Goal: Entertainment & Leisure: Browse casually

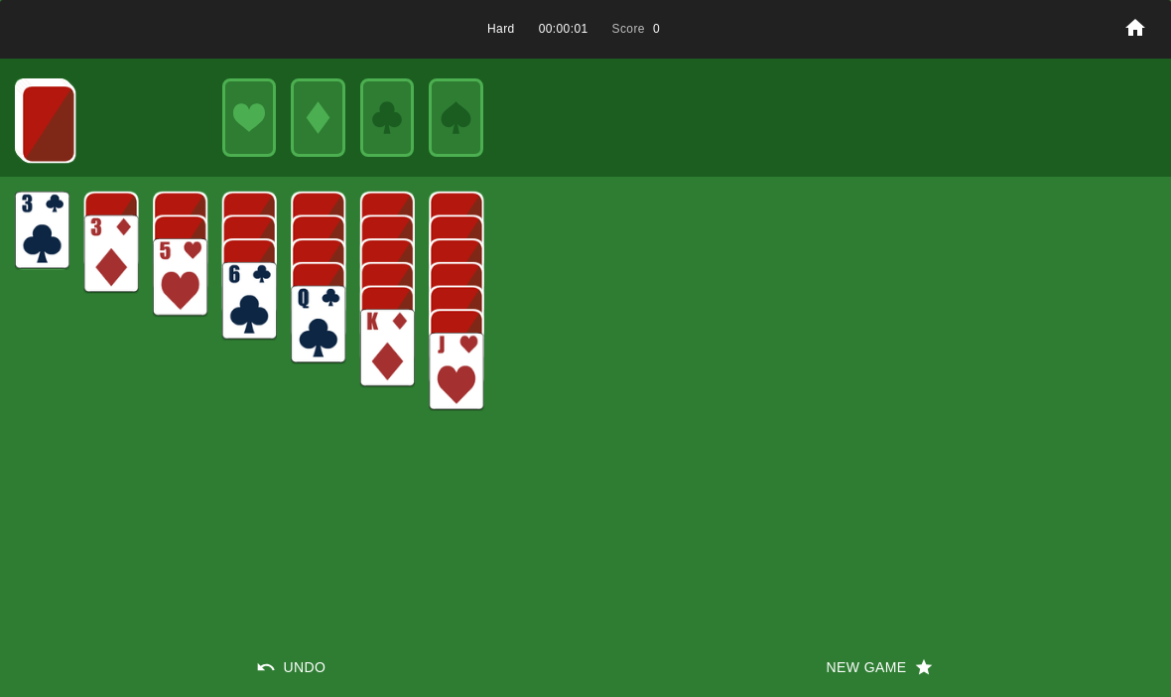
click at [866, 670] on button "New Game" at bounding box center [877, 667] width 585 height 60
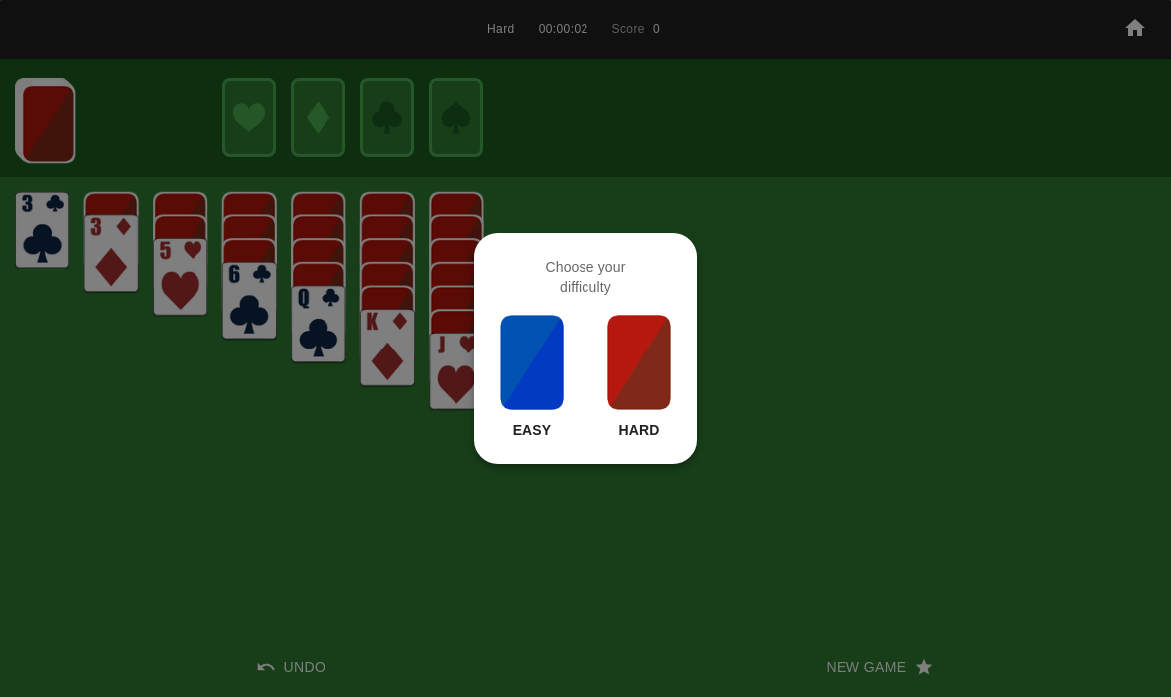
click at [645, 350] on img at bounding box center [638, 362] width 67 height 99
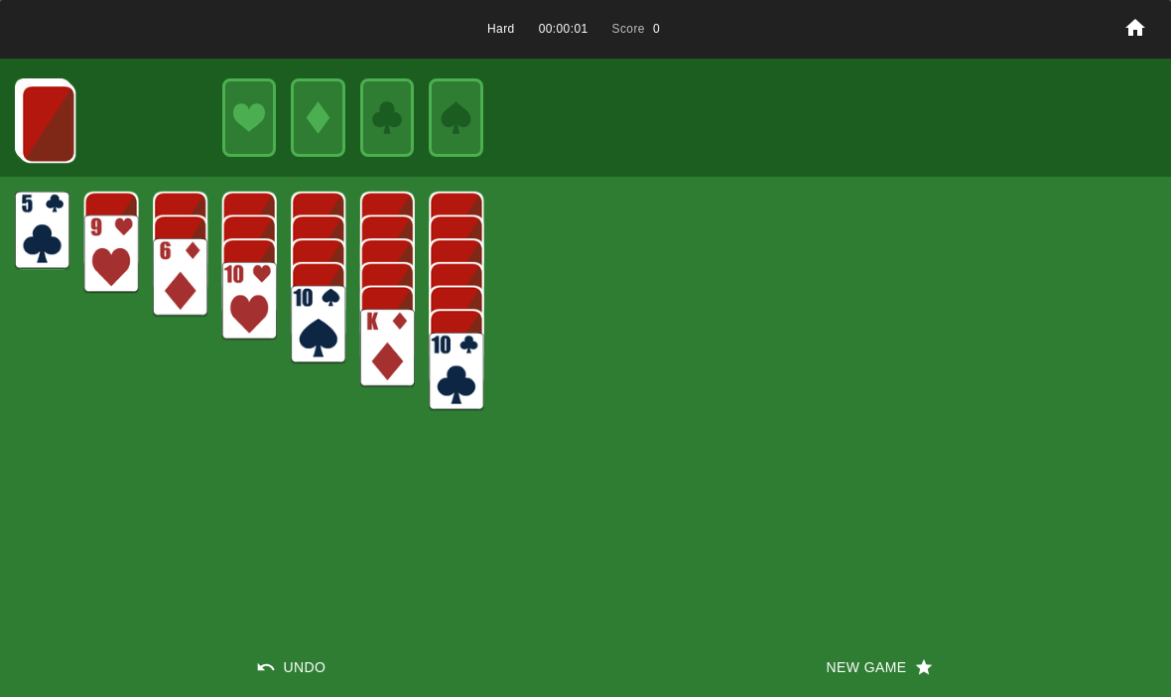
click at [922, 685] on button "New Game" at bounding box center [877, 667] width 585 height 60
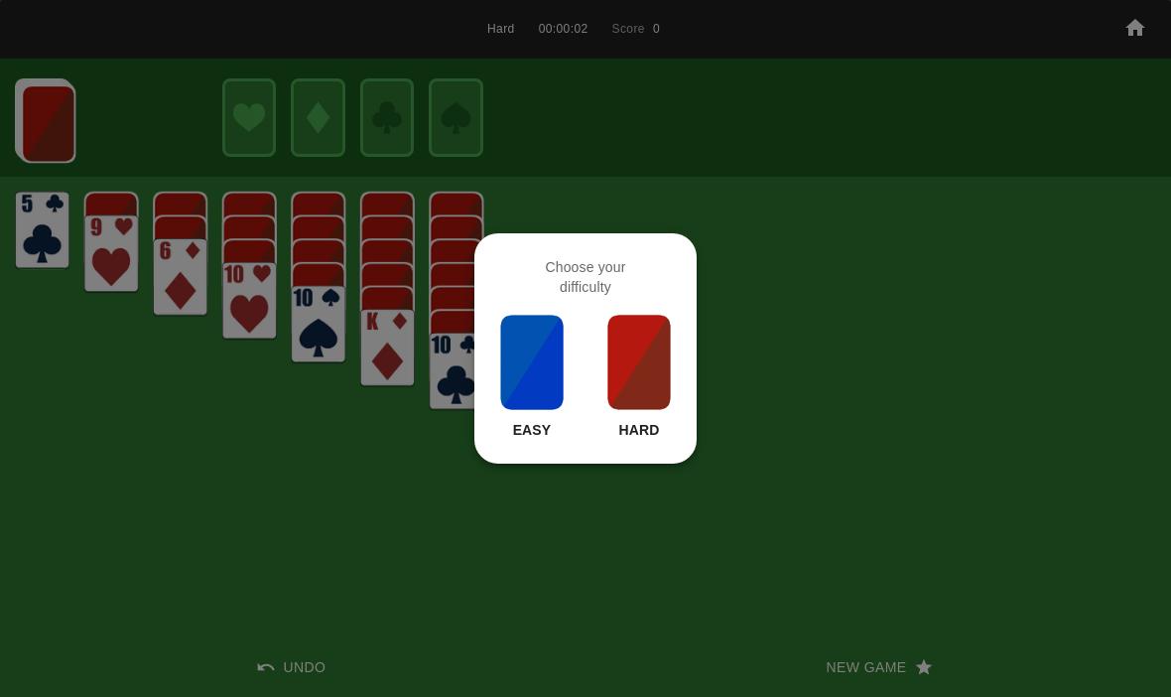
click at [647, 355] on img at bounding box center [638, 362] width 67 height 99
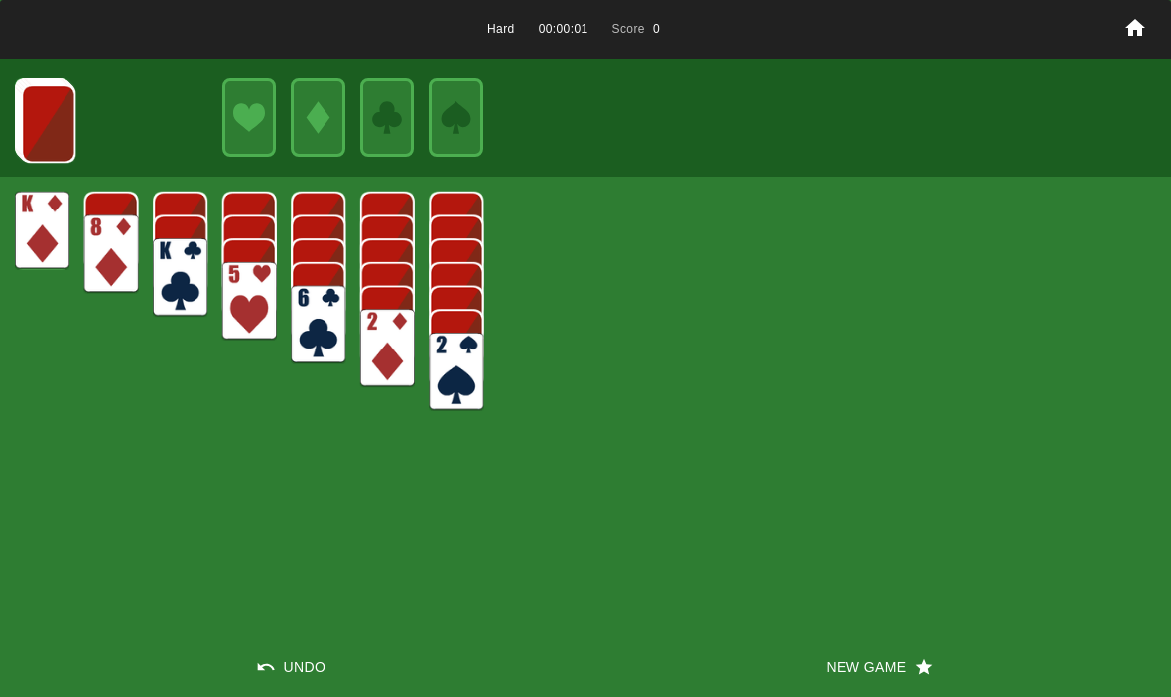
click at [840, 659] on button "New Game" at bounding box center [877, 667] width 585 height 60
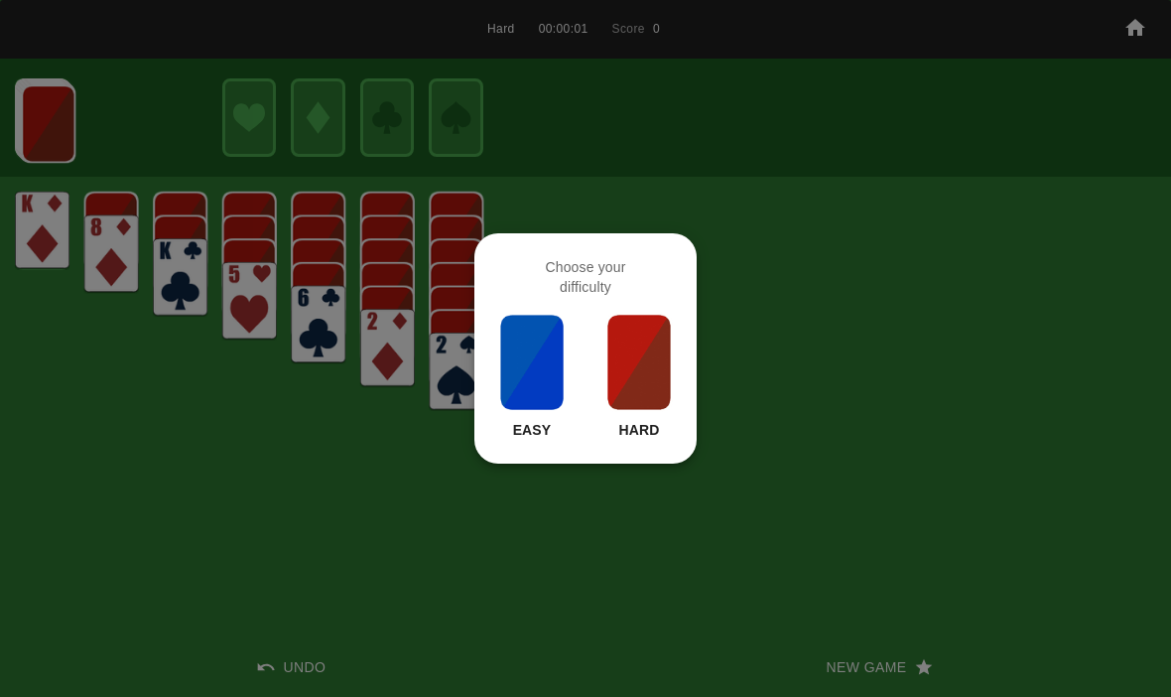
click at [643, 379] on img at bounding box center [638, 362] width 67 height 99
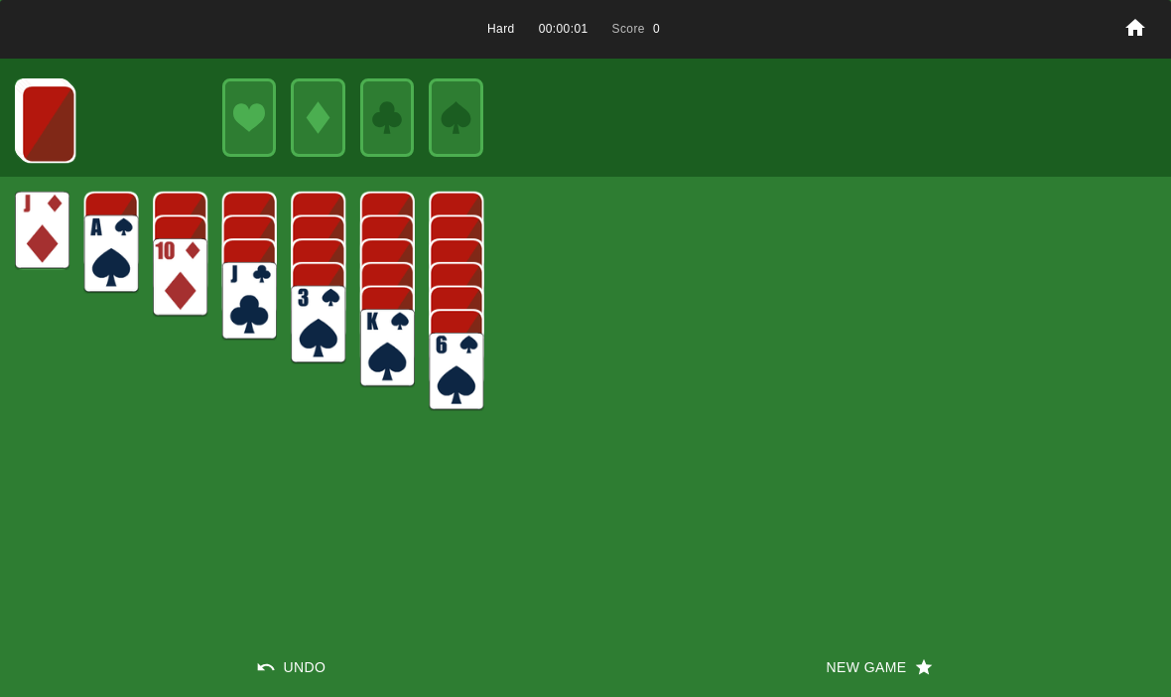
click at [112, 241] on img at bounding box center [111, 253] width 55 height 78
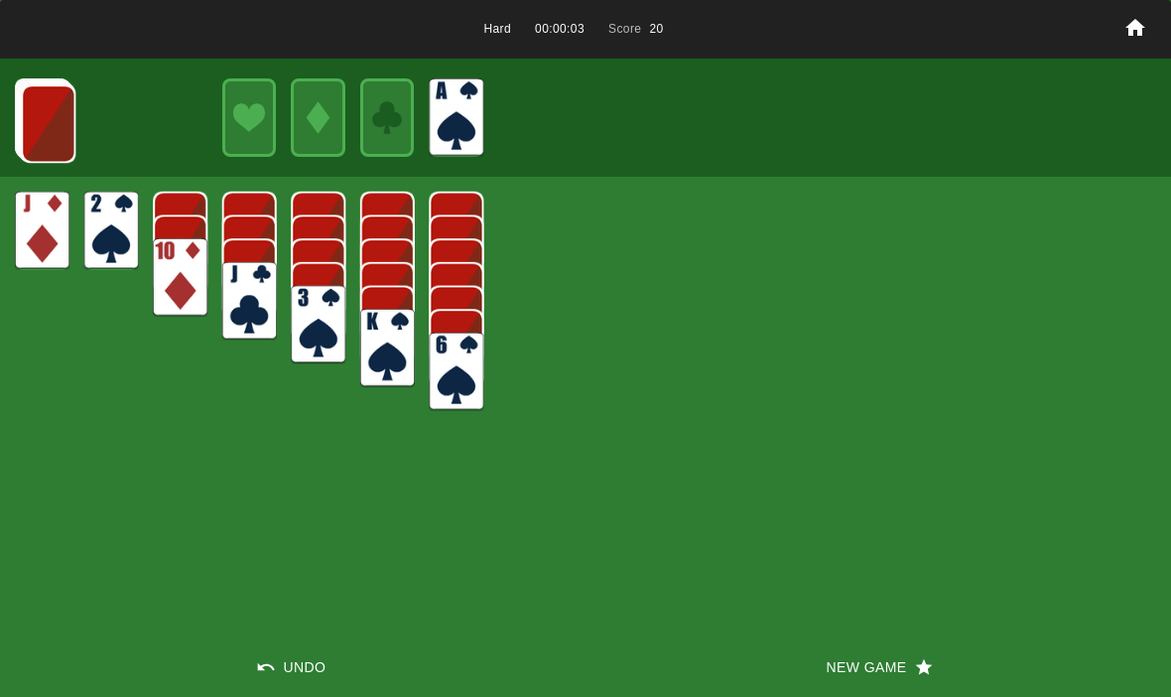
click at [51, 97] on img at bounding box center [48, 123] width 55 height 78
click at [40, 122] on img at bounding box center [48, 122] width 55 height 78
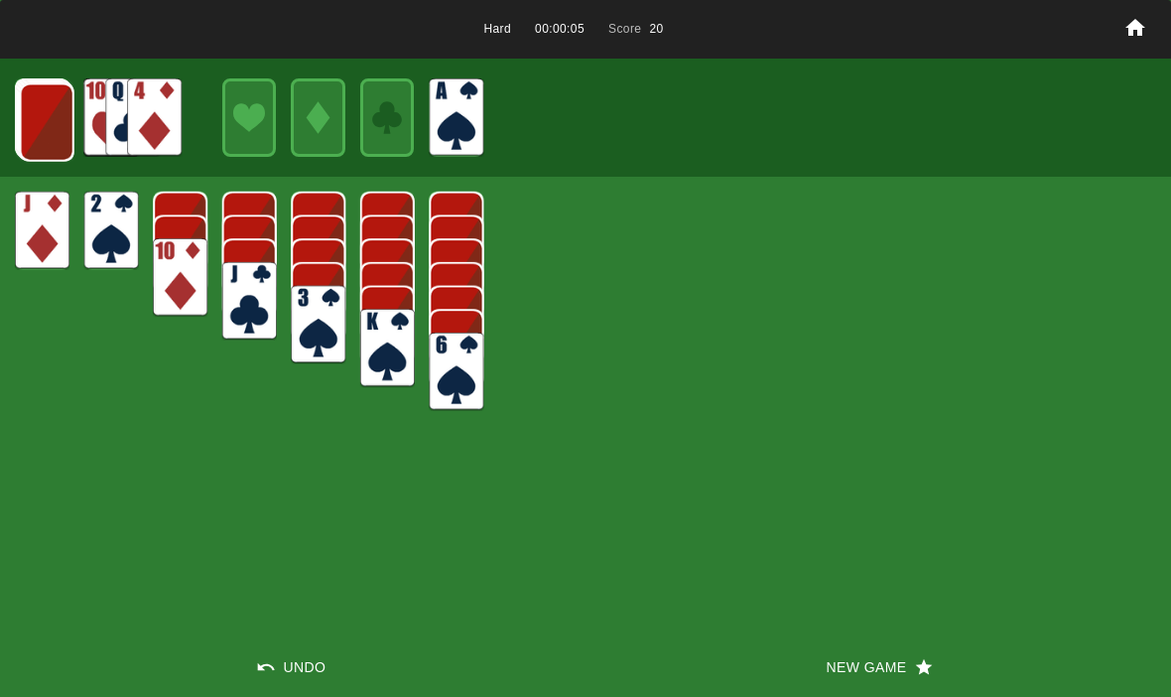
click at [38, 136] on img at bounding box center [47, 122] width 55 height 78
click at [39, 134] on img at bounding box center [46, 121] width 55 height 78
click at [39, 132] on img at bounding box center [45, 120] width 55 height 78
click at [35, 127] on img at bounding box center [44, 119] width 55 height 78
click at [31, 129] on img at bounding box center [43, 118] width 55 height 78
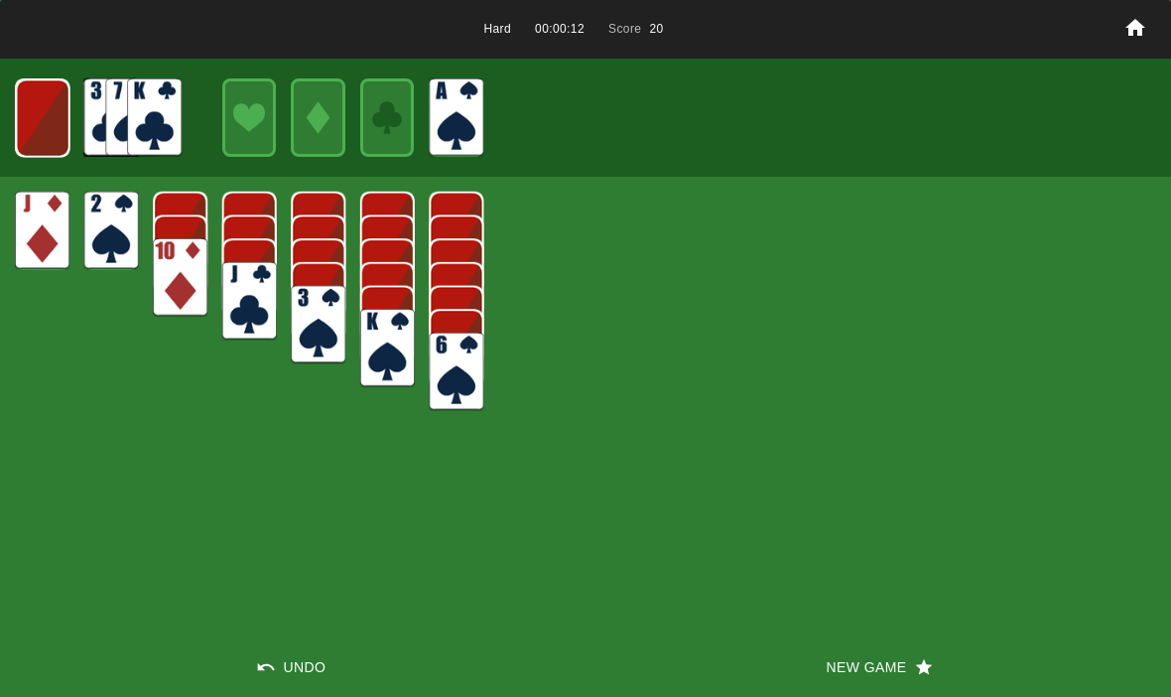
click at [43, 126] on img at bounding box center [43, 118] width 54 height 78
click at [37, 119] on img at bounding box center [42, 117] width 33 height 47
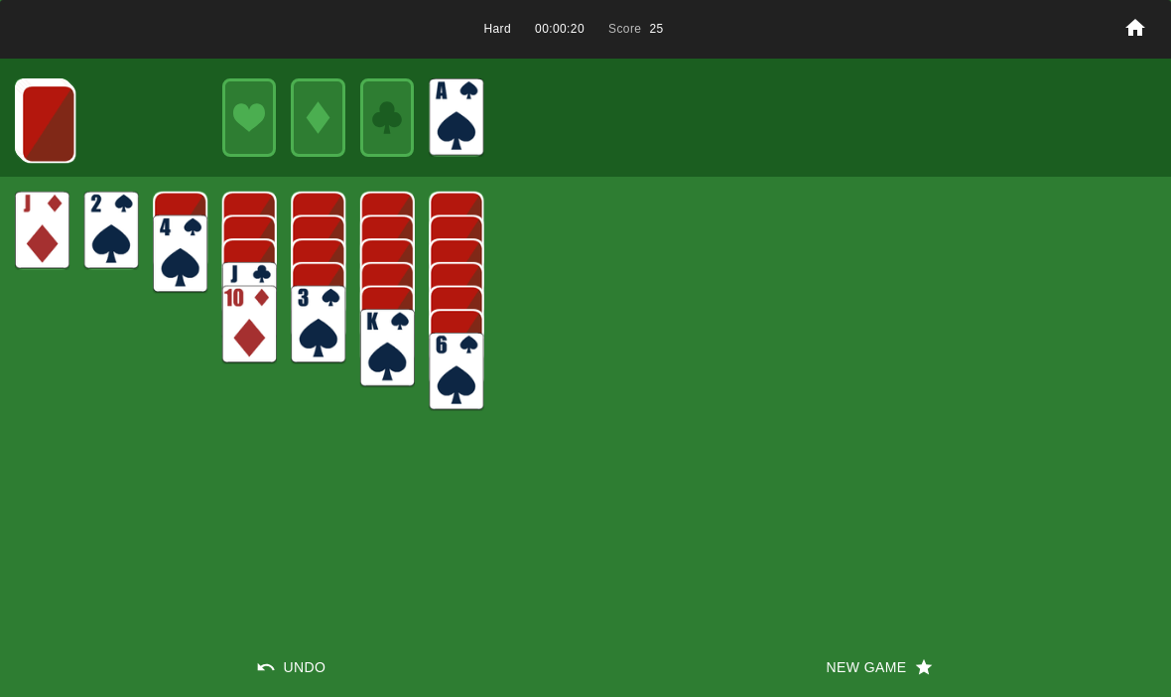
click at [843, 661] on button "New Game" at bounding box center [877, 667] width 585 height 60
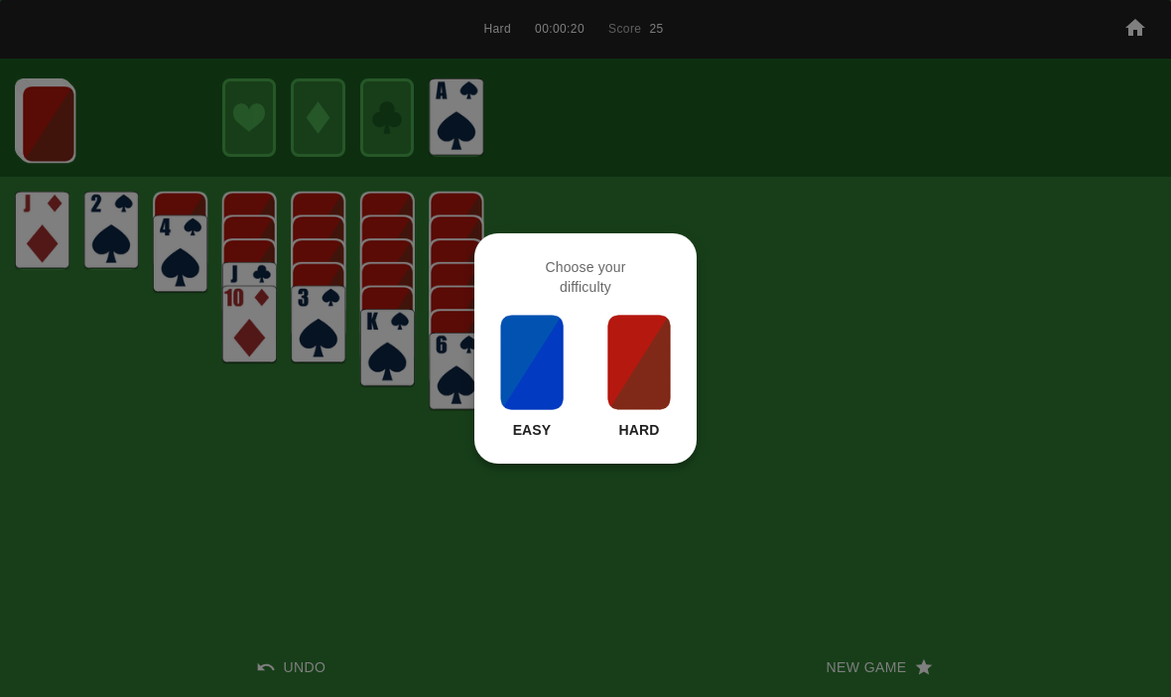
click at [638, 357] on img at bounding box center [638, 362] width 67 height 99
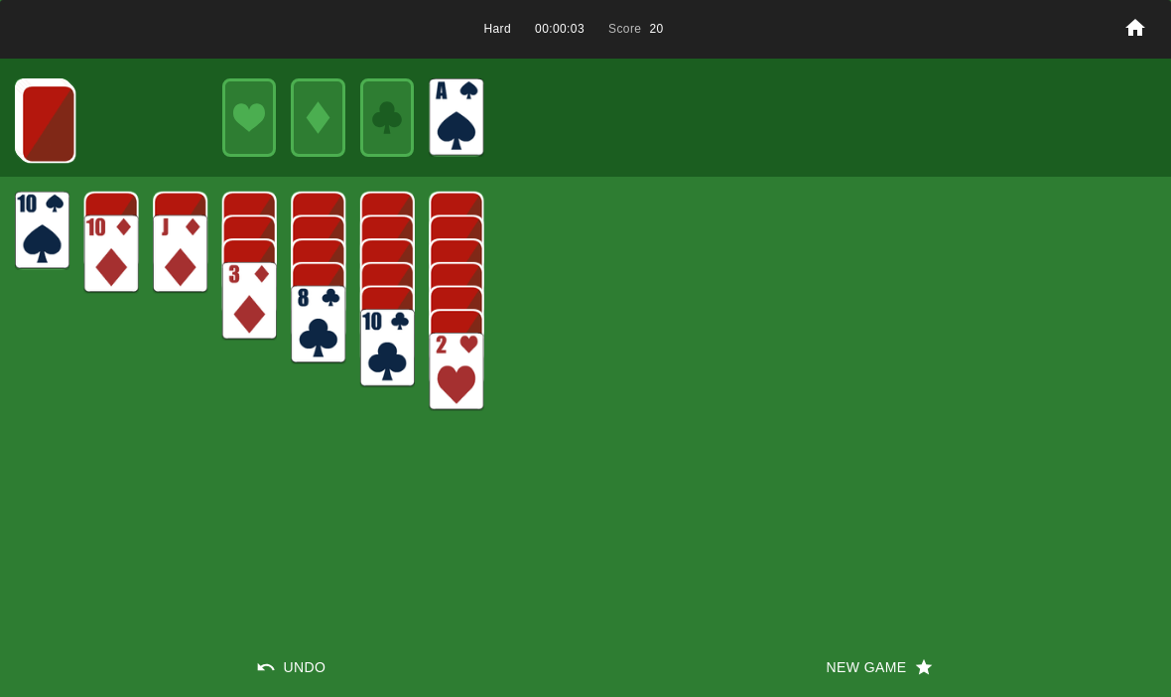
click at [45, 108] on img at bounding box center [48, 123] width 55 height 78
click at [46, 113] on img at bounding box center [48, 122] width 55 height 78
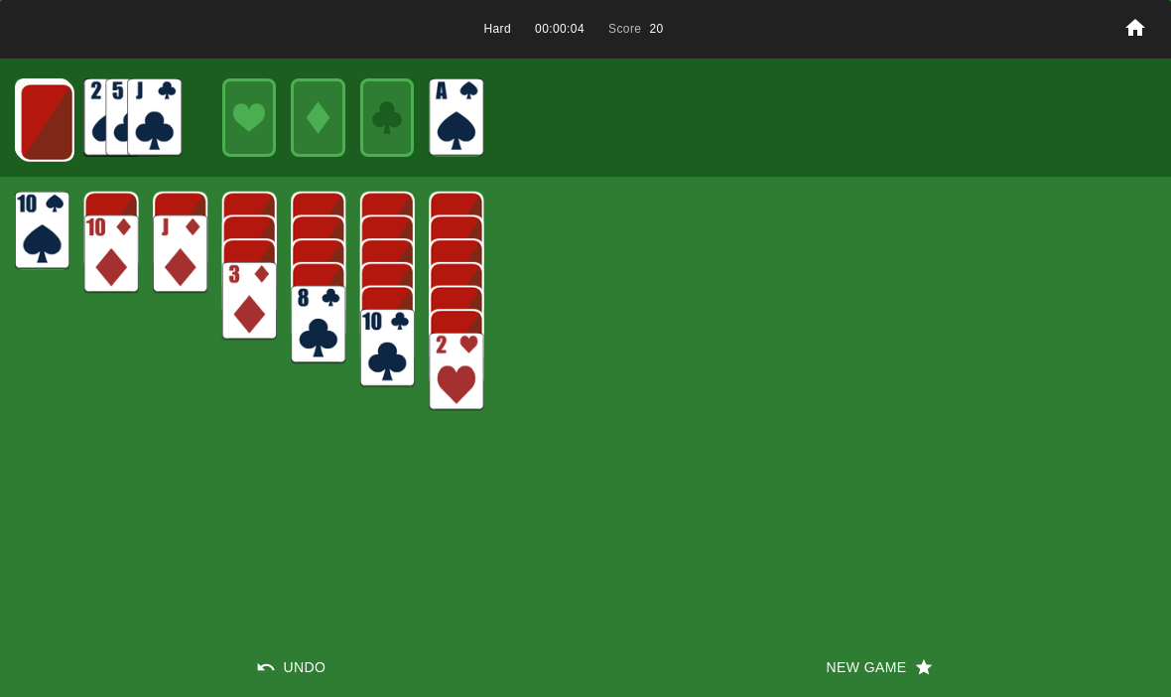
click at [45, 116] on img at bounding box center [47, 122] width 55 height 78
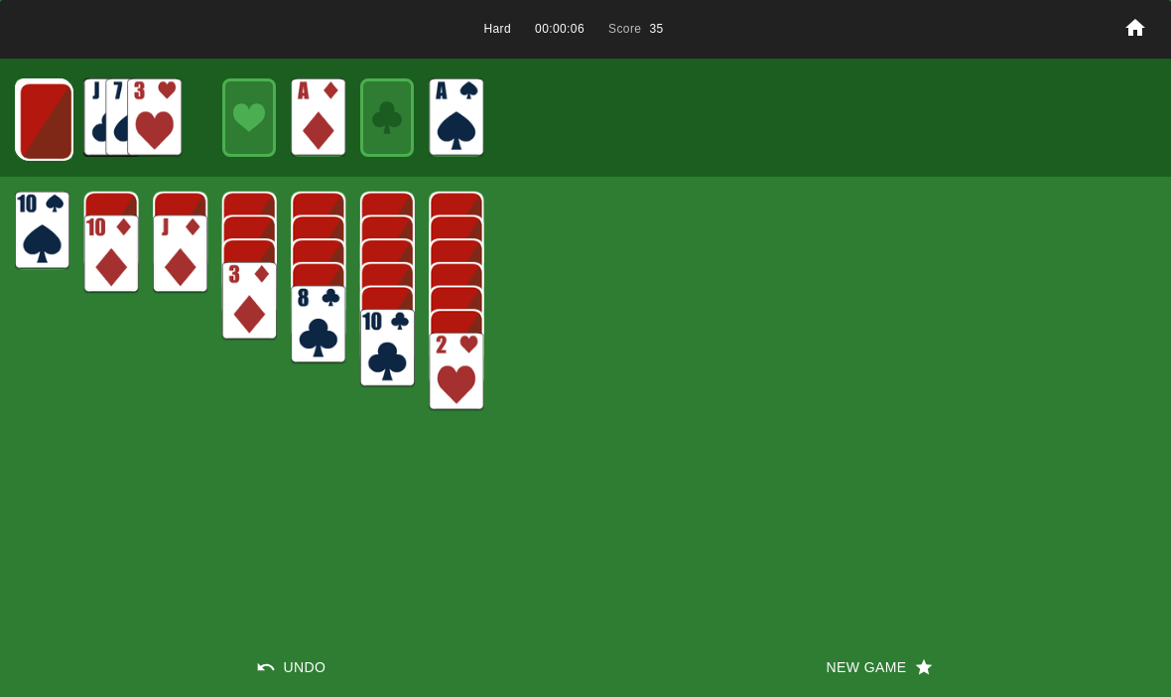
click at [63, 103] on img at bounding box center [46, 121] width 55 height 78
click at [48, 104] on img at bounding box center [45, 120] width 55 height 78
click at [45, 104] on img at bounding box center [44, 119] width 55 height 78
click at [37, 122] on img at bounding box center [43, 118] width 55 height 78
click at [55, 110] on img at bounding box center [43, 118] width 54 height 78
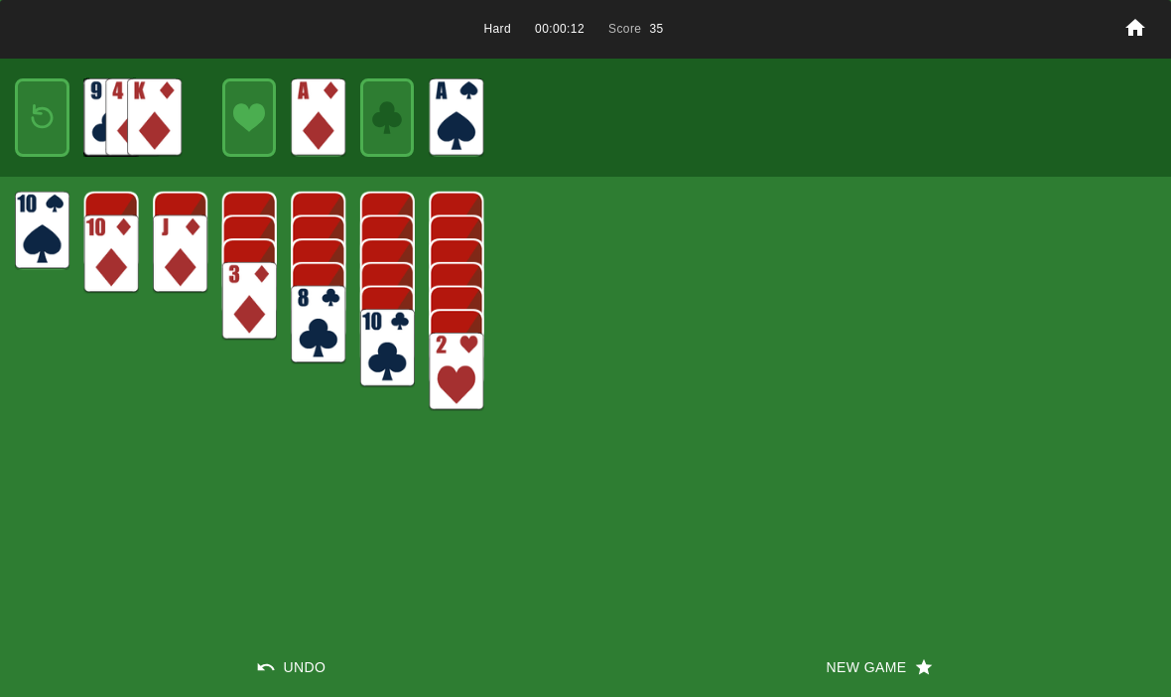
click at [42, 129] on img at bounding box center [42, 117] width 33 height 47
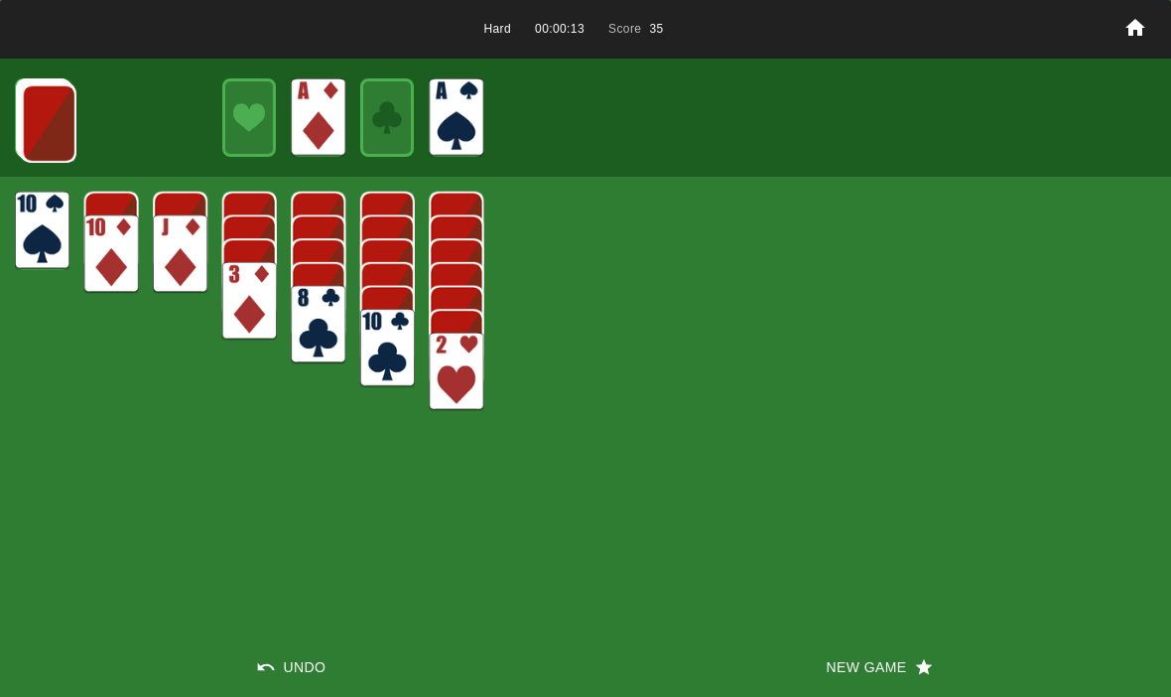
click at [41, 116] on img at bounding box center [49, 123] width 55 height 78
click at [43, 121] on img at bounding box center [47, 122] width 55 height 78
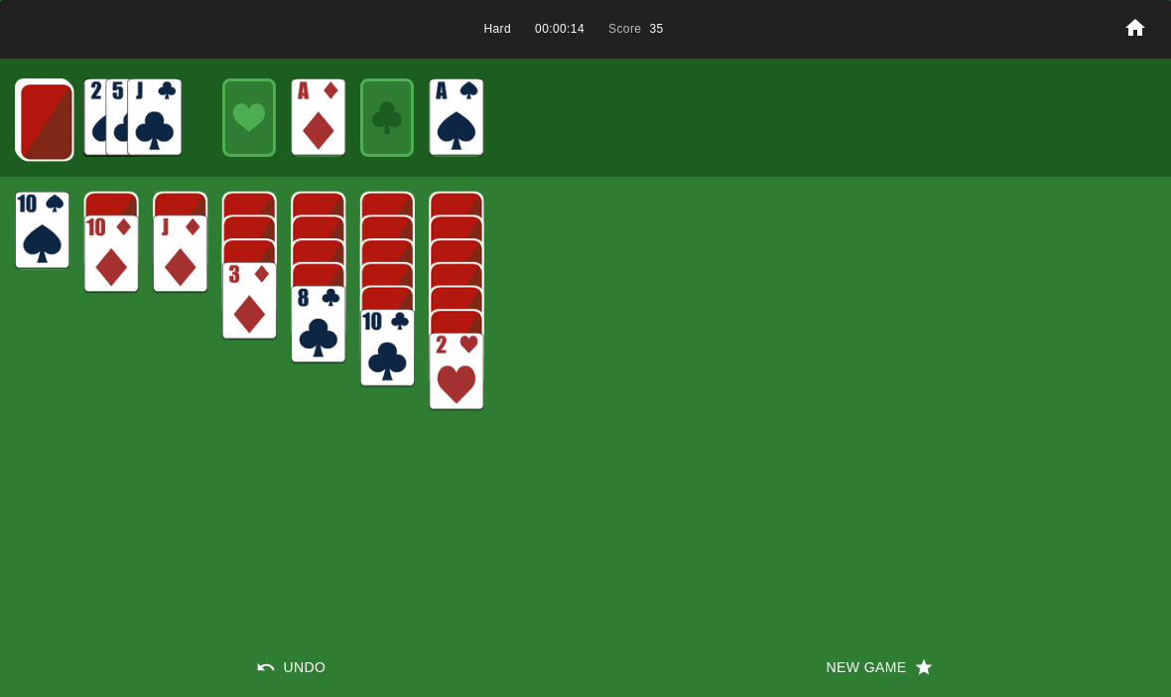
click at [36, 105] on img at bounding box center [46, 121] width 55 height 78
click at [40, 108] on img at bounding box center [46, 121] width 55 height 78
click at [47, 114] on img at bounding box center [45, 120] width 55 height 78
click at [46, 117] on img at bounding box center [44, 119] width 55 height 78
click at [35, 134] on img at bounding box center [43, 118] width 55 height 78
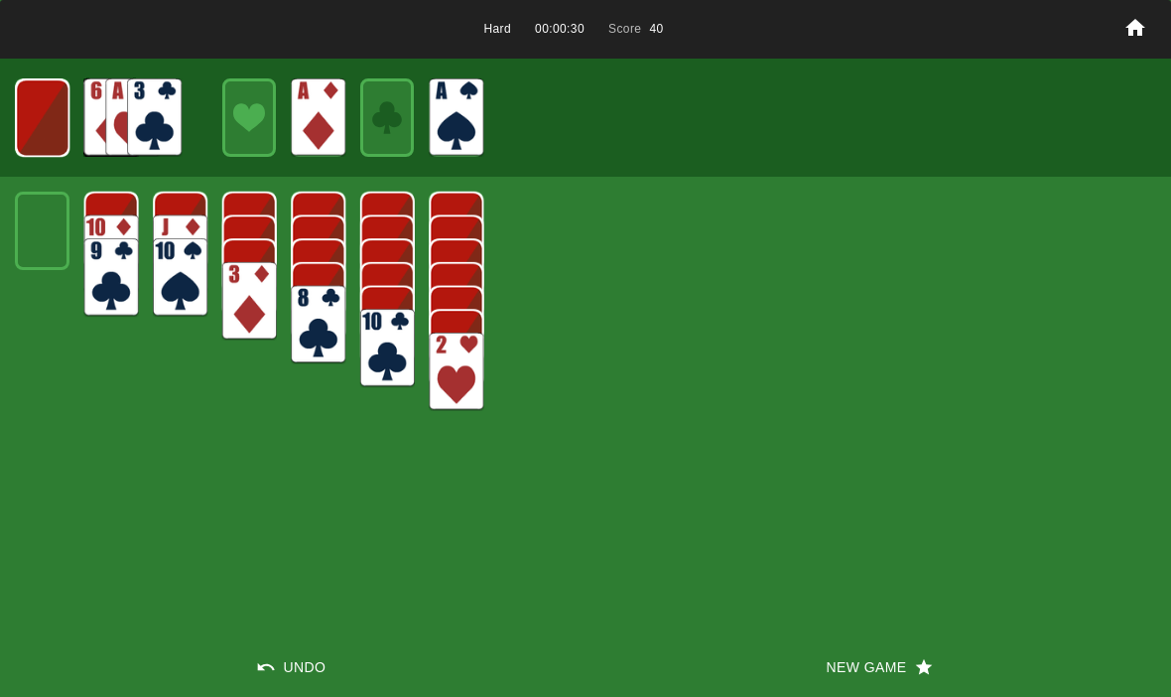
click at [39, 113] on img at bounding box center [42, 117] width 55 height 78
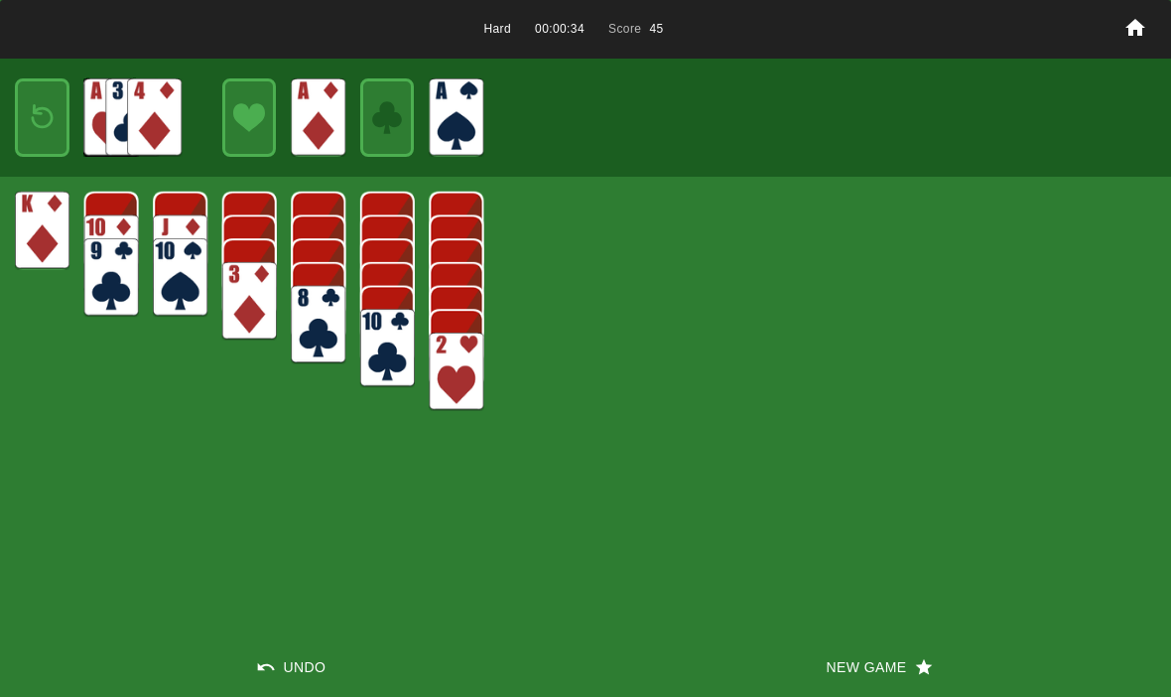
click at [26, 111] on img at bounding box center [42, 117] width 33 height 47
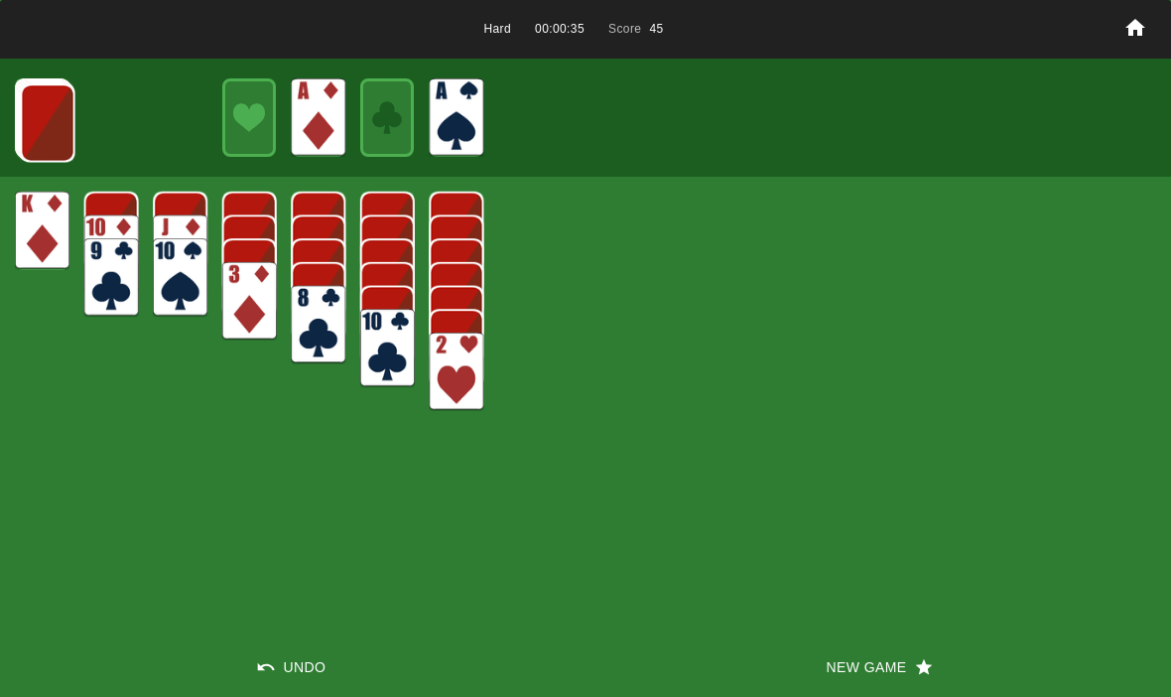
click at [38, 124] on img at bounding box center [48, 122] width 55 height 78
click at [50, 129] on img at bounding box center [47, 122] width 55 height 78
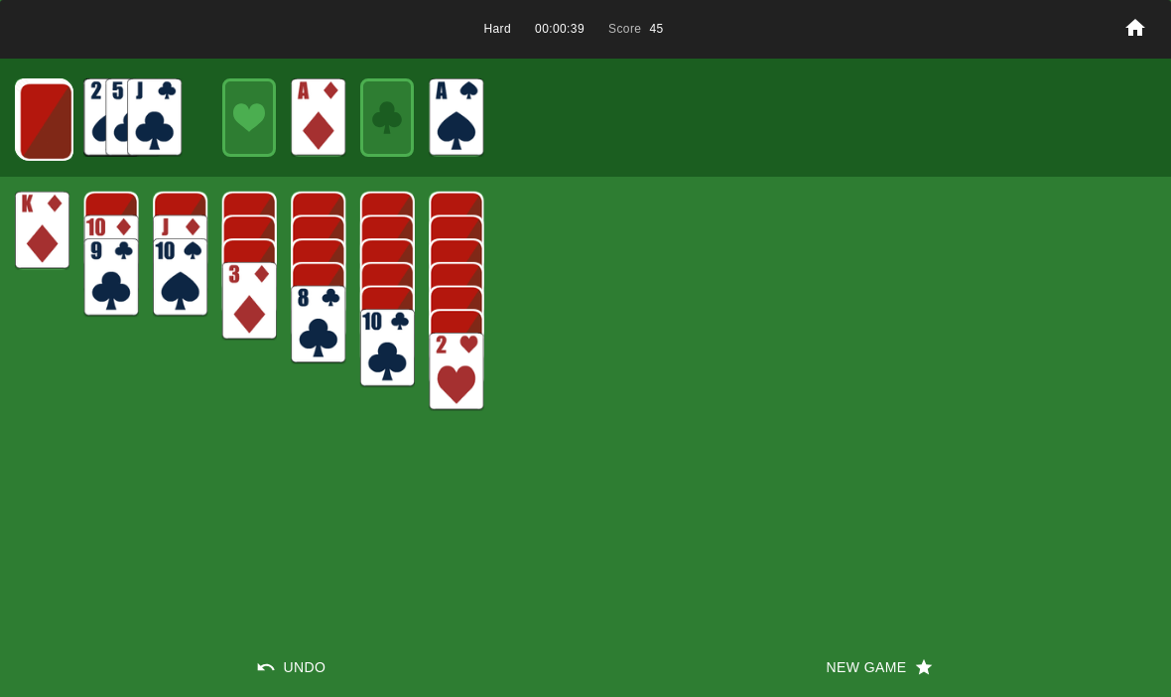
click at [46, 112] on img at bounding box center [46, 121] width 55 height 78
click at [49, 121] on img at bounding box center [45, 120] width 55 height 78
click at [43, 122] on img at bounding box center [44, 119] width 55 height 78
click at [41, 111] on img at bounding box center [43, 118] width 55 height 78
click at [64, 122] on img at bounding box center [43, 118] width 54 height 78
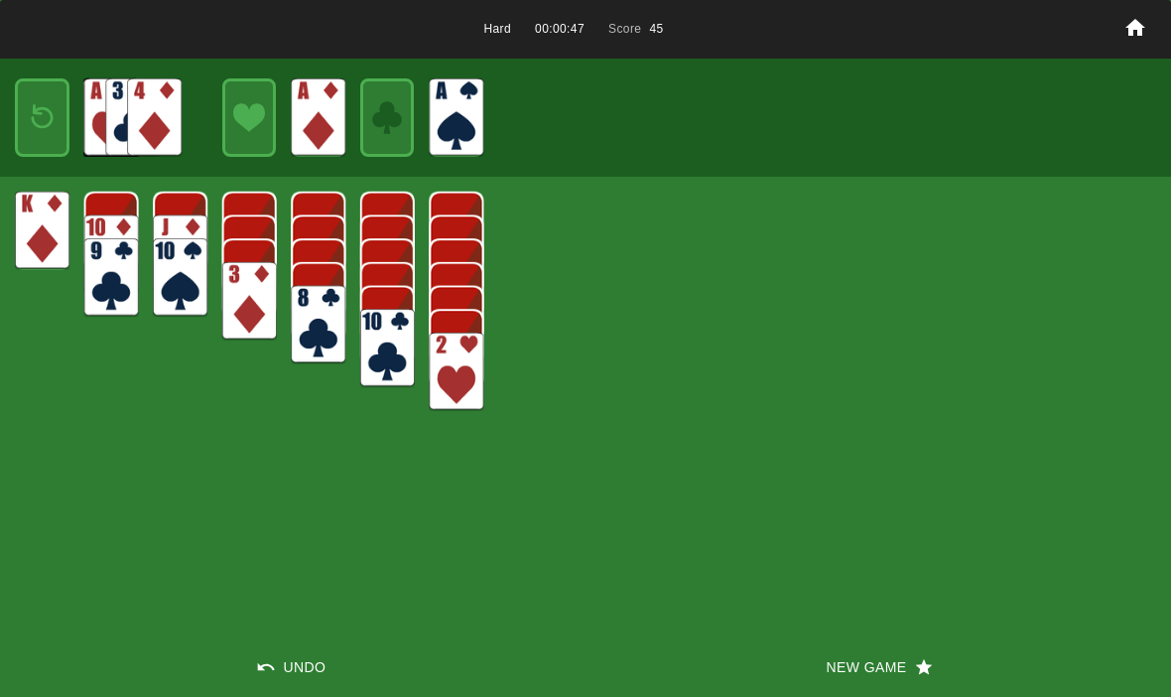
click at [861, 681] on button "New Game" at bounding box center [877, 667] width 585 height 60
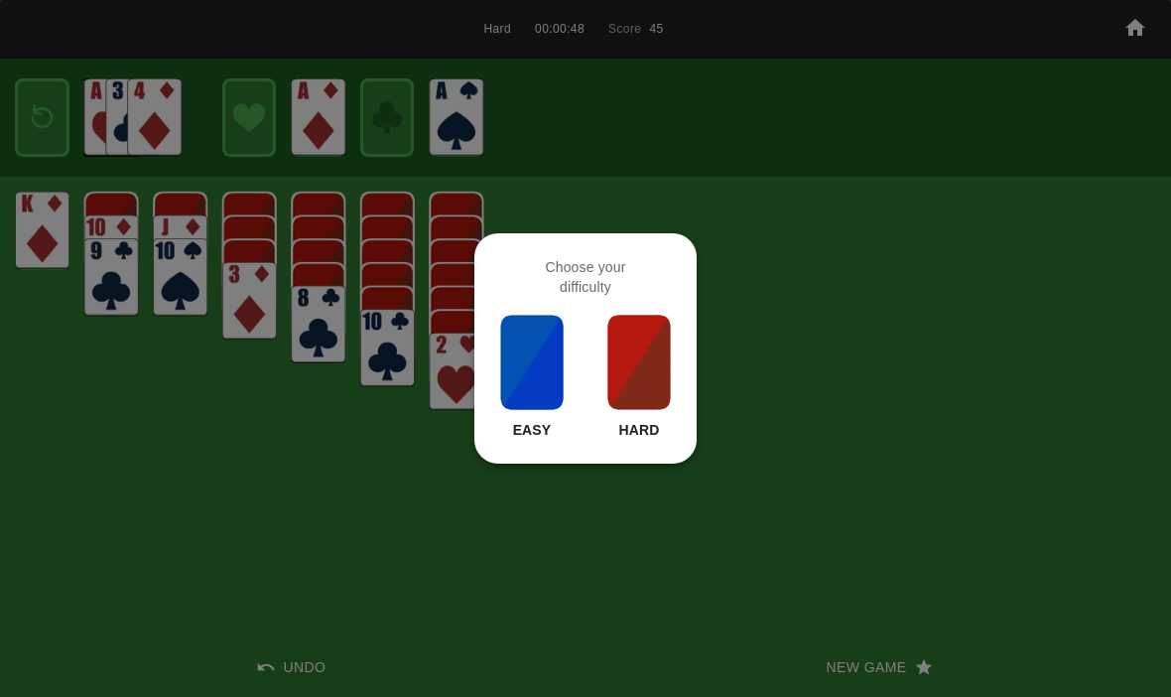
click at [645, 402] on img at bounding box center [638, 362] width 67 height 99
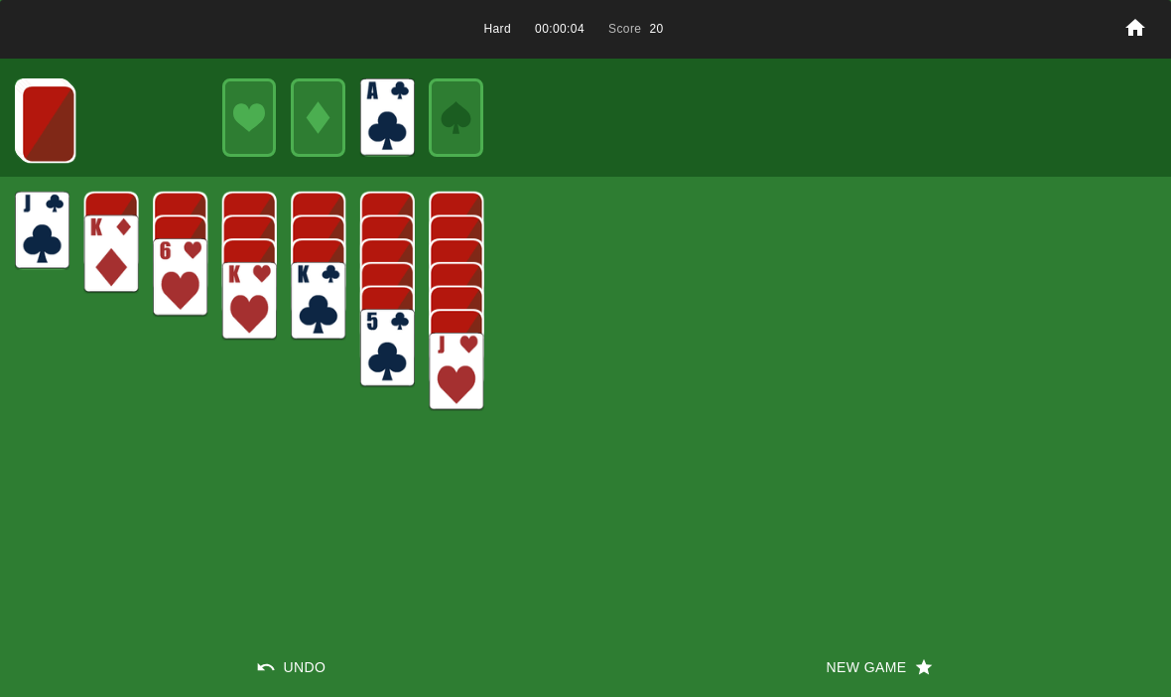
click at [29, 102] on img at bounding box center [48, 123] width 55 height 78
click at [28, 116] on img at bounding box center [48, 122] width 55 height 78
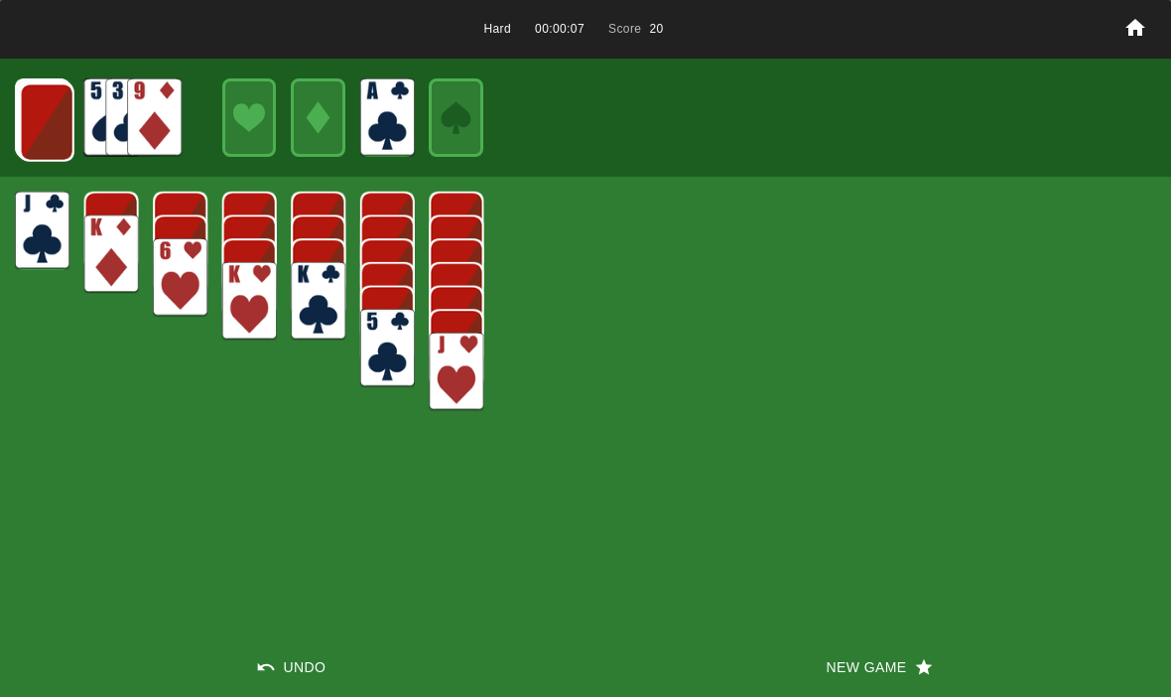
click at [30, 121] on img at bounding box center [47, 122] width 55 height 78
click at [44, 125] on img at bounding box center [46, 121] width 55 height 78
click at [27, 120] on img at bounding box center [45, 120] width 55 height 78
click at [28, 116] on img at bounding box center [44, 119] width 55 height 78
click at [29, 121] on img at bounding box center [43, 118] width 55 height 78
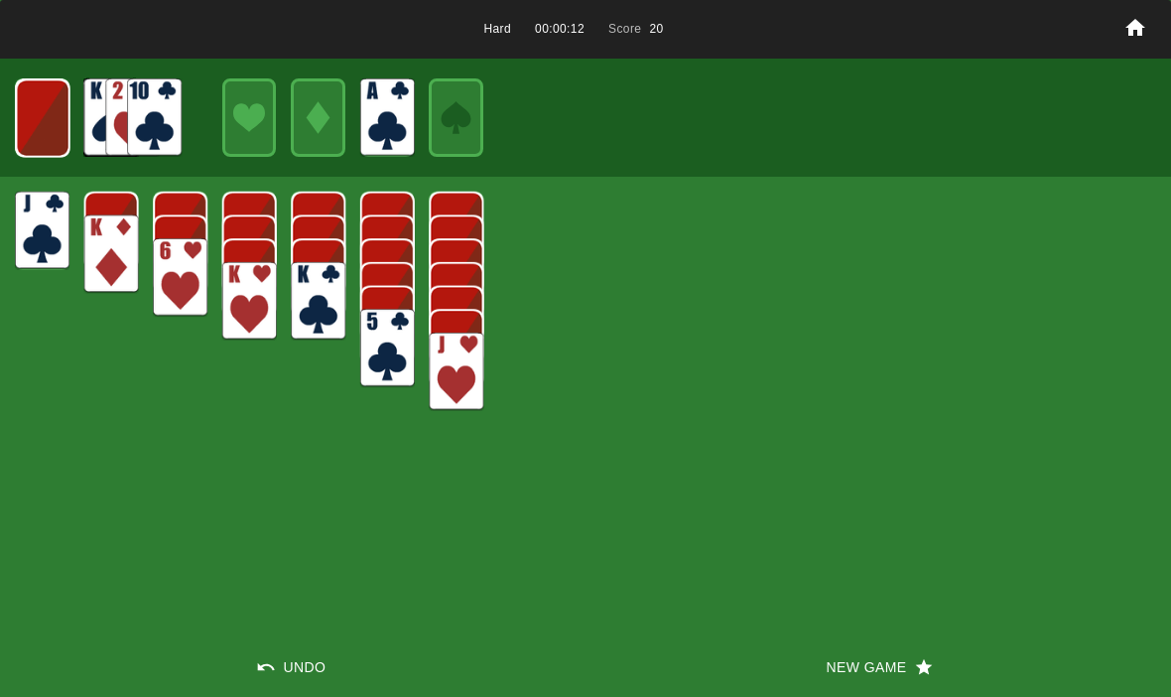
click at [44, 106] on img at bounding box center [43, 118] width 54 height 78
click at [58, 117] on img at bounding box center [42, 117] width 33 height 47
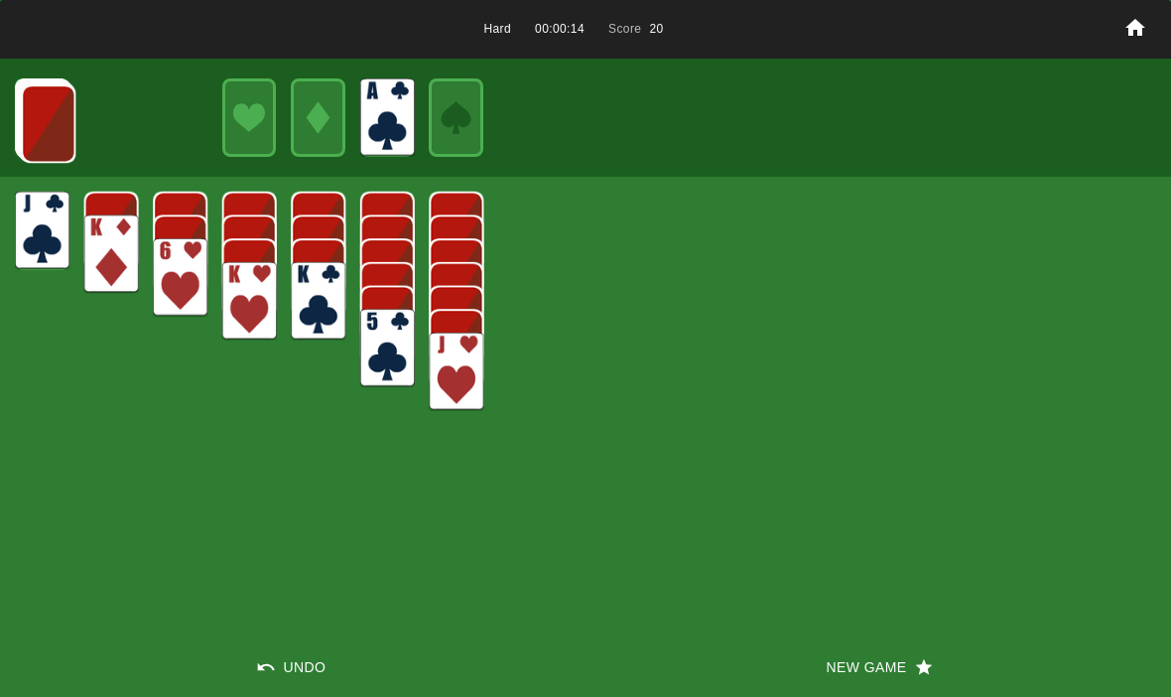
click at [887, 681] on button "New Game" at bounding box center [877, 667] width 585 height 60
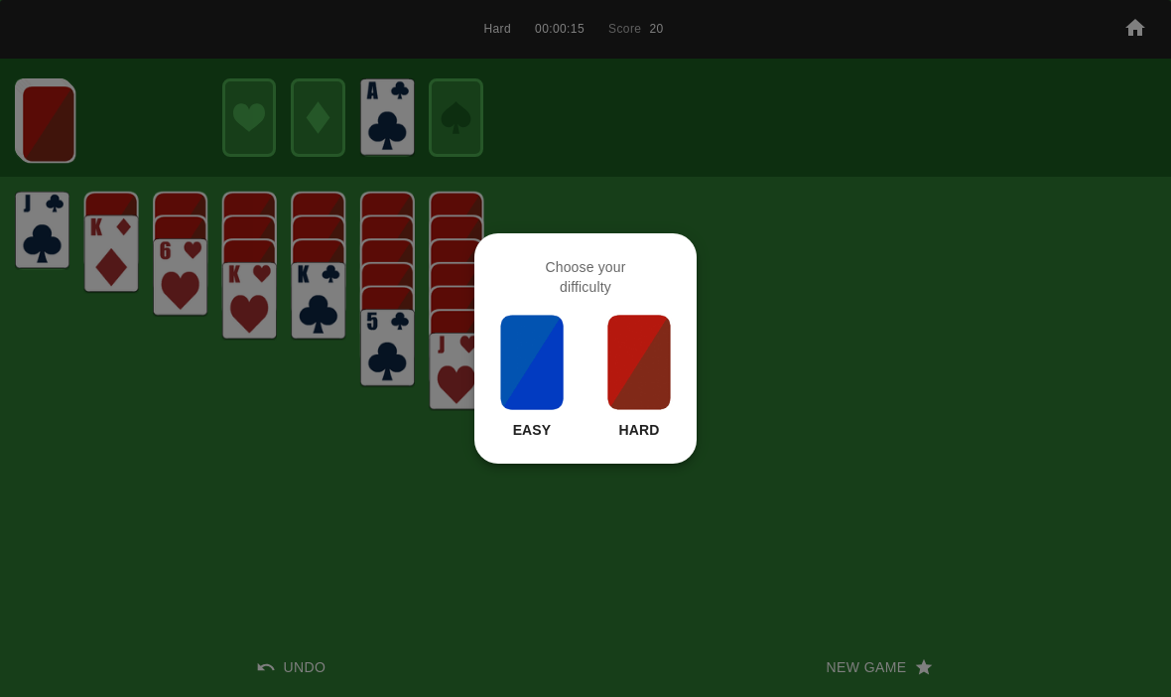
click at [661, 366] on img at bounding box center [638, 362] width 67 height 99
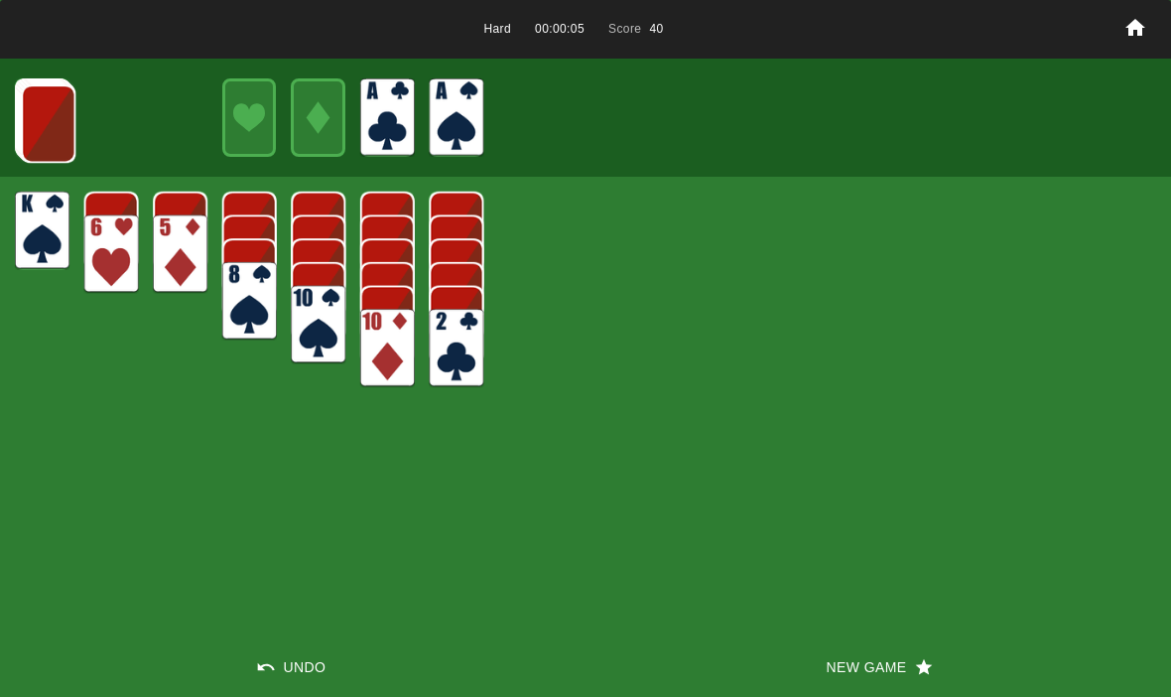
click at [53, 113] on img at bounding box center [48, 123] width 55 height 78
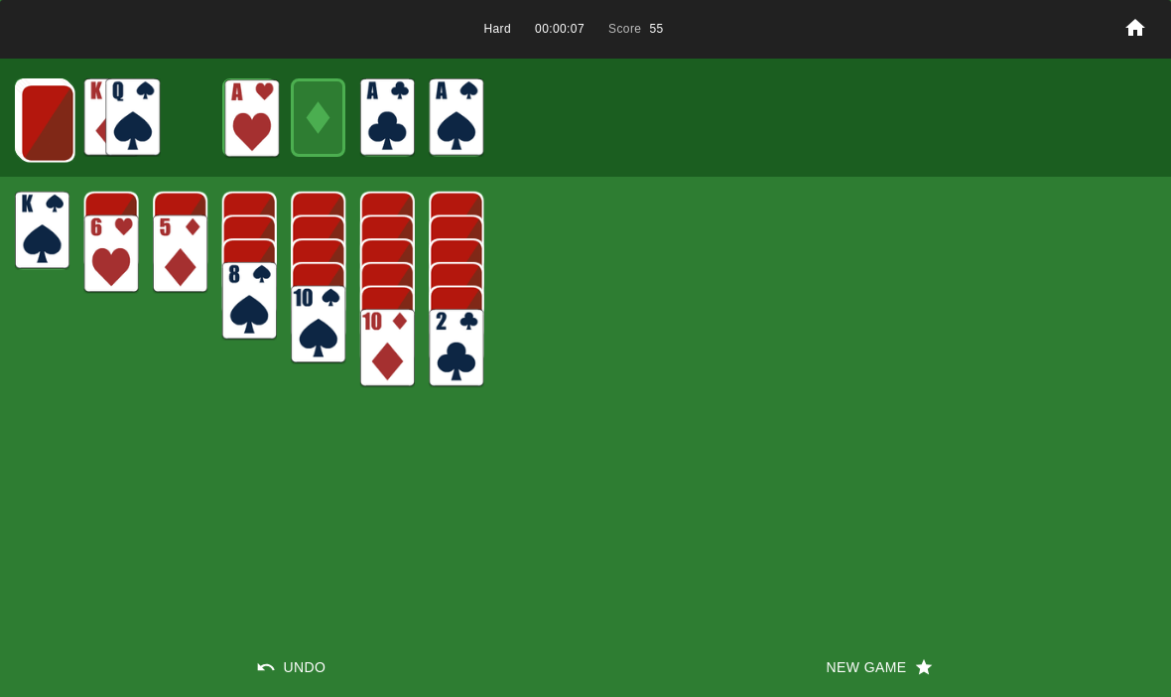
click at [37, 125] on img at bounding box center [48, 122] width 55 height 78
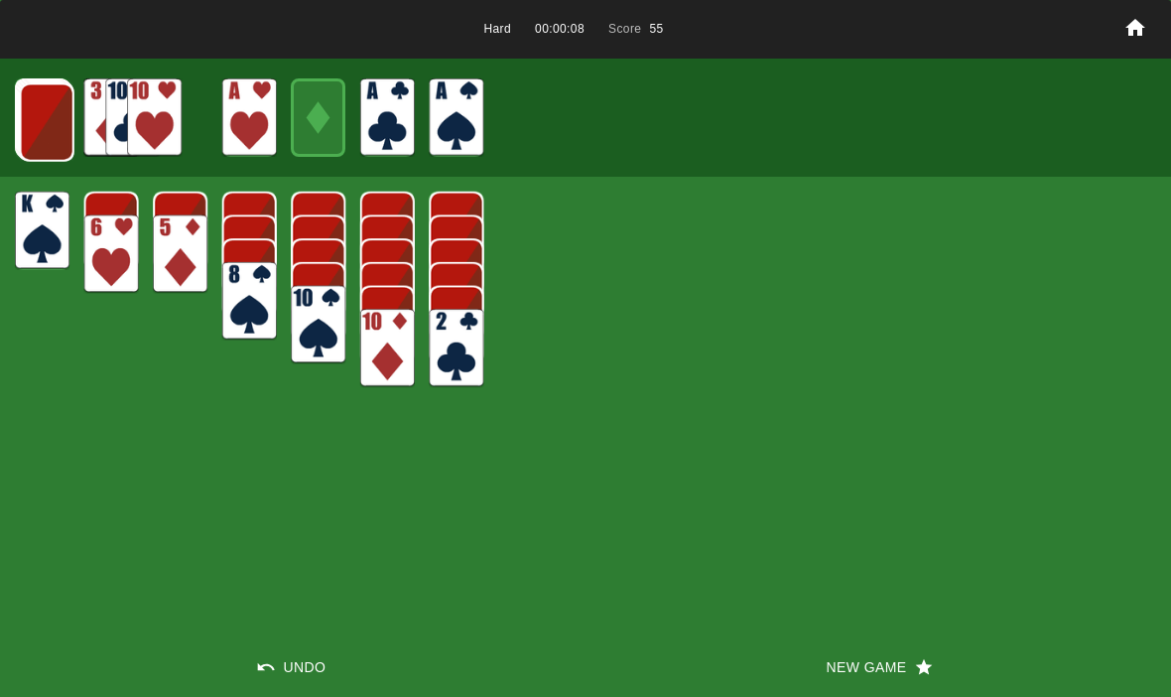
click at [61, 135] on img at bounding box center [47, 122] width 55 height 78
click at [44, 124] on img at bounding box center [46, 121] width 55 height 78
click at [44, 130] on img at bounding box center [45, 120] width 55 height 78
click at [35, 133] on img at bounding box center [44, 119] width 55 height 78
click at [41, 123] on img at bounding box center [43, 118] width 55 height 78
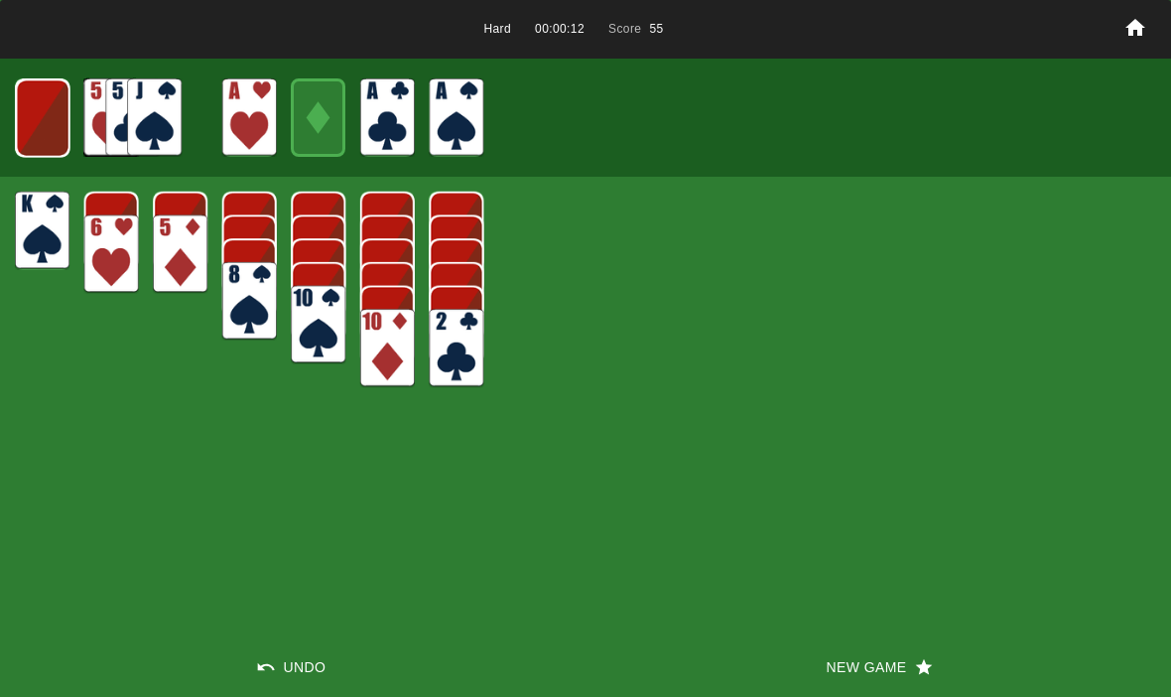
click at [38, 120] on img at bounding box center [43, 118] width 54 height 78
click at [46, 112] on img at bounding box center [42, 117] width 33 height 47
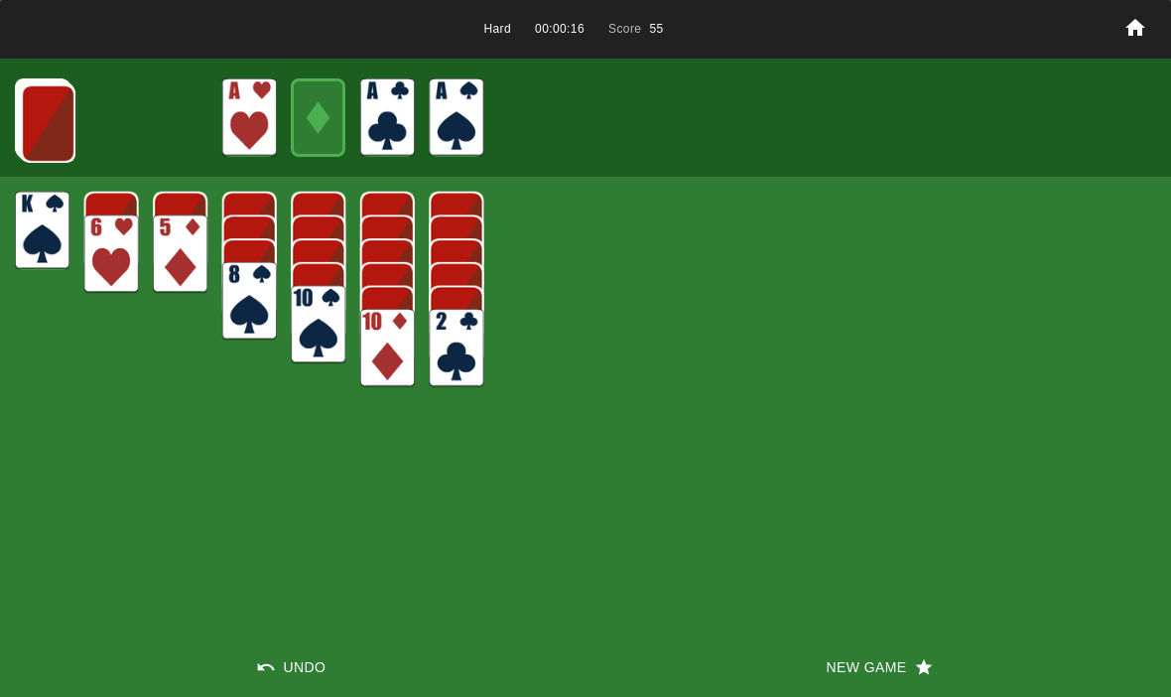
click at [31, 127] on img at bounding box center [48, 123] width 55 height 78
click at [41, 116] on img at bounding box center [47, 122] width 55 height 78
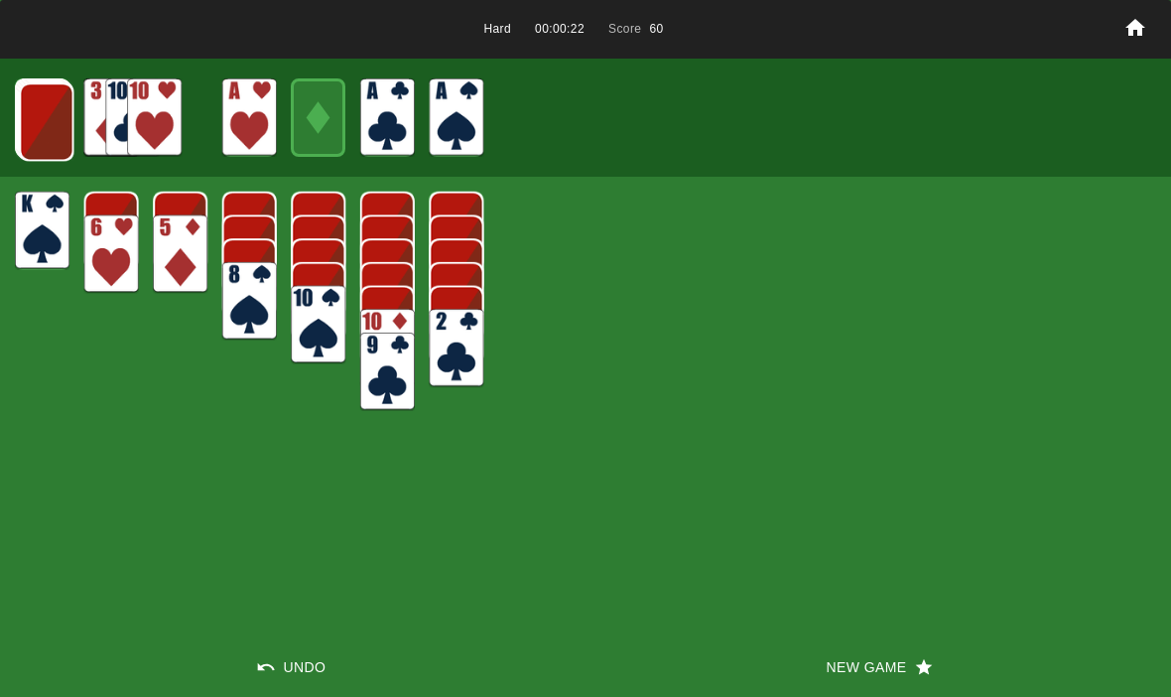
click at [37, 120] on img at bounding box center [46, 121] width 55 height 78
click at [39, 126] on img at bounding box center [46, 121] width 55 height 78
click at [60, 133] on img at bounding box center [45, 120] width 55 height 78
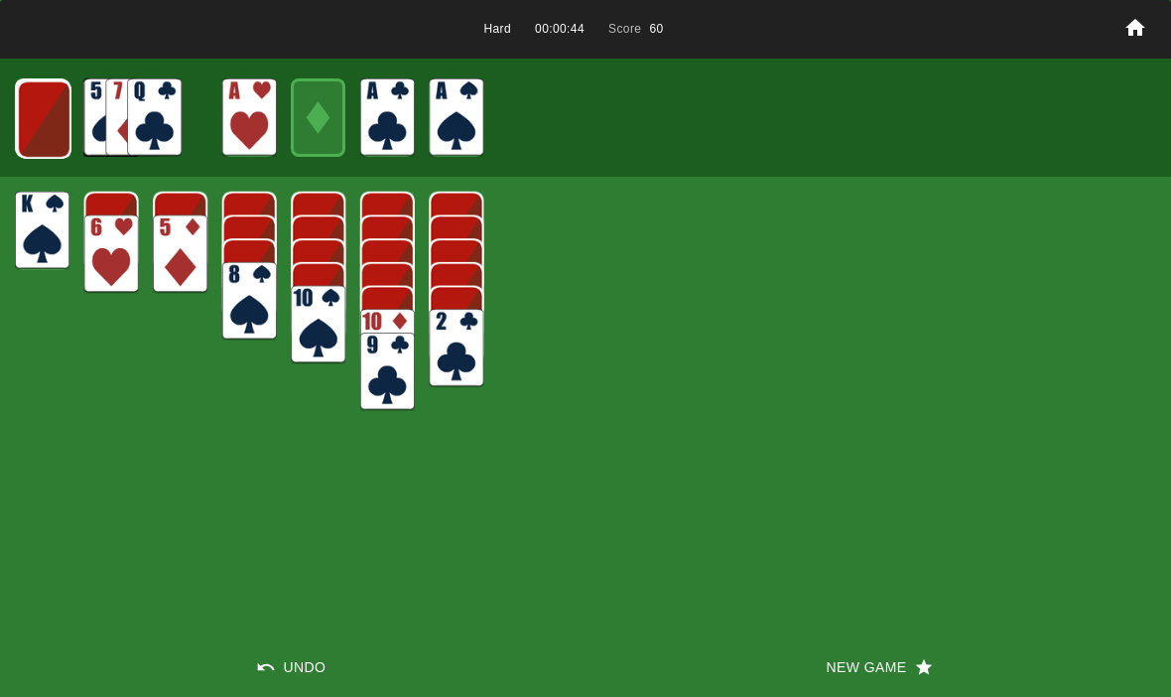
click at [34, 103] on img at bounding box center [44, 119] width 55 height 78
click at [38, 119] on img at bounding box center [43, 118] width 55 height 78
click at [44, 129] on img at bounding box center [42, 117] width 55 height 78
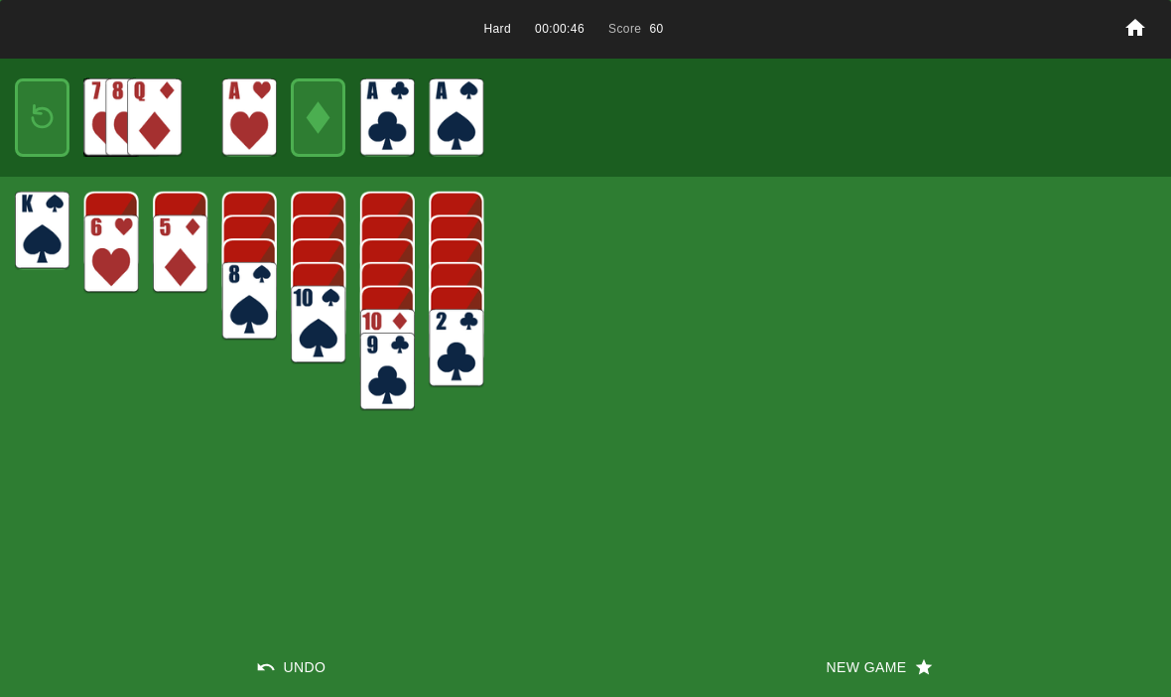
click at [40, 120] on img at bounding box center [42, 117] width 33 height 47
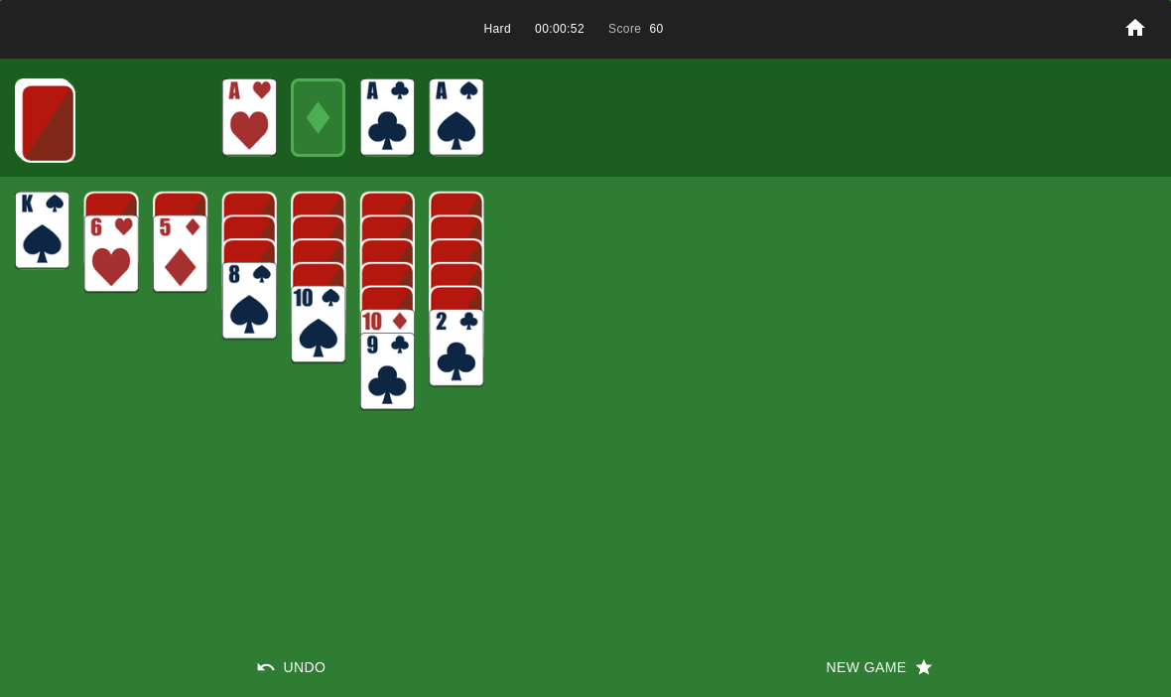
click at [28, 130] on img at bounding box center [48, 123] width 55 height 78
click at [52, 125] on img at bounding box center [47, 122] width 55 height 78
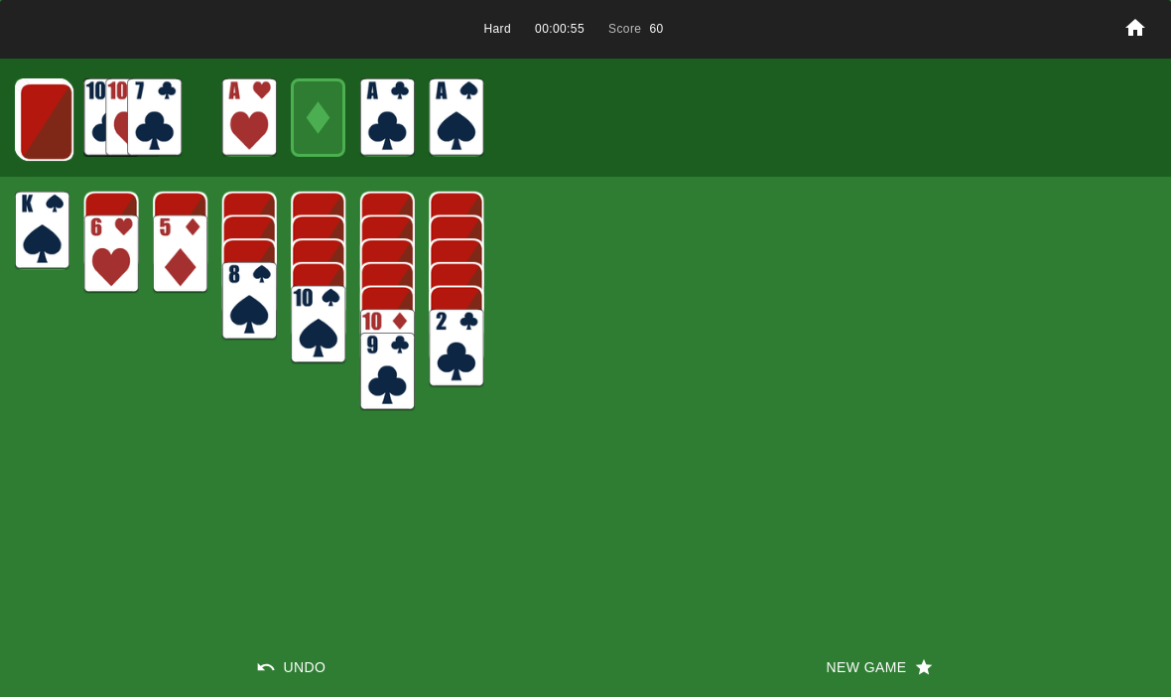
click at [36, 127] on img at bounding box center [46, 121] width 55 height 78
click at [34, 118] on img at bounding box center [45, 120] width 55 height 78
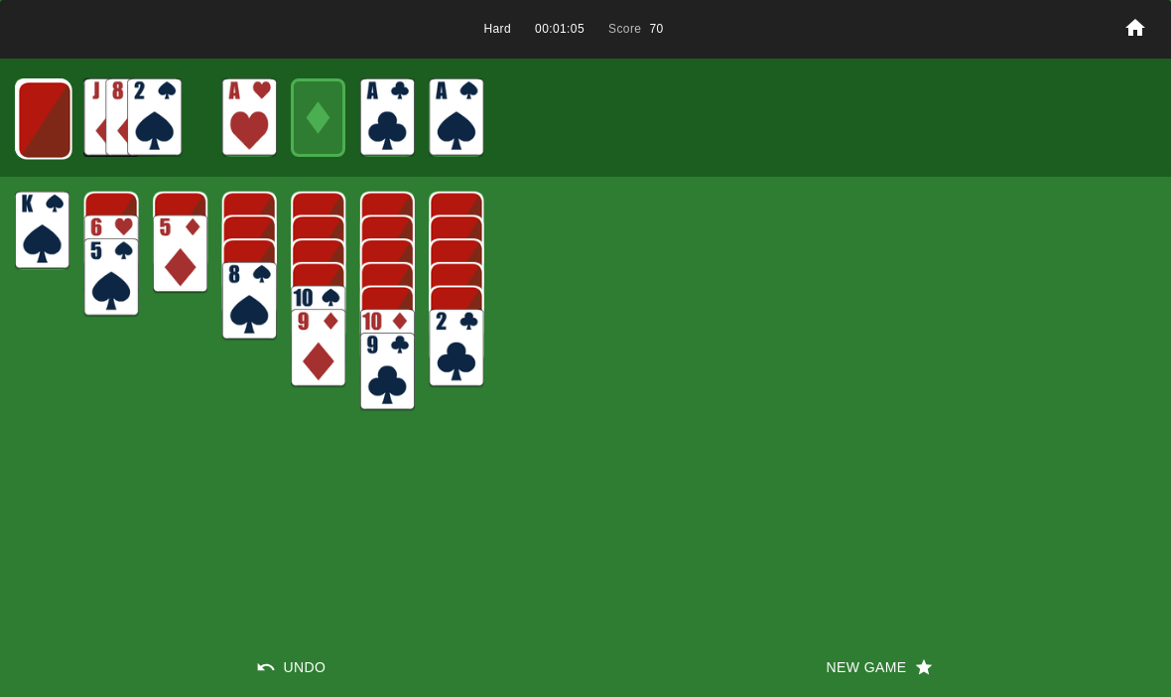
click at [35, 109] on img at bounding box center [45, 119] width 55 height 78
click at [33, 134] on img at bounding box center [44, 119] width 55 height 78
click at [30, 129] on img at bounding box center [43, 118] width 54 height 78
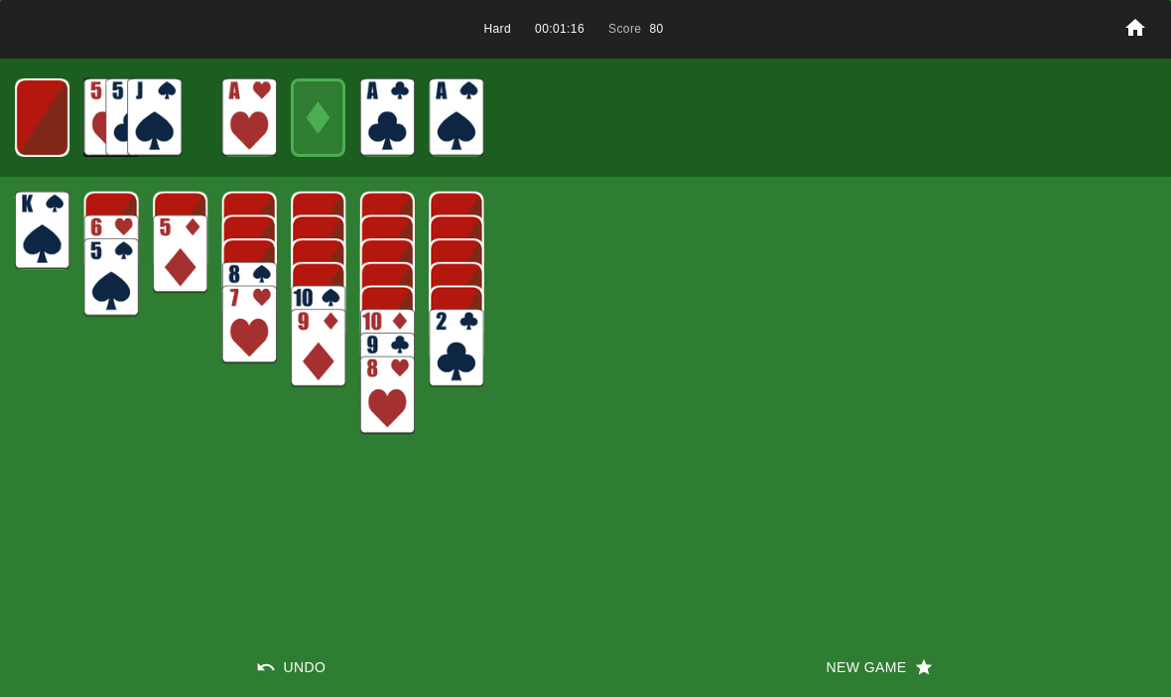
click at [44, 115] on img at bounding box center [42, 117] width 54 height 78
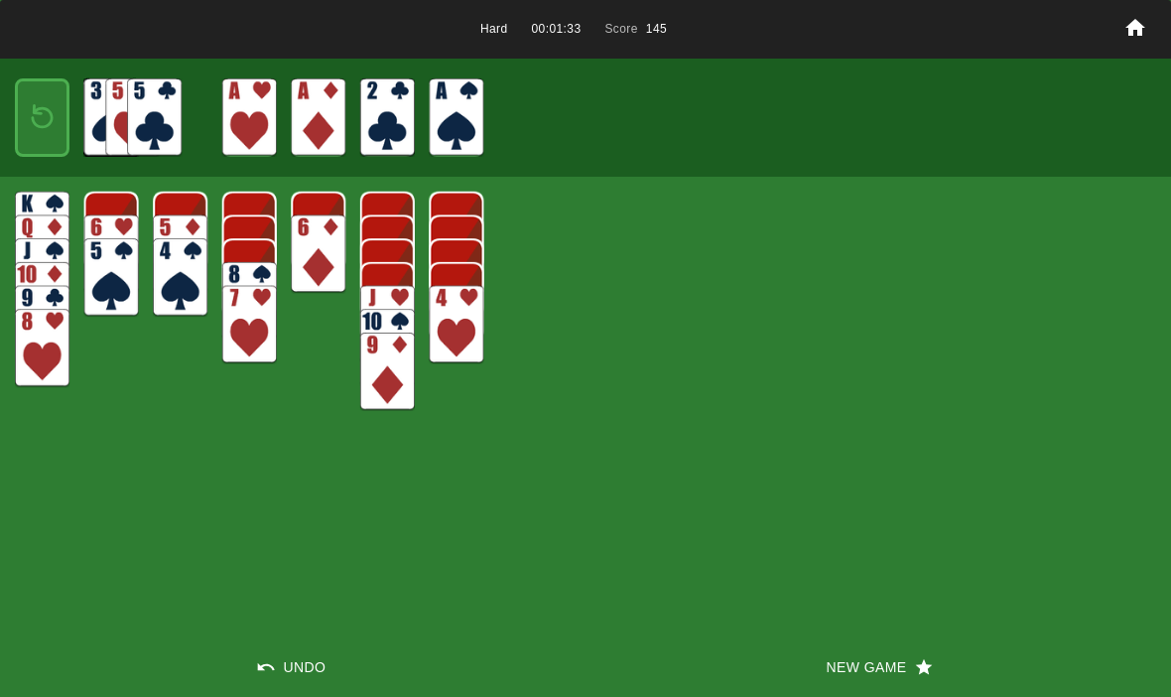
click at [31, 120] on img at bounding box center [42, 117] width 33 height 47
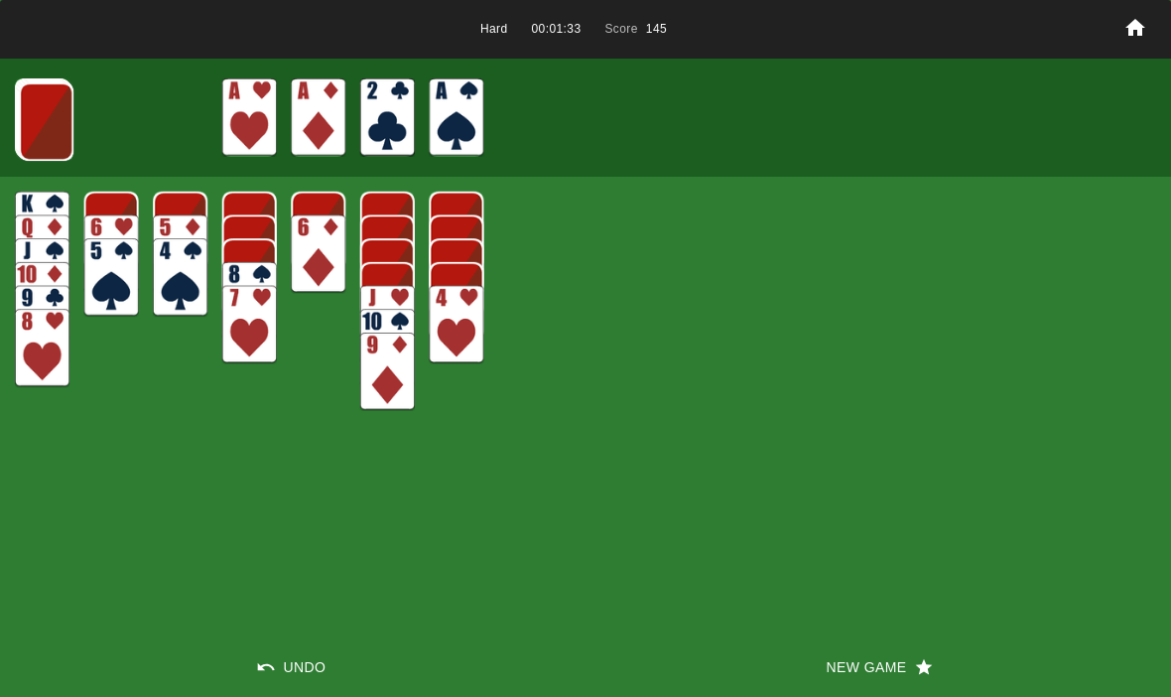
click at [31, 111] on img at bounding box center [46, 121] width 55 height 78
click at [36, 112] on img at bounding box center [45, 120] width 55 height 78
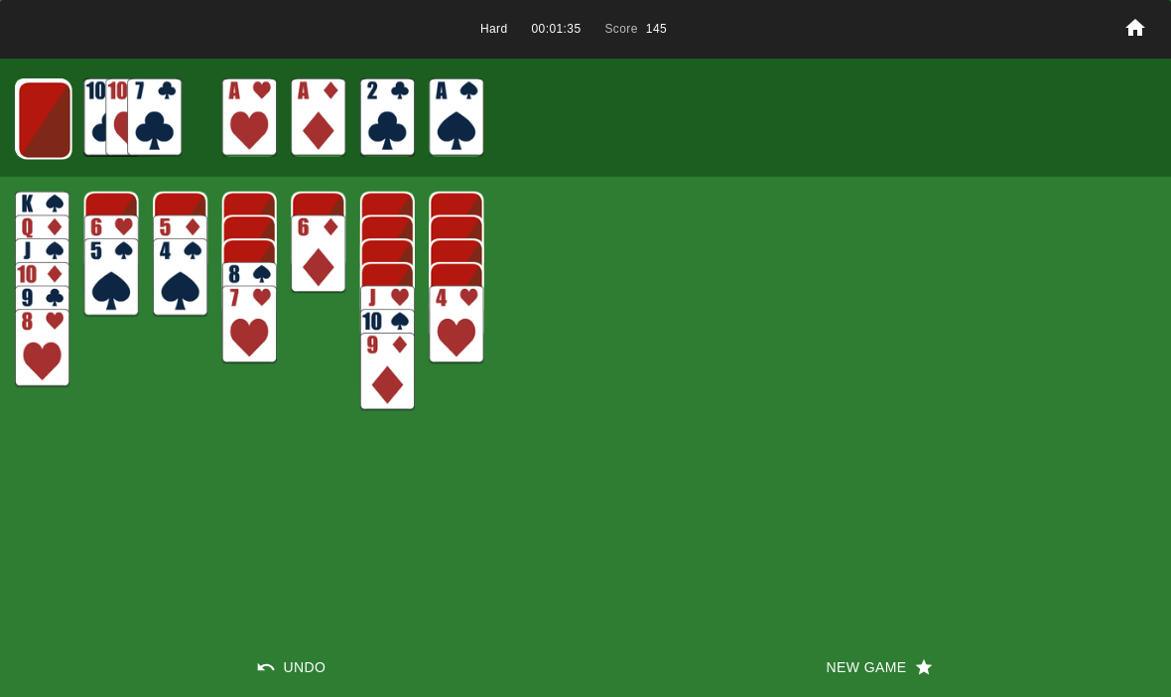
click at [26, 123] on img at bounding box center [45, 119] width 55 height 78
click at [24, 121] on img at bounding box center [44, 119] width 55 height 78
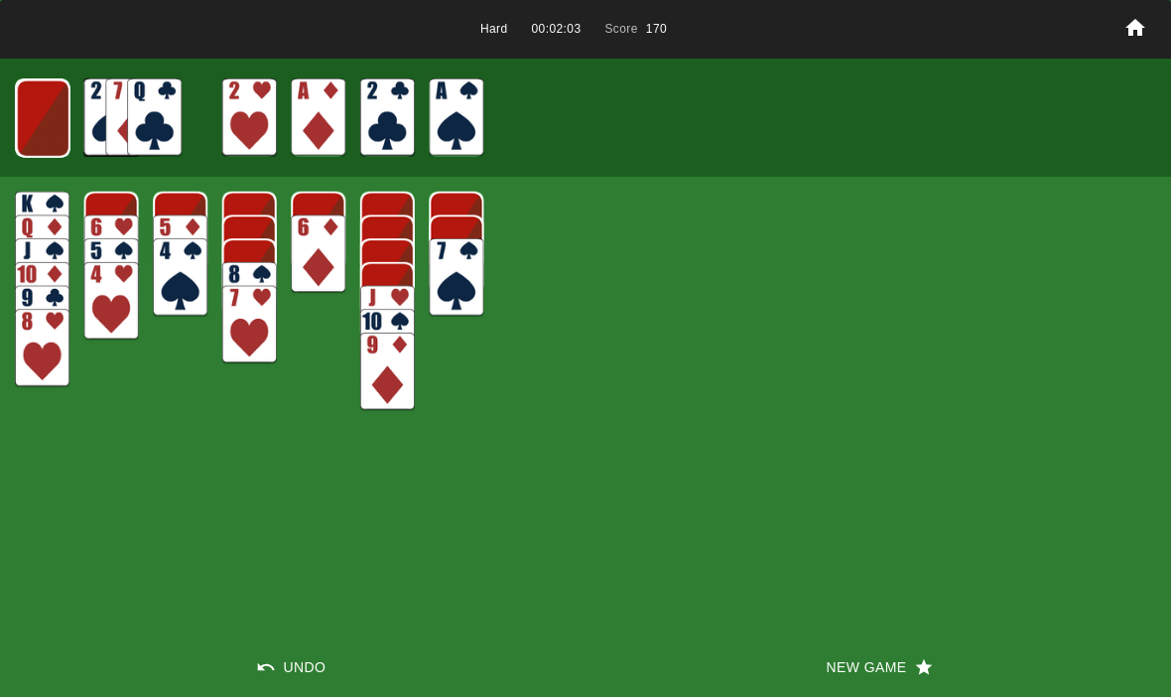
click at [64, 127] on img at bounding box center [43, 118] width 54 height 78
click at [30, 123] on img at bounding box center [42, 117] width 54 height 78
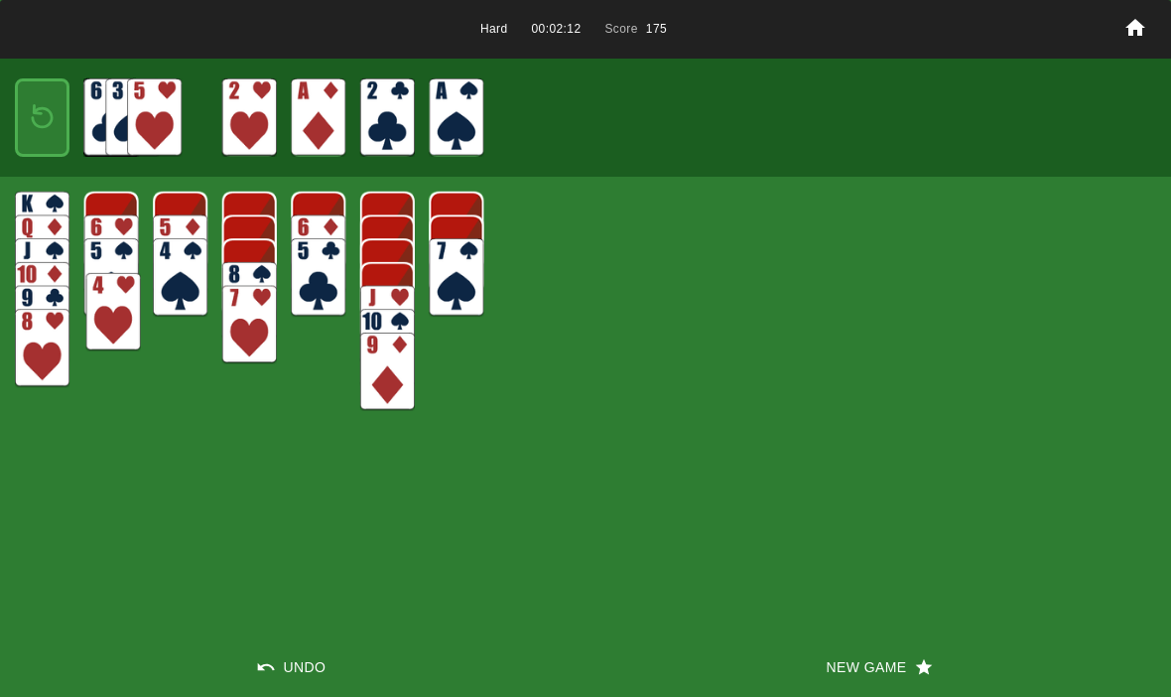
click at [112, 305] on img at bounding box center [113, 312] width 55 height 78
click at [38, 109] on img at bounding box center [42, 117] width 33 height 47
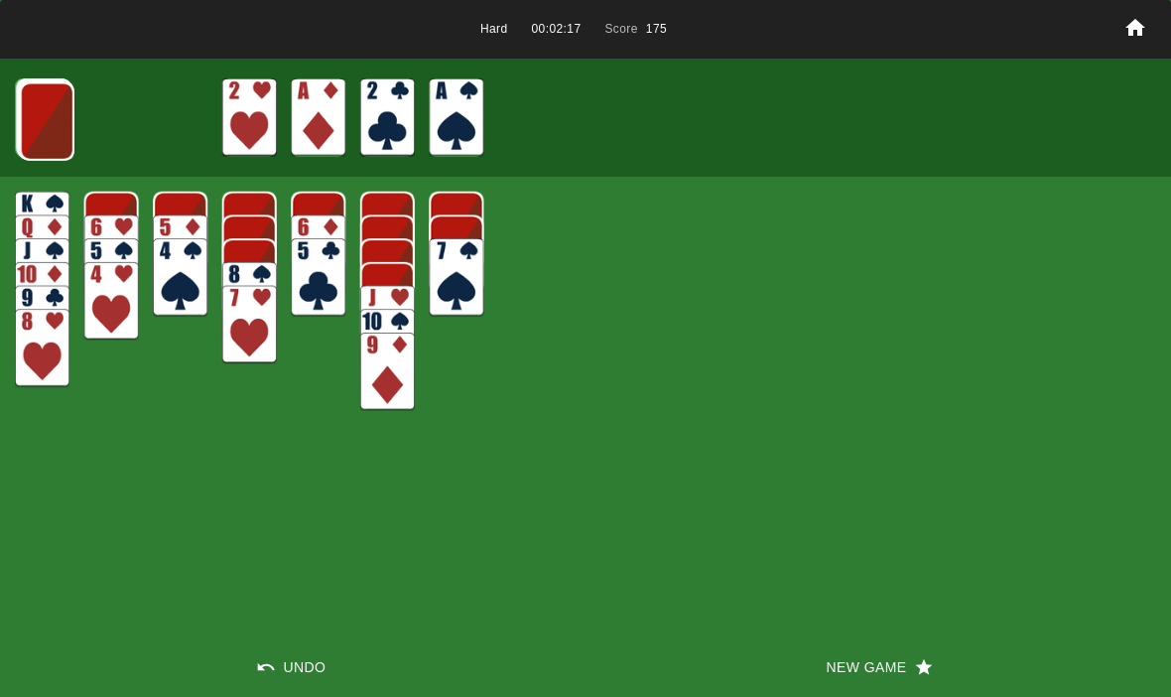
click at [49, 111] on img at bounding box center [47, 121] width 55 height 78
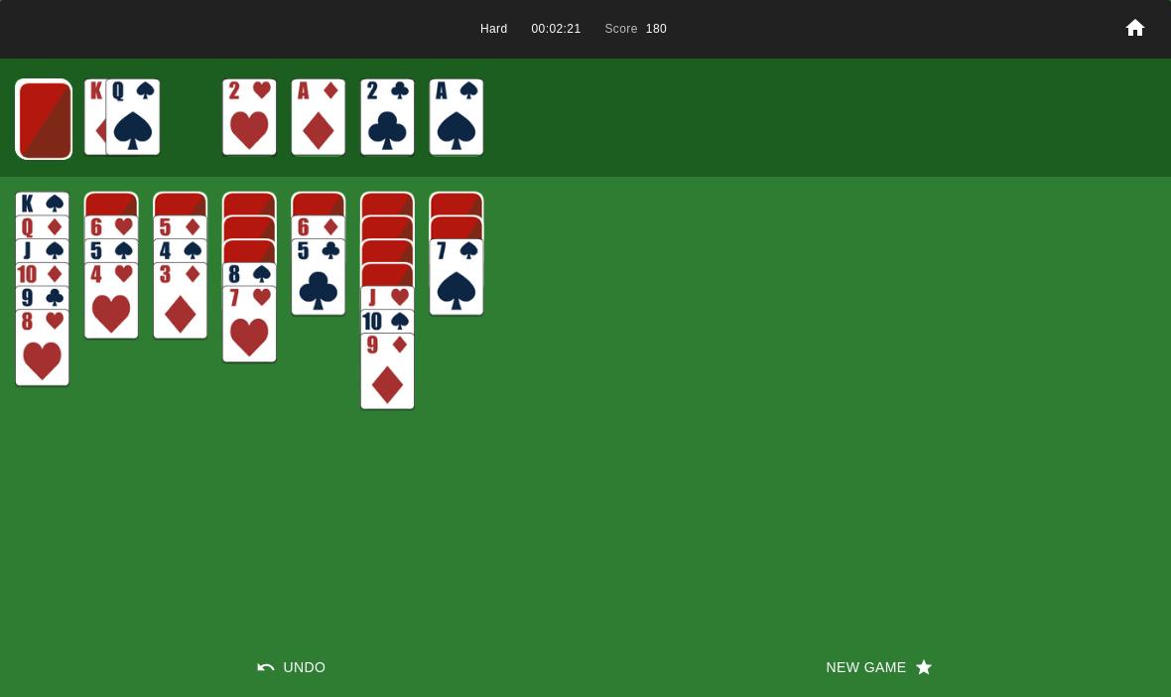
click at [62, 139] on img at bounding box center [45, 120] width 55 height 78
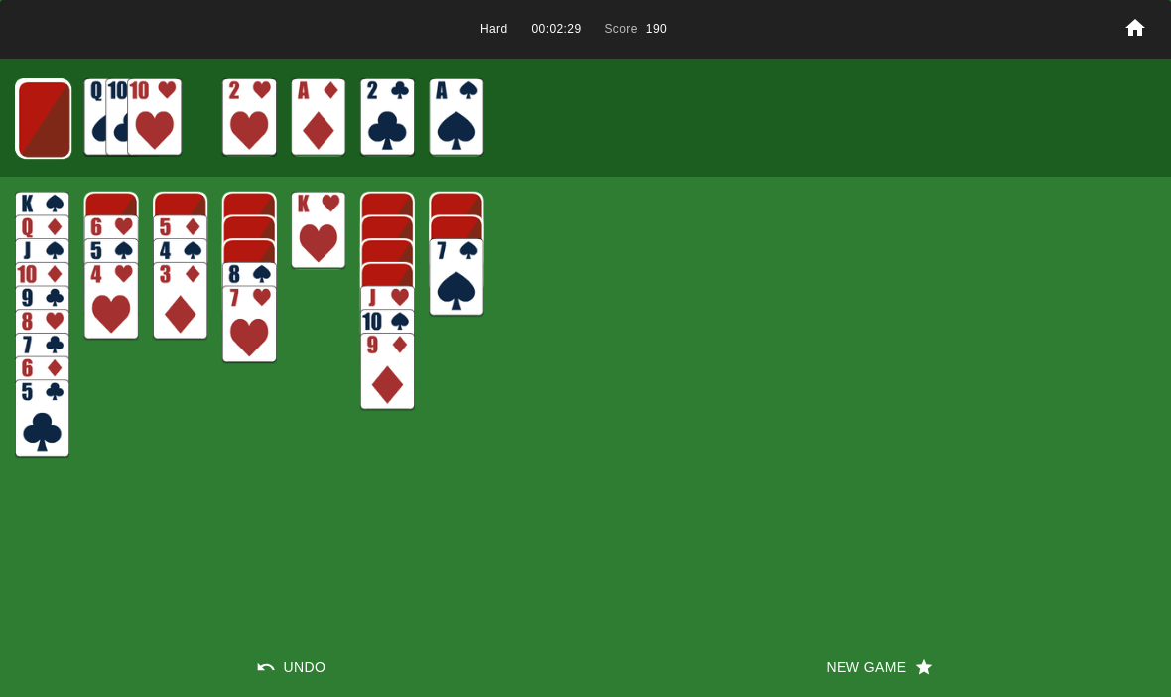
click at [43, 109] on img at bounding box center [44, 119] width 55 height 78
click at [27, 122] on img at bounding box center [43, 118] width 55 height 78
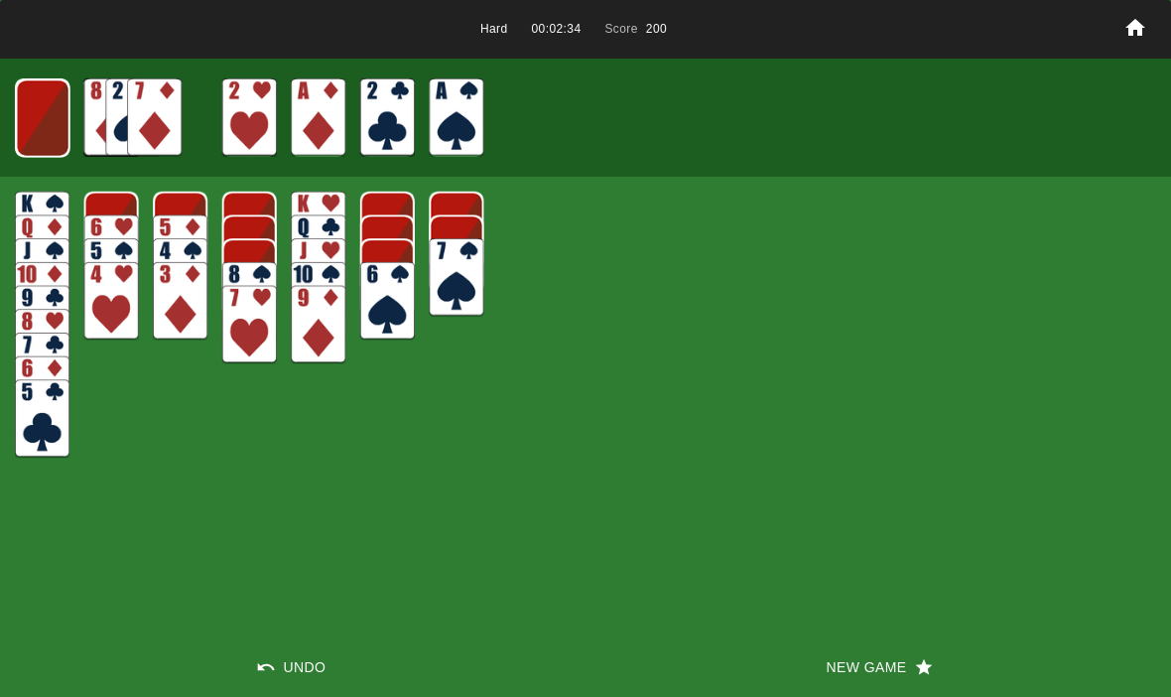
click at [54, 114] on img at bounding box center [43, 118] width 54 height 78
click at [48, 118] on img at bounding box center [42, 117] width 33 height 47
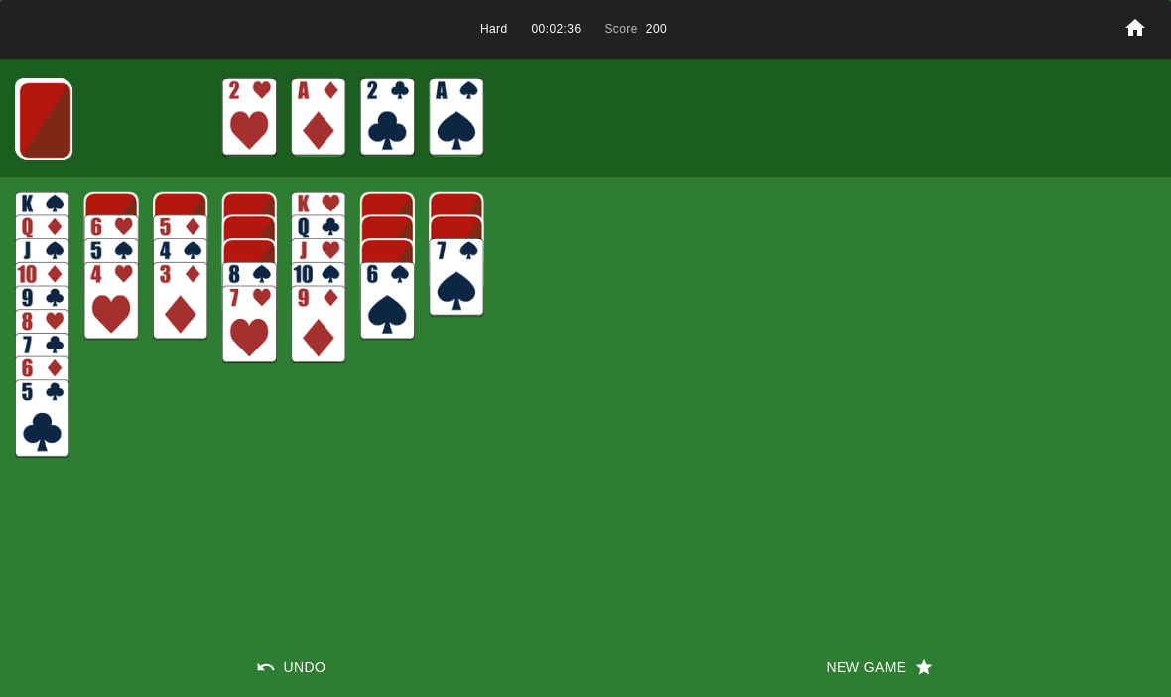
click at [43, 117] on img at bounding box center [45, 120] width 55 height 78
click at [49, 133] on img at bounding box center [44, 119] width 55 height 78
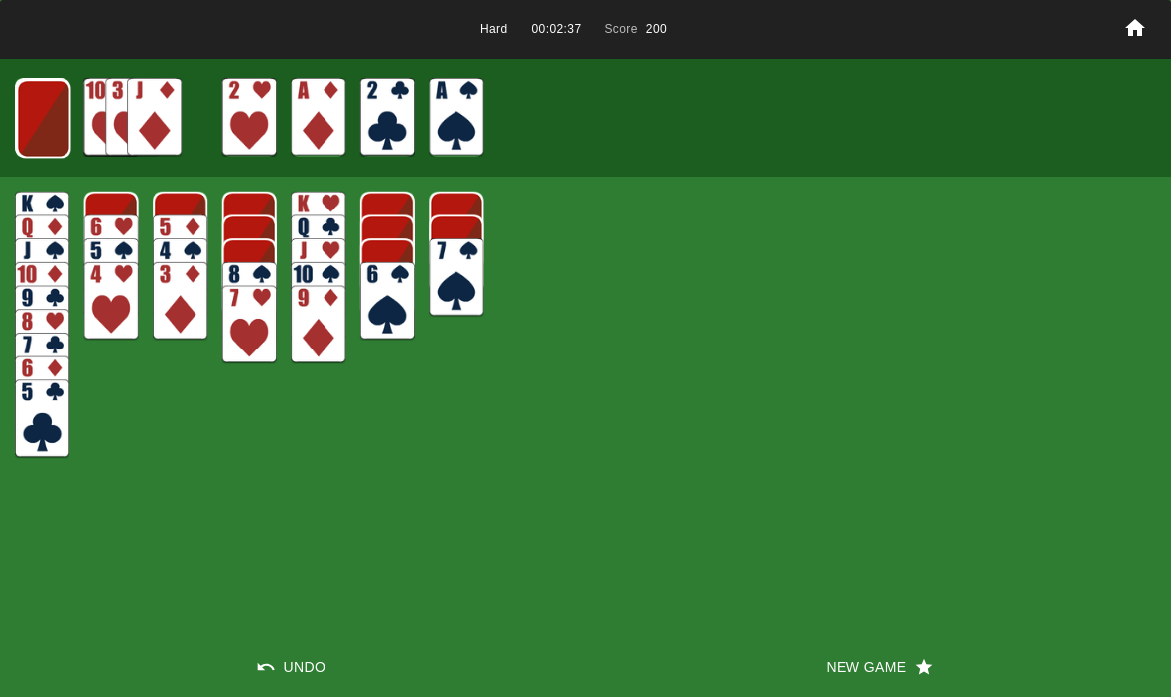
click at [48, 129] on img at bounding box center [43, 118] width 55 height 78
click at [47, 126] on img at bounding box center [43, 118] width 54 height 78
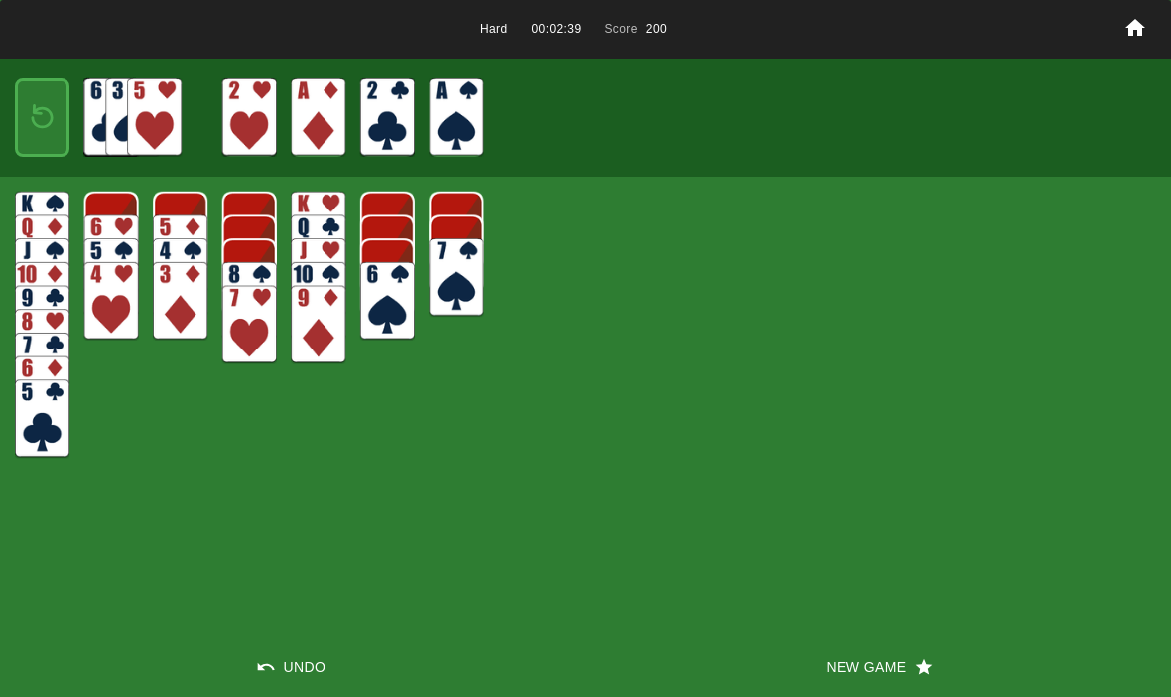
click at [49, 129] on img at bounding box center [42, 117] width 33 height 47
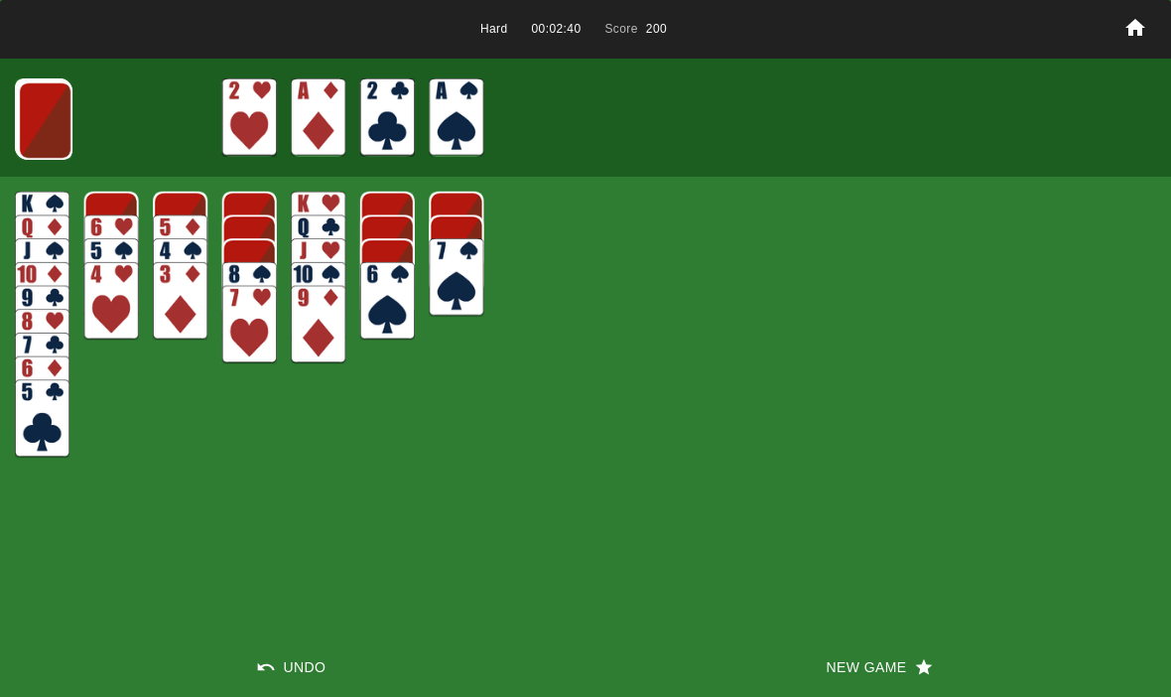
click at [40, 132] on img at bounding box center [45, 120] width 55 height 78
click at [41, 140] on img at bounding box center [44, 119] width 55 height 78
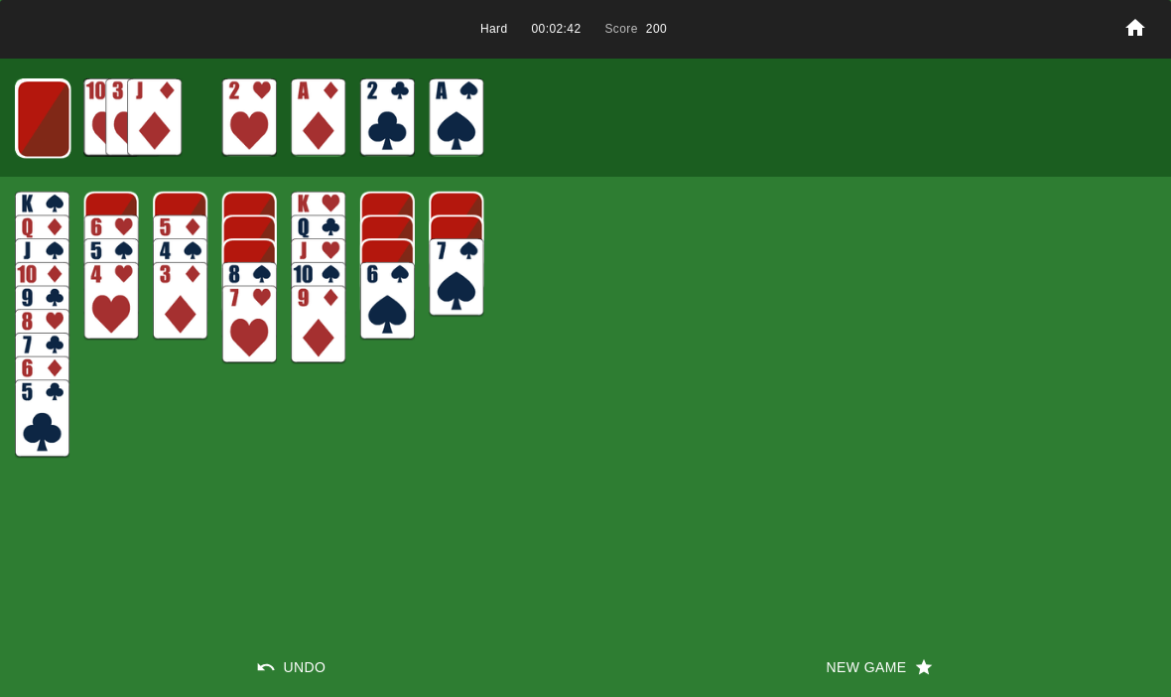
click at [50, 130] on img at bounding box center [43, 118] width 55 height 78
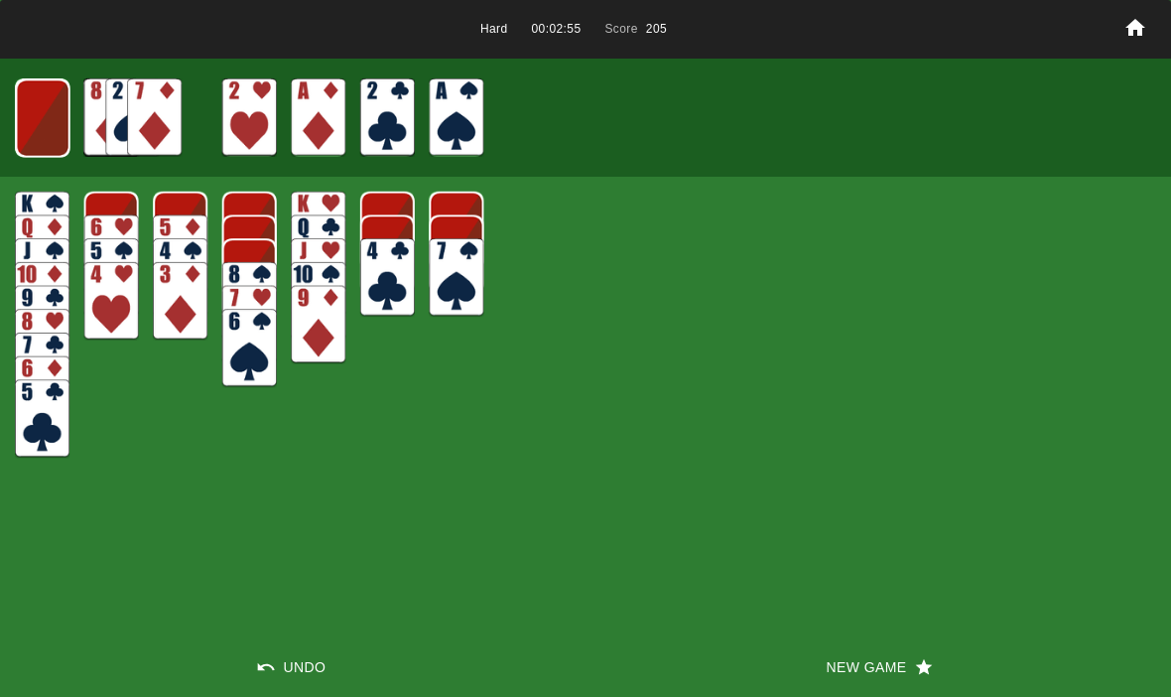
click at [29, 118] on img at bounding box center [43, 118] width 54 height 78
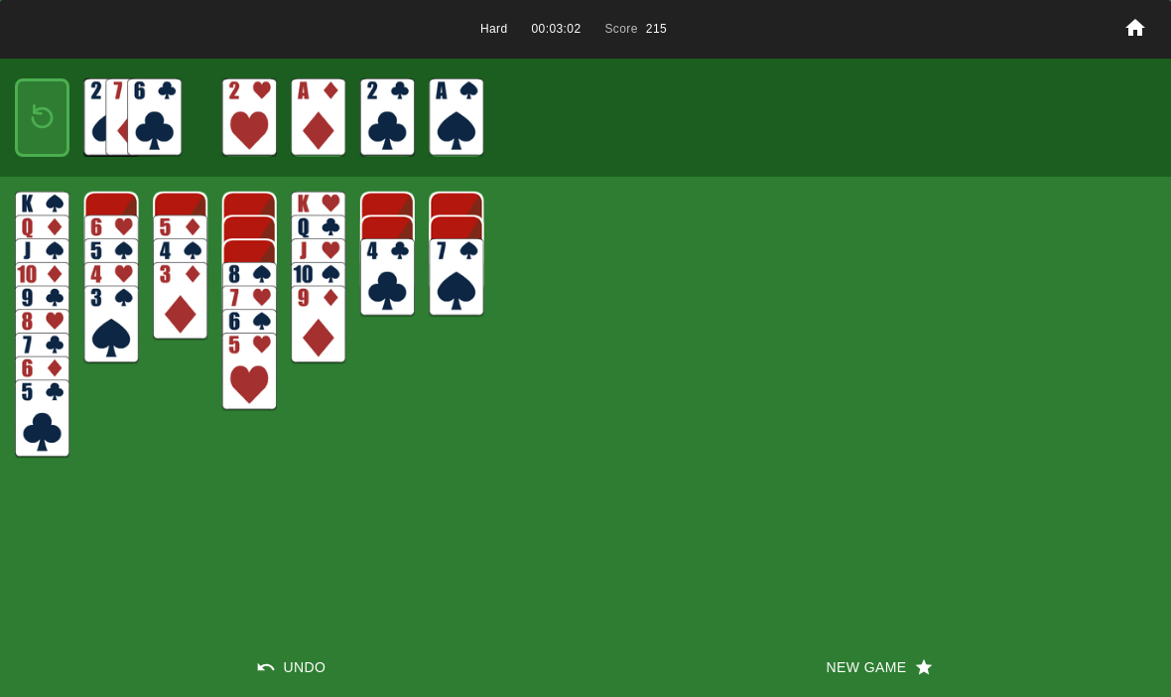
click at [50, 125] on img at bounding box center [42, 117] width 33 height 47
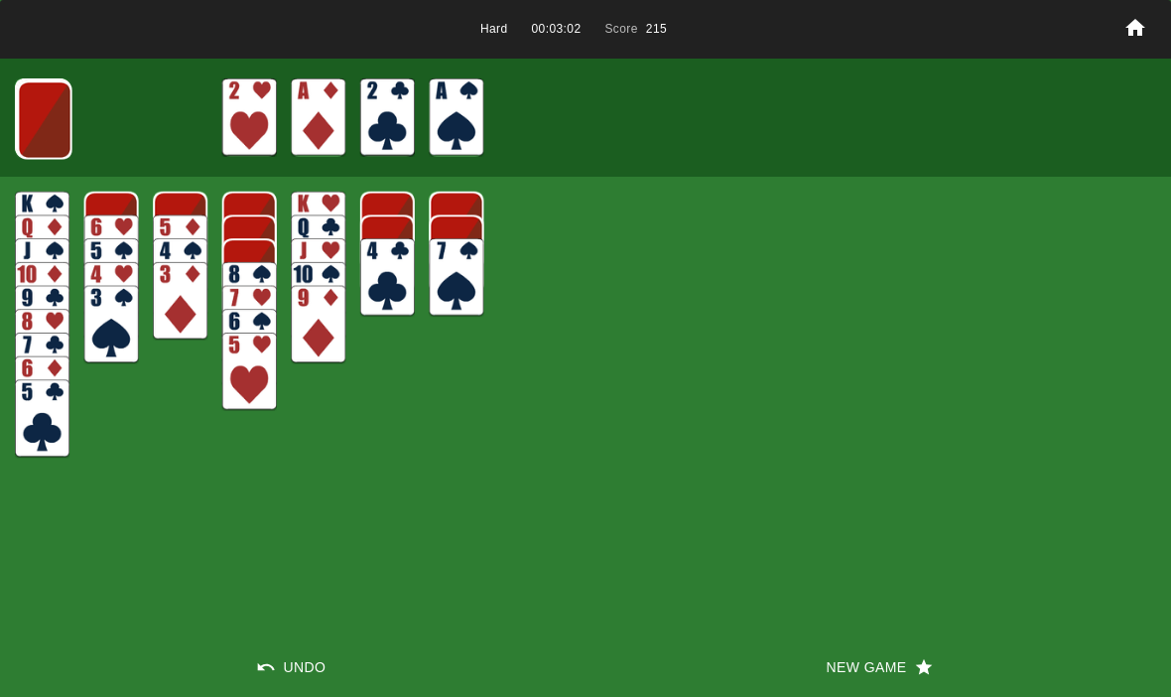
click at [51, 128] on img at bounding box center [45, 119] width 55 height 78
click at [58, 130] on img at bounding box center [44, 119] width 55 height 78
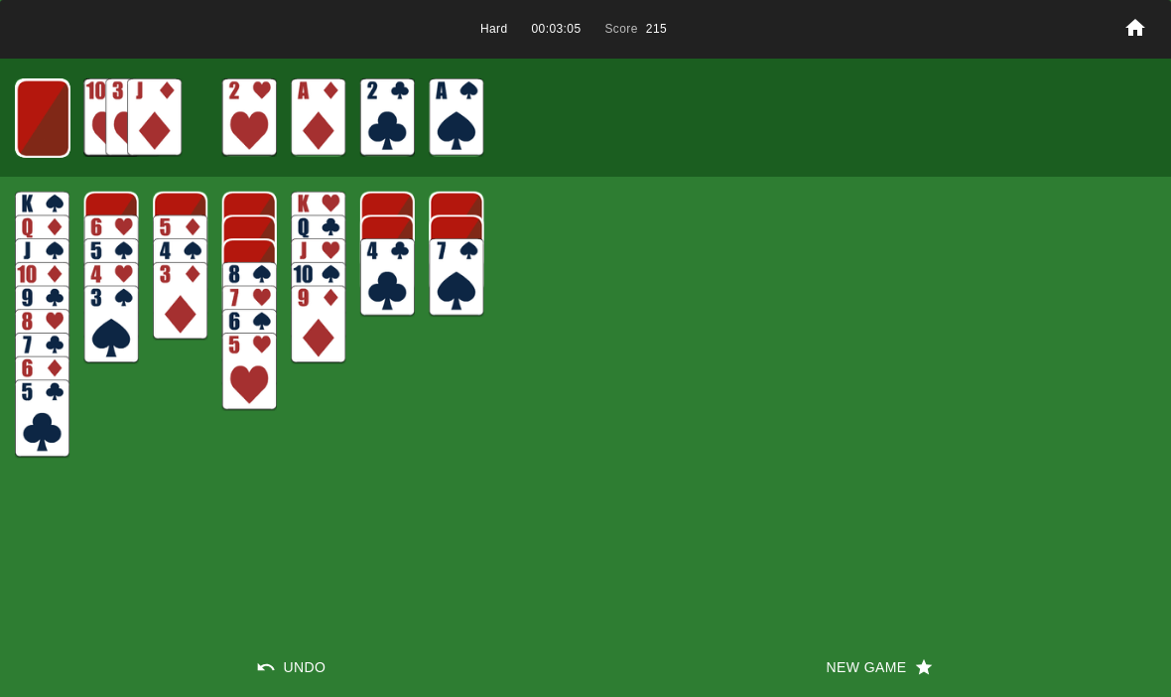
click at [64, 116] on img at bounding box center [43, 118] width 54 height 78
click at [64, 117] on img at bounding box center [42, 117] width 54 height 78
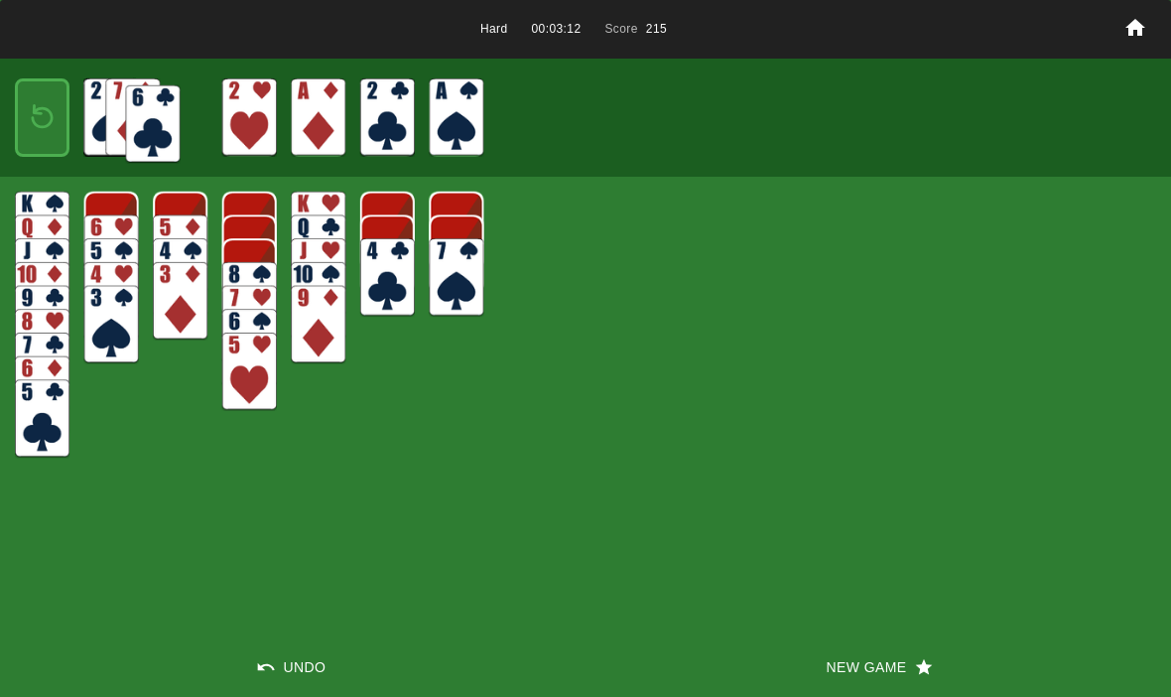
click at [872, 678] on button "New Game" at bounding box center [877, 667] width 585 height 60
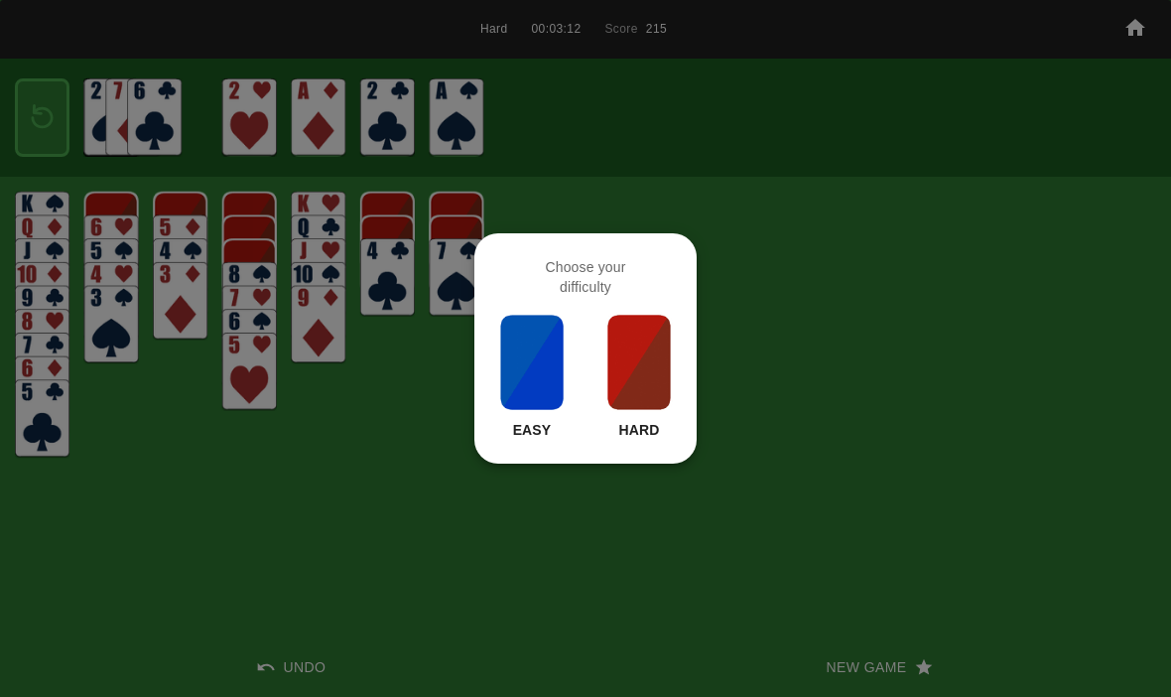
click at [611, 374] on img at bounding box center [638, 362] width 67 height 99
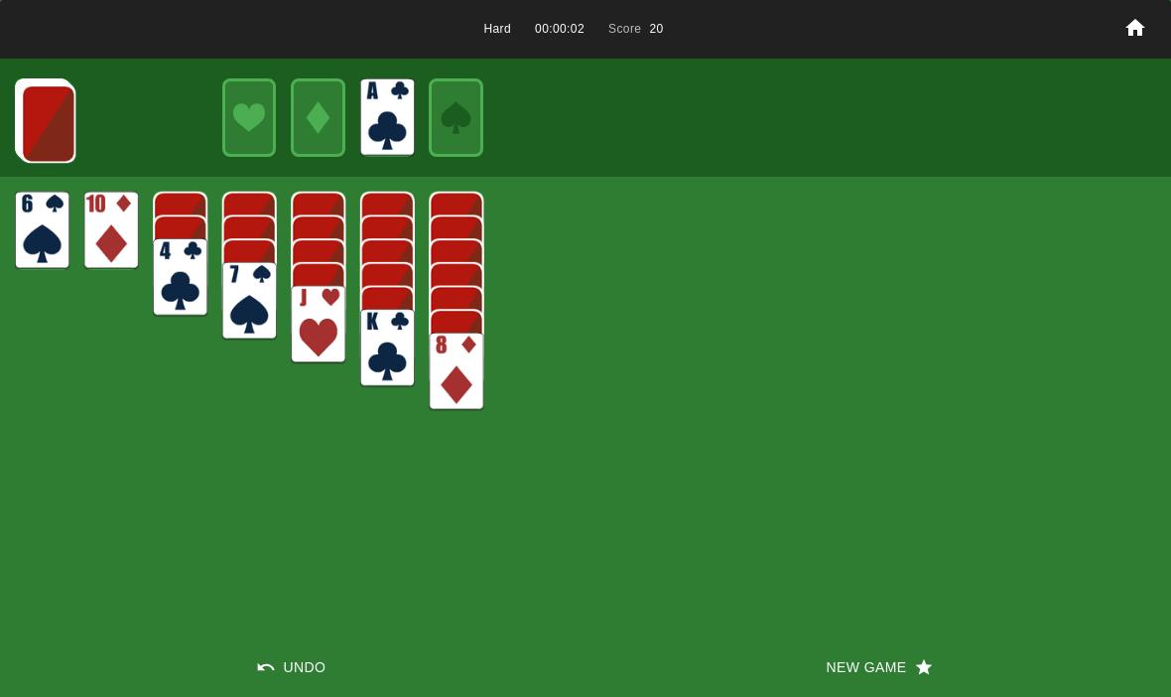
click at [46, 132] on img at bounding box center [48, 123] width 55 height 78
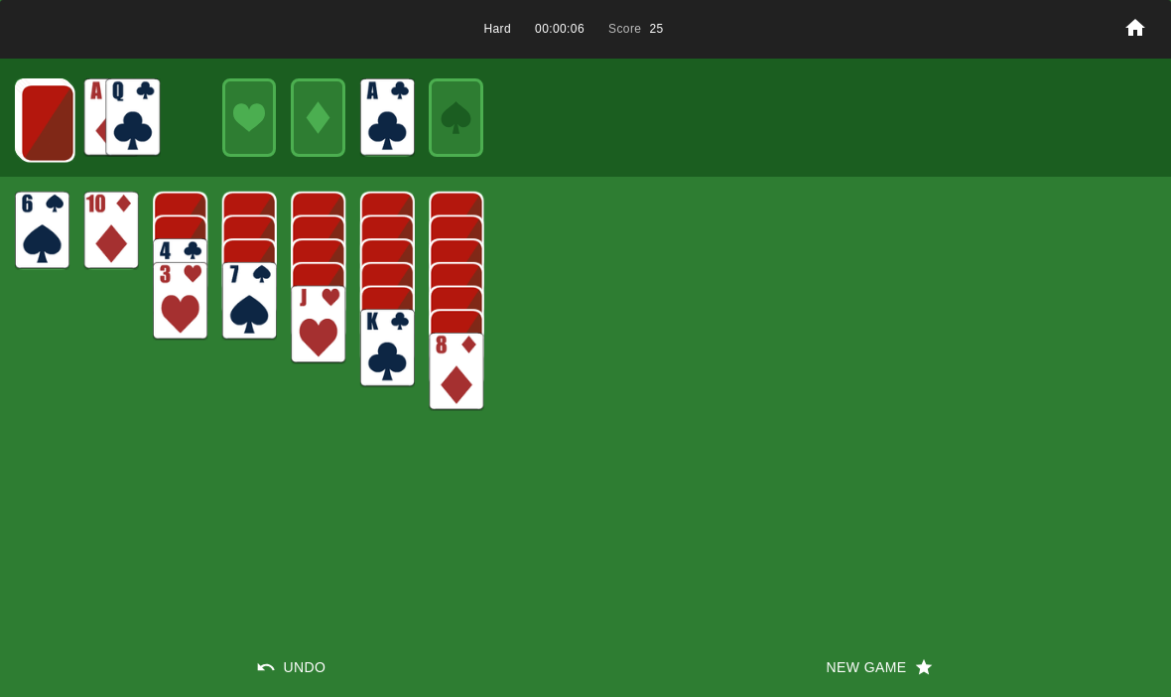
click at [31, 118] on img at bounding box center [48, 122] width 55 height 78
click at [58, 137] on img at bounding box center [47, 122] width 55 height 78
click at [49, 131] on img at bounding box center [46, 121] width 55 height 78
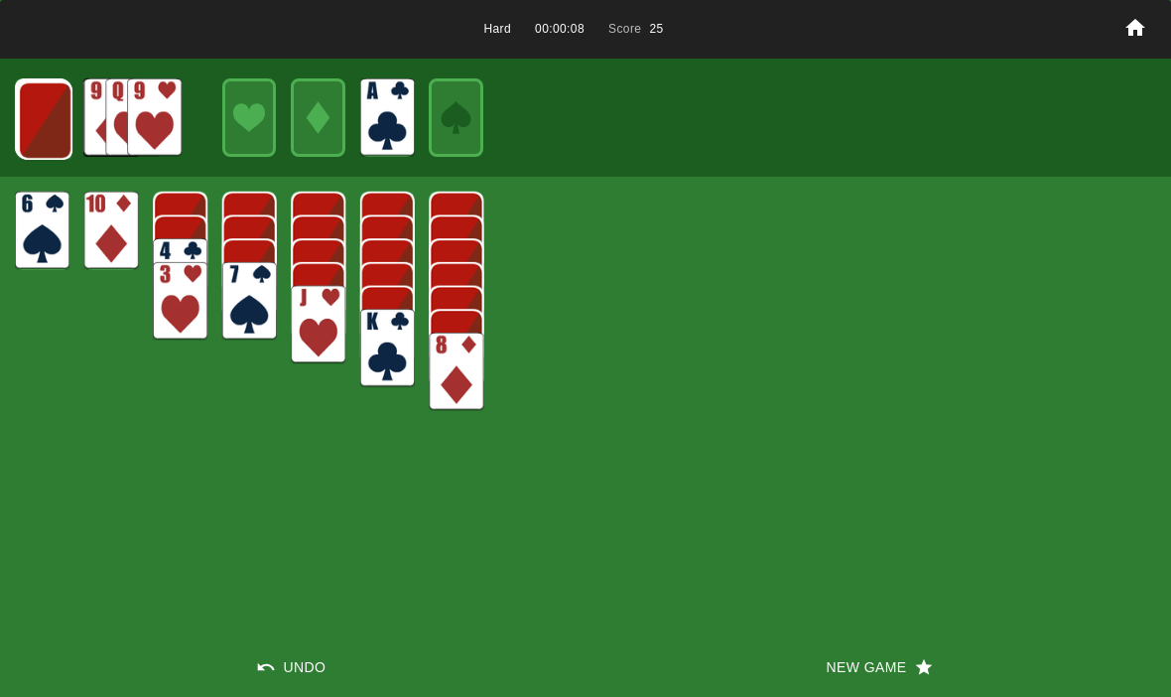
click at [39, 126] on img at bounding box center [45, 120] width 55 height 78
click at [45, 131] on img at bounding box center [44, 119] width 55 height 78
click at [48, 145] on img at bounding box center [43, 118] width 55 height 78
click at [43, 133] on img at bounding box center [43, 118] width 54 height 78
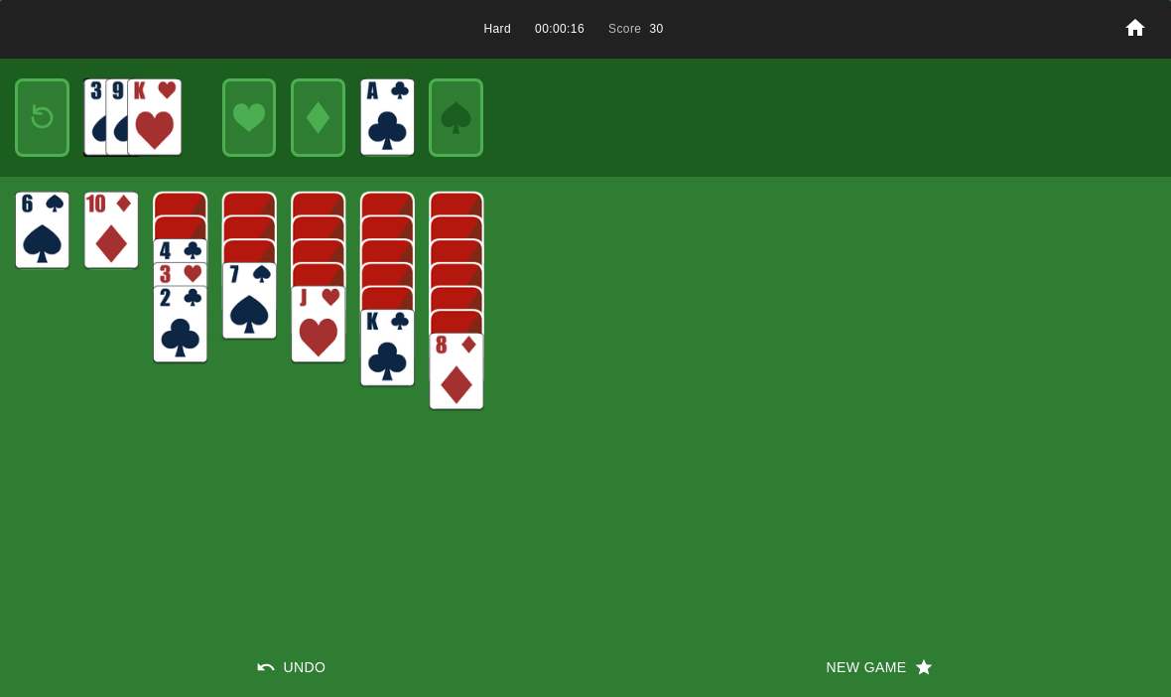
click at [42, 133] on img at bounding box center [42, 117] width 33 height 47
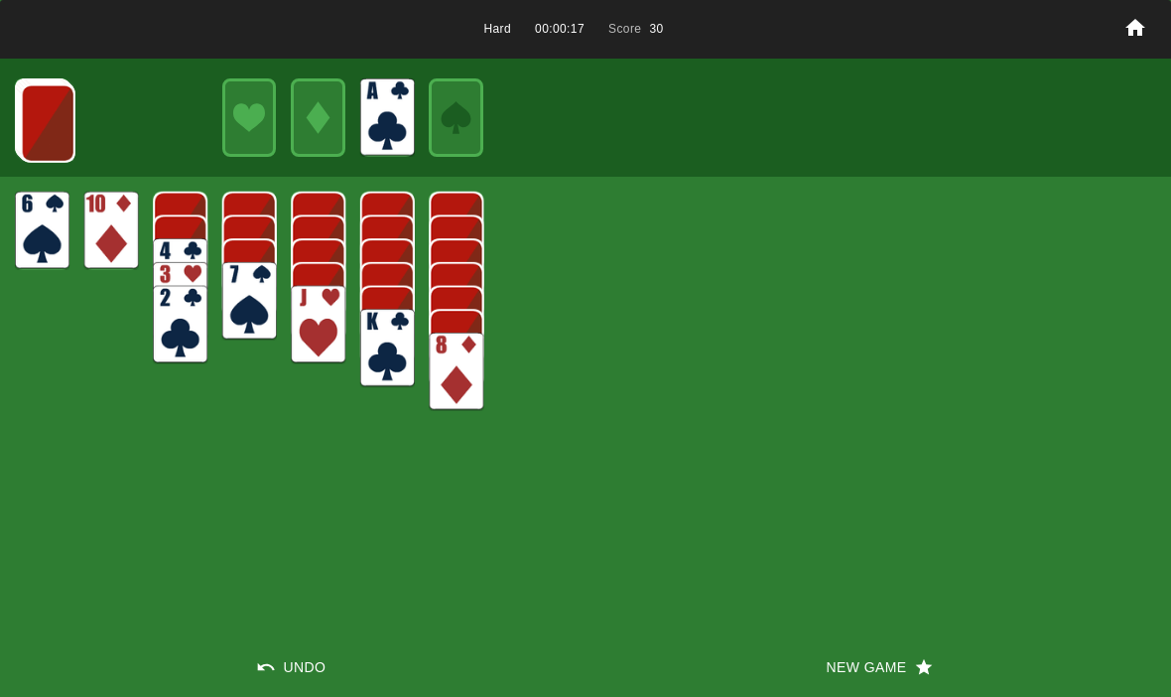
click at [48, 145] on img at bounding box center [48, 123] width 55 height 78
click at [43, 143] on img at bounding box center [47, 122] width 55 height 78
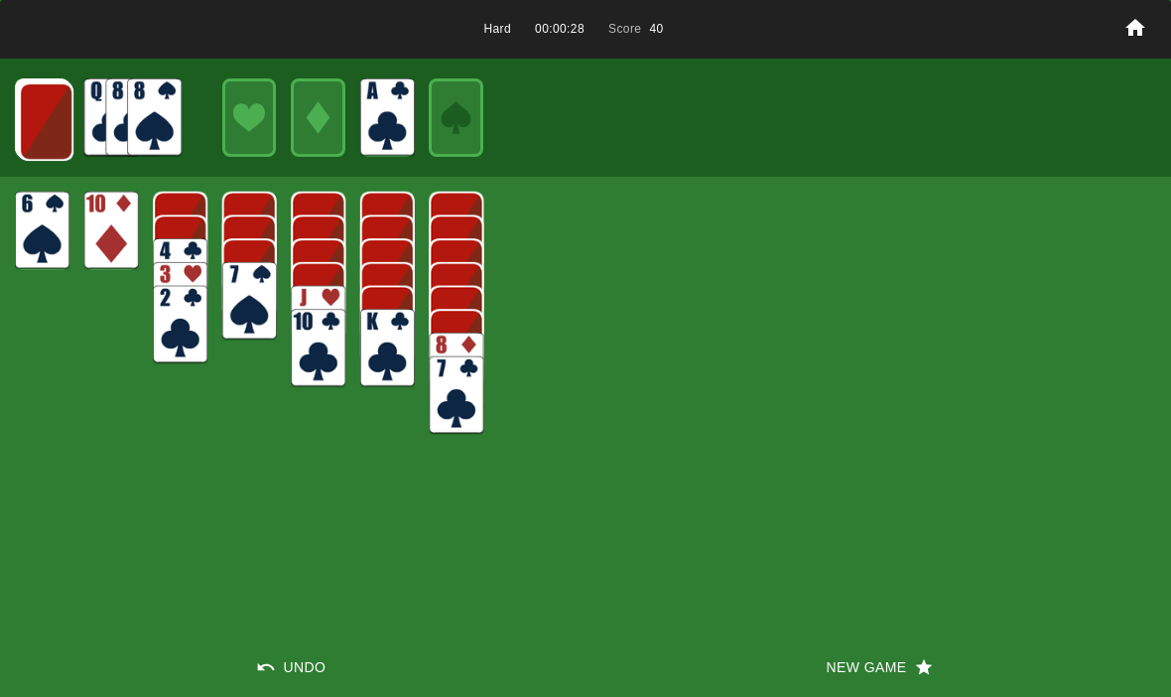
click at [84, 97] on img at bounding box center [111, 117] width 55 height 78
click at [34, 114] on img at bounding box center [46, 121] width 55 height 78
click at [43, 138] on img at bounding box center [45, 120] width 55 height 78
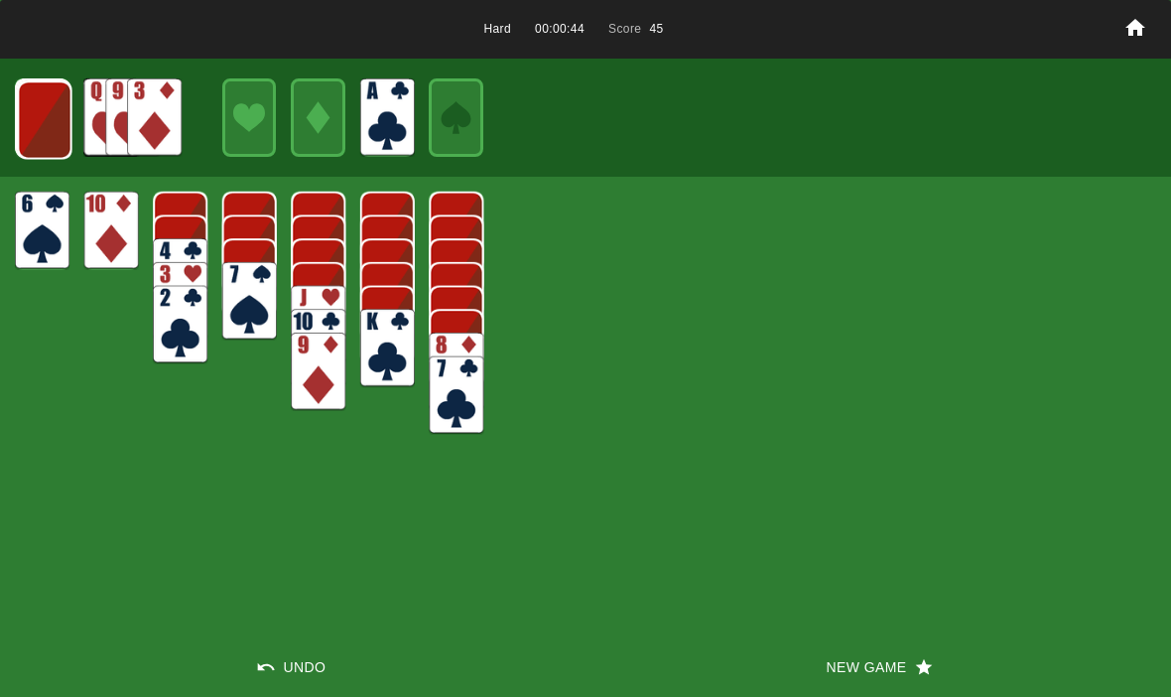
click at [38, 121] on img at bounding box center [45, 119] width 55 height 78
click at [41, 125] on img at bounding box center [44, 119] width 55 height 78
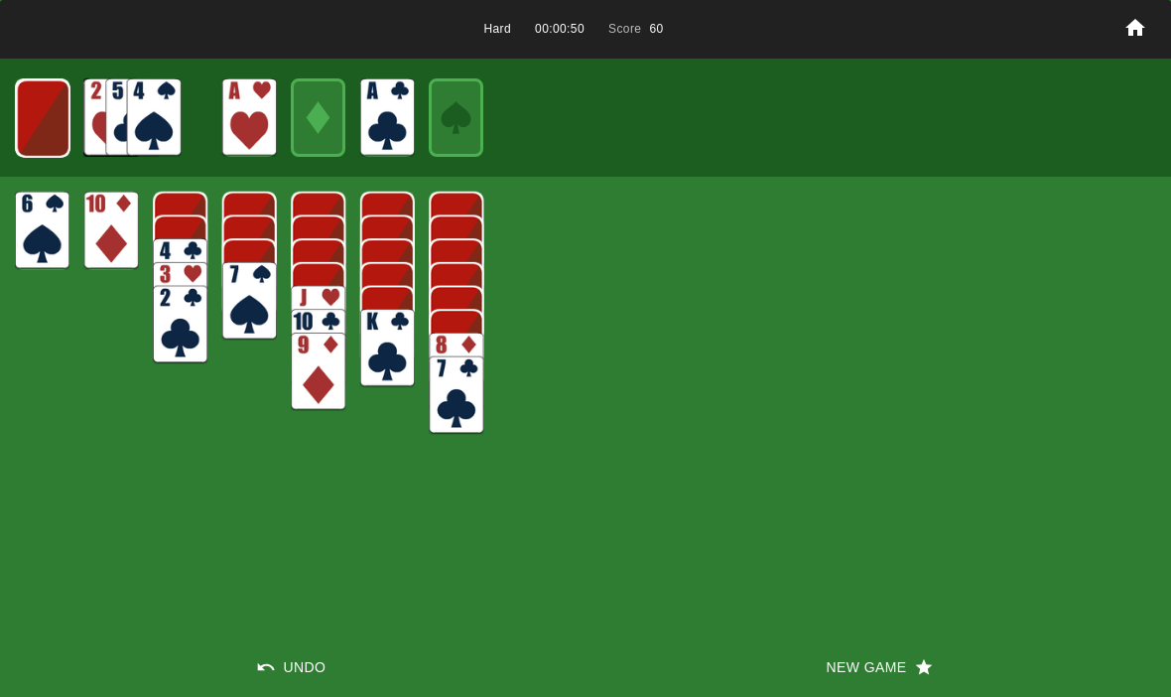
click at [37, 126] on img at bounding box center [43, 118] width 54 height 78
click at [45, 127] on img at bounding box center [42, 117] width 54 height 78
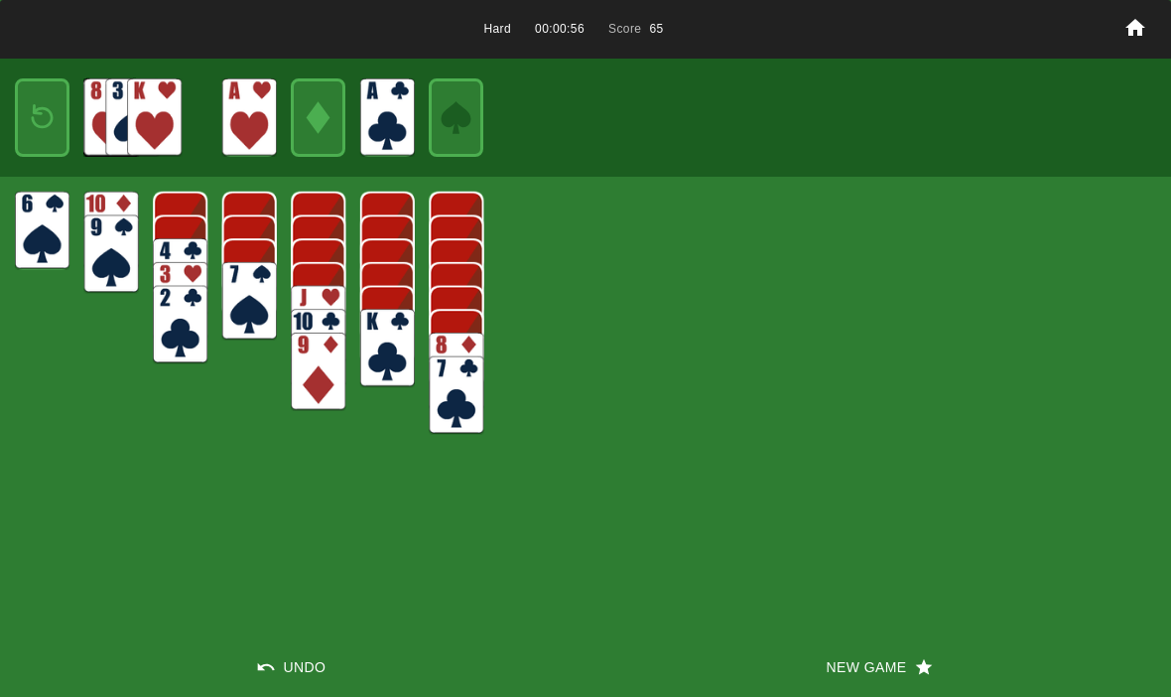
click at [40, 122] on img at bounding box center [42, 117] width 33 height 47
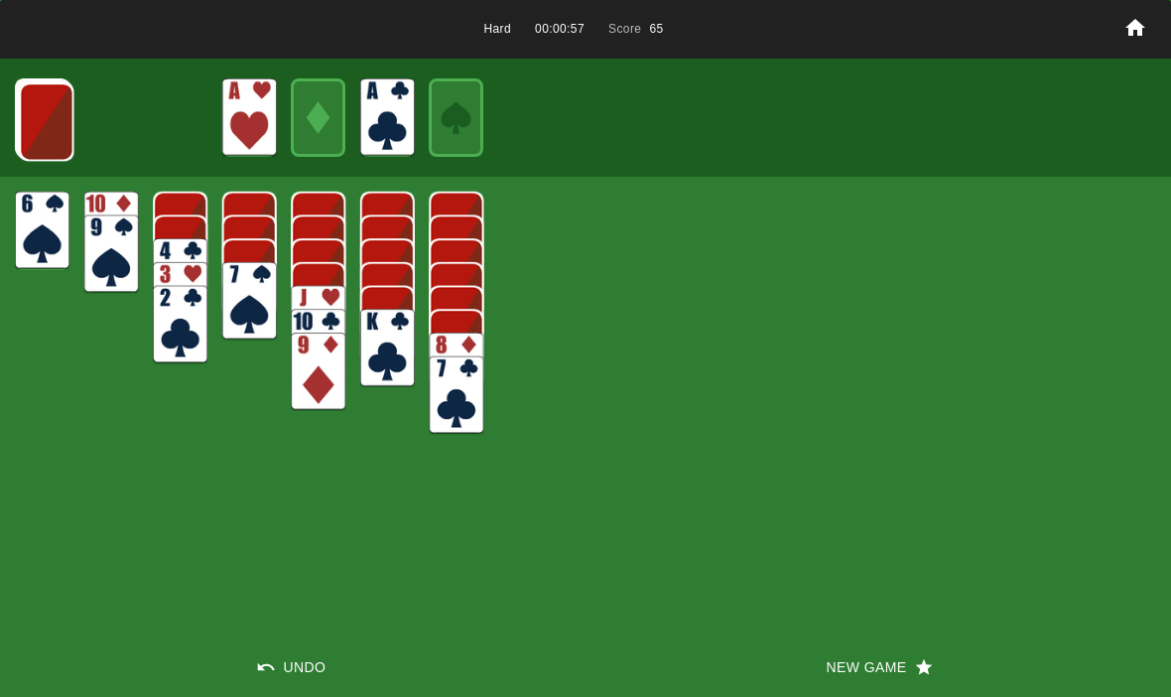
click at [37, 125] on img at bounding box center [46, 121] width 55 height 78
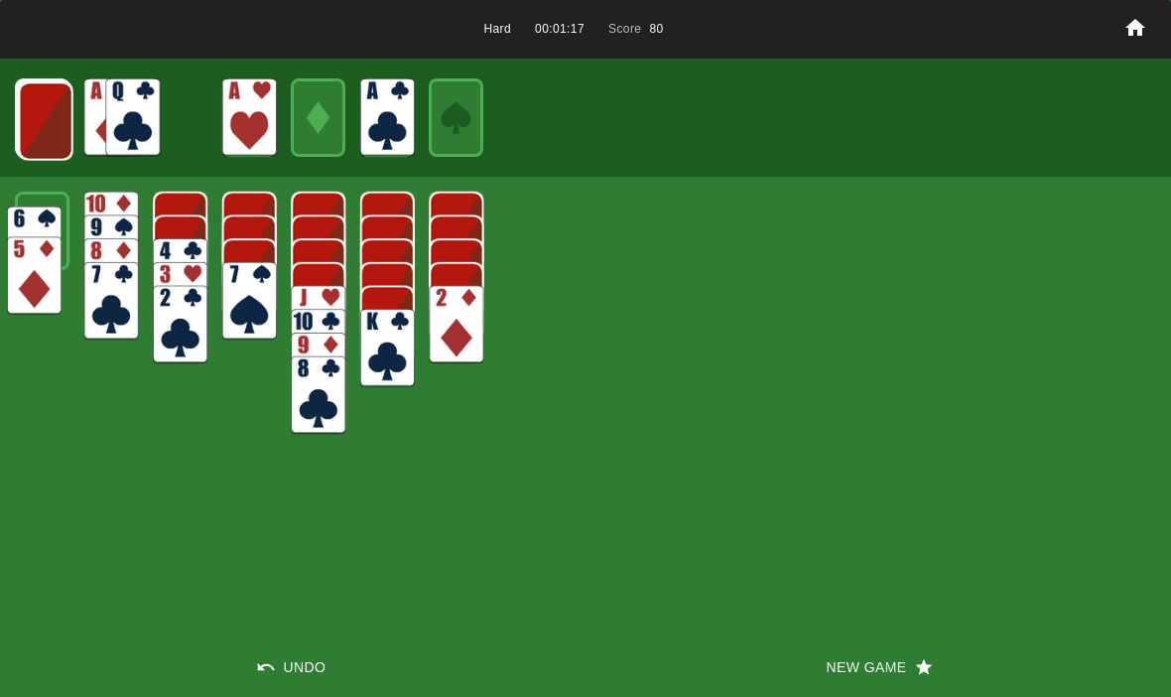
click at [26, 206] on img at bounding box center [34, 245] width 55 height 78
click at [37, 143] on img at bounding box center [46, 121] width 55 height 78
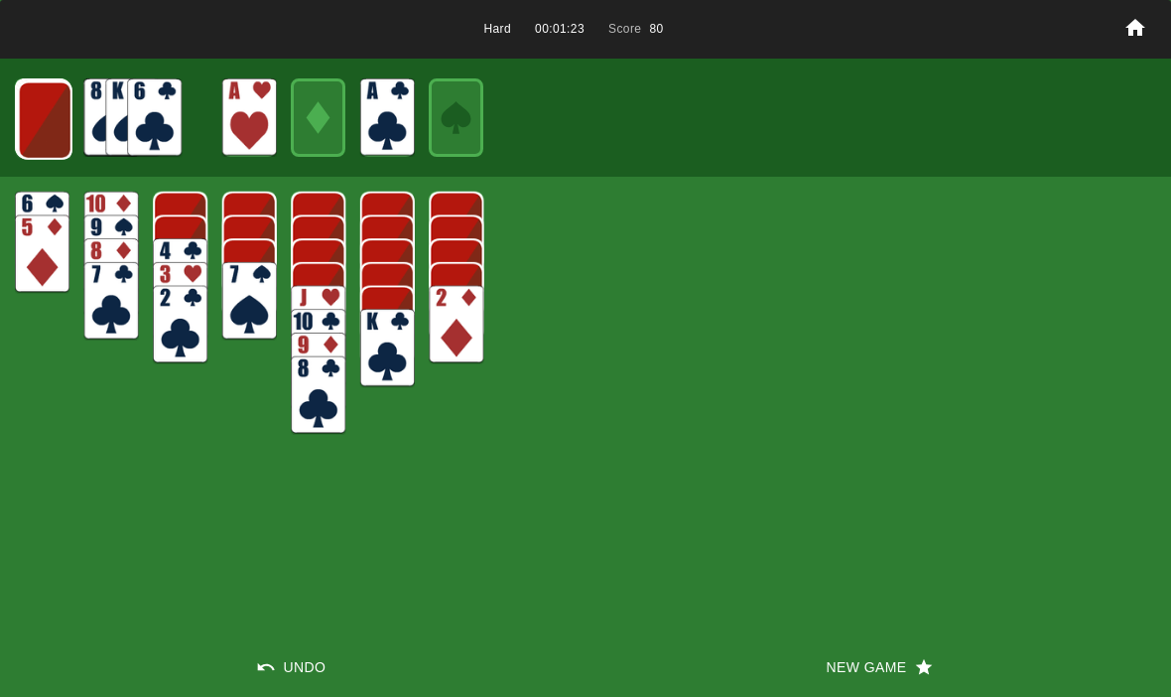
click at [38, 92] on img at bounding box center [45, 120] width 55 height 78
click at [52, 128] on img at bounding box center [44, 119] width 55 height 78
click at [143, 118] on img at bounding box center [157, 130] width 55 height 78
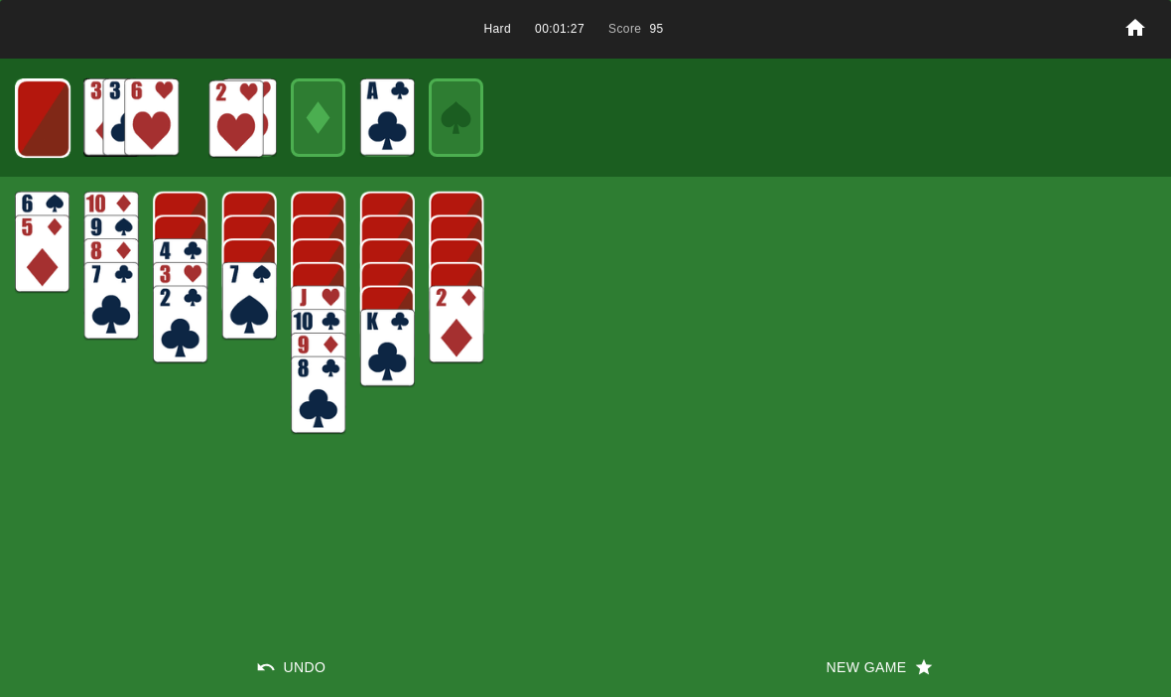
click at [56, 126] on img at bounding box center [43, 118] width 55 height 78
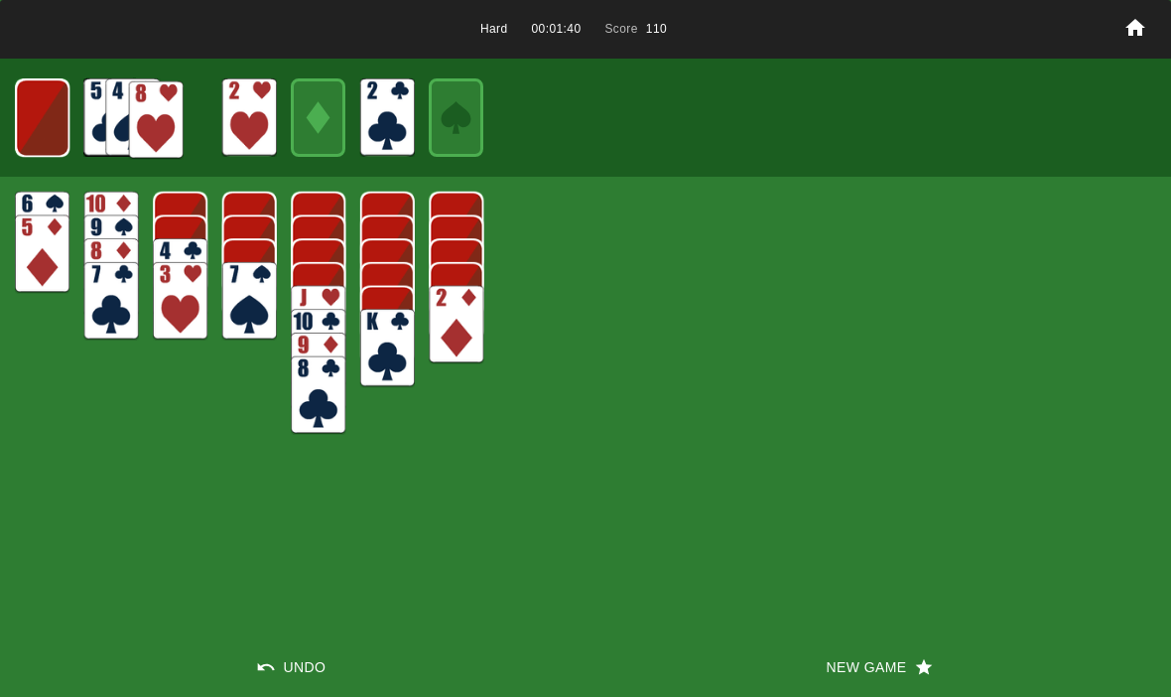
click at [861, 680] on button "New Game" at bounding box center [877, 667] width 585 height 60
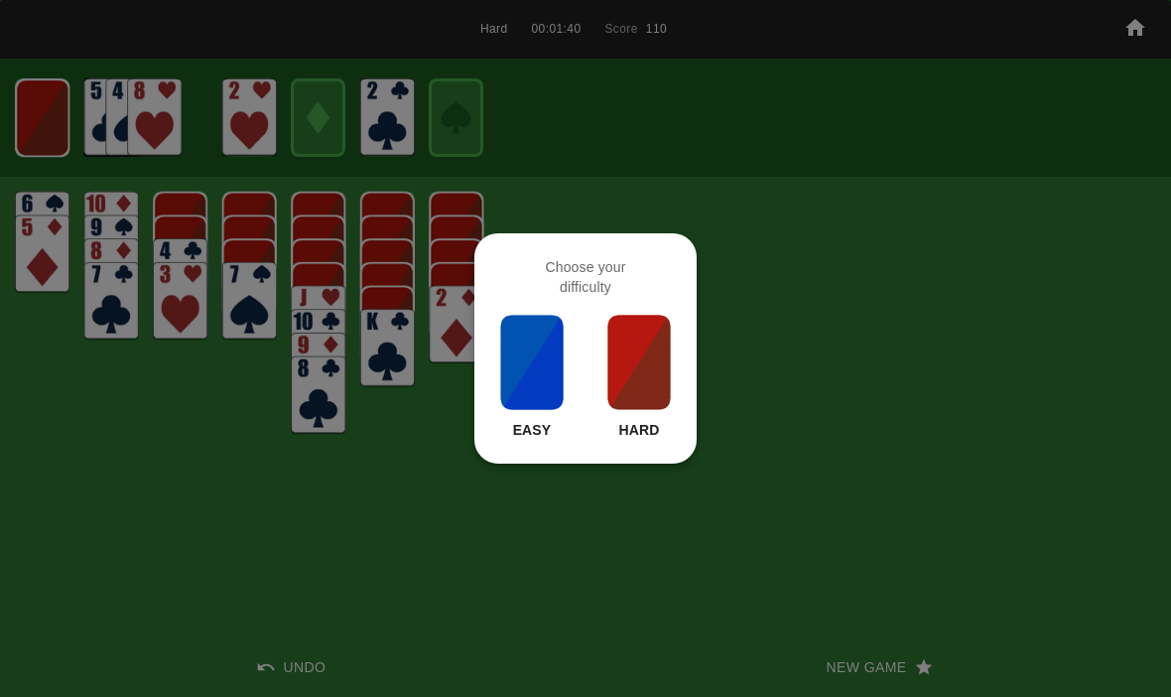
click at [648, 377] on img at bounding box center [638, 362] width 67 height 99
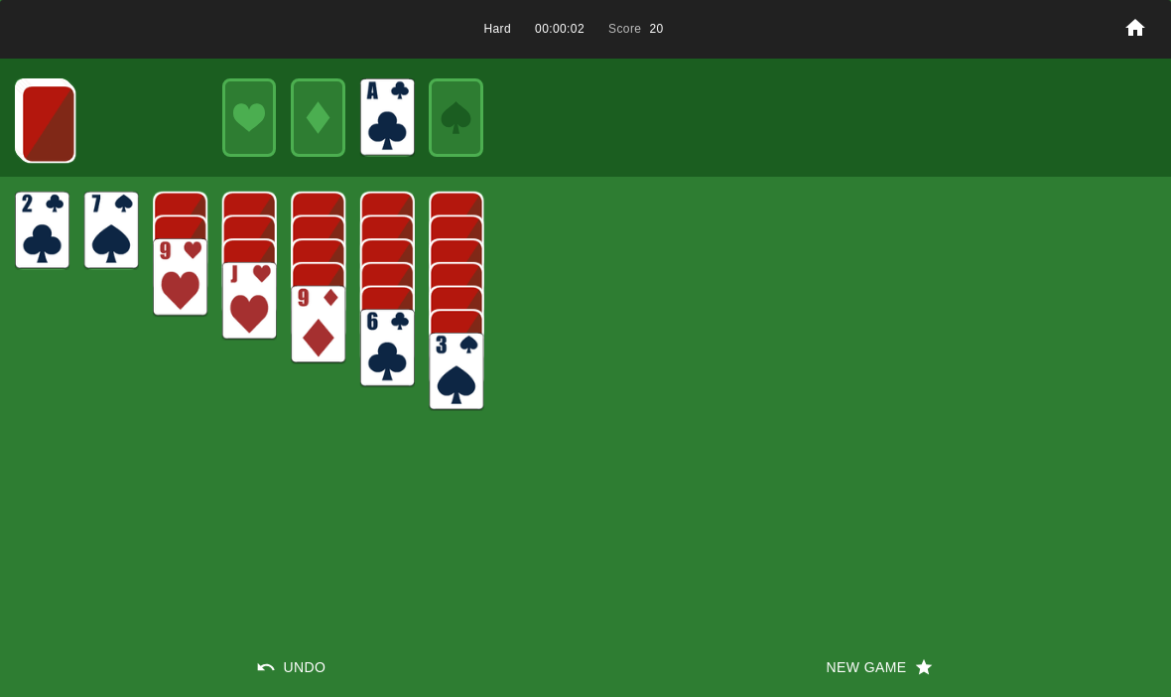
click at [35, 140] on img at bounding box center [48, 123] width 55 height 78
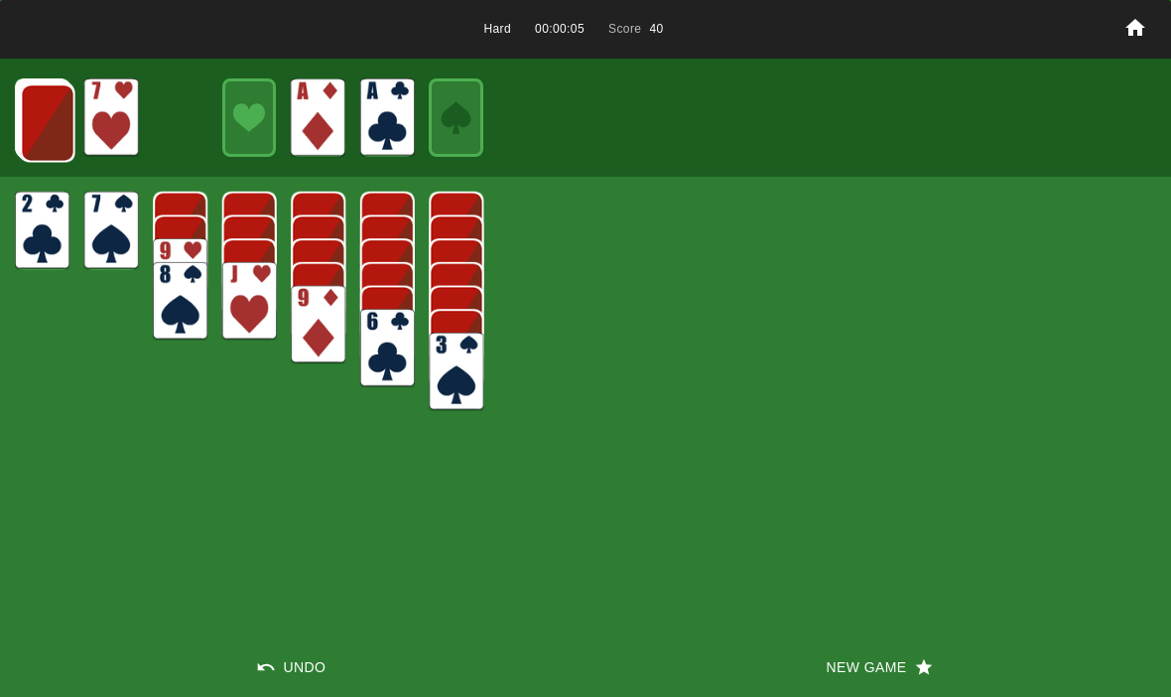
click at [64, 113] on img at bounding box center [48, 122] width 55 height 78
click at [46, 159] on img at bounding box center [47, 122] width 55 height 78
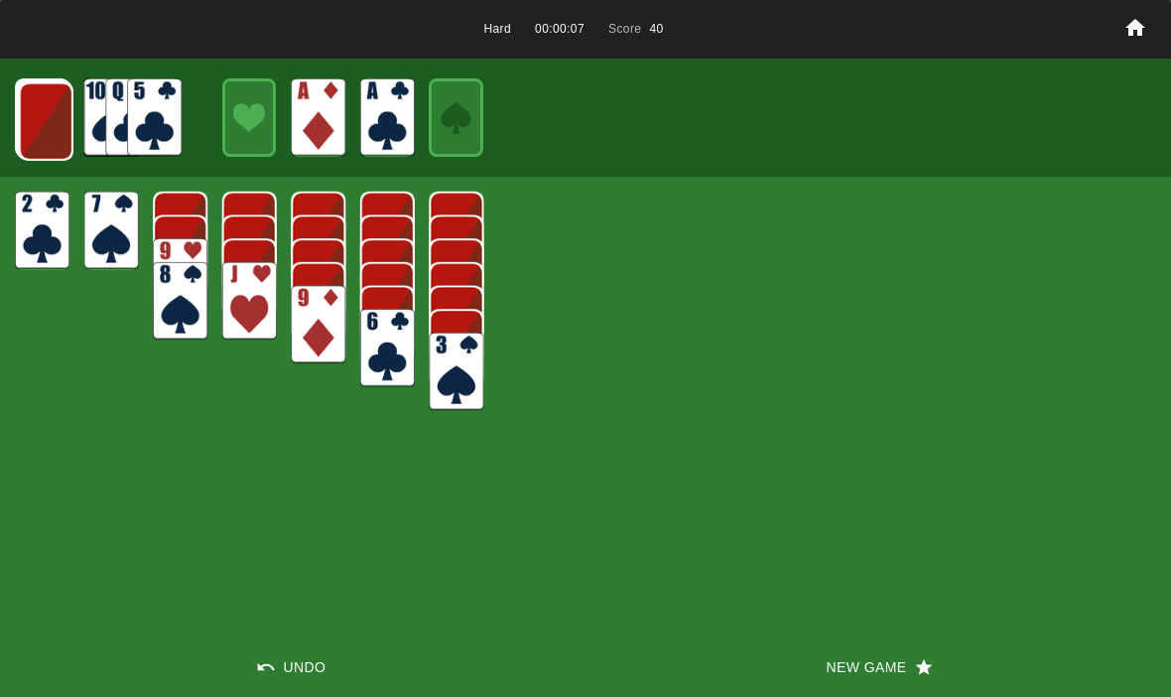
click at [39, 156] on img at bounding box center [46, 121] width 55 height 78
click at [41, 130] on img at bounding box center [45, 120] width 55 height 78
click at [37, 158] on img at bounding box center [44, 119] width 55 height 78
click at [40, 126] on img at bounding box center [43, 118] width 55 height 78
click at [47, 137] on img at bounding box center [43, 118] width 54 height 78
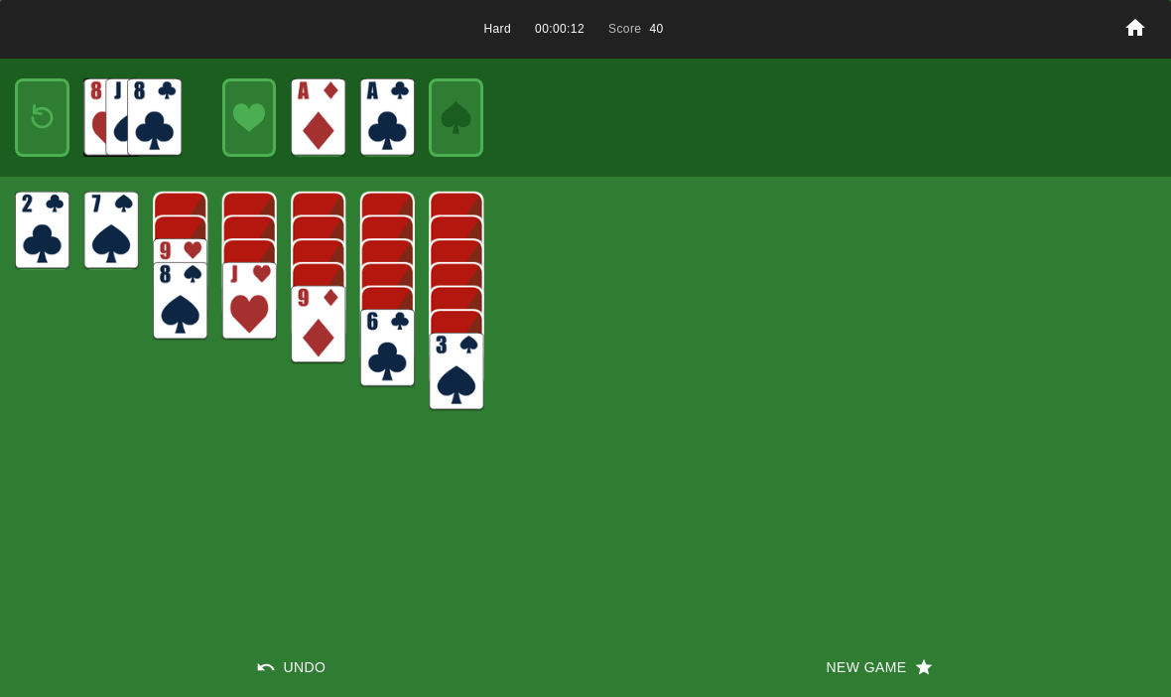
click at [45, 116] on img at bounding box center [42, 117] width 33 height 47
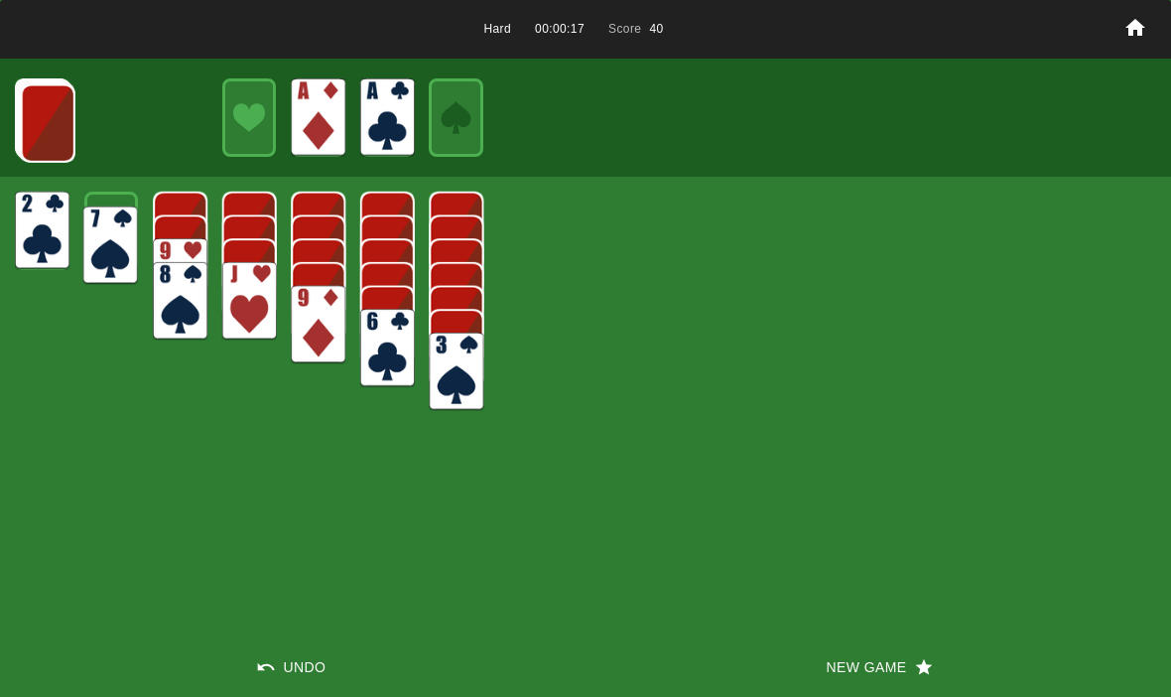
click at [99, 226] on img at bounding box center [110, 245] width 55 height 78
click at [22, 111] on img at bounding box center [48, 123] width 55 height 78
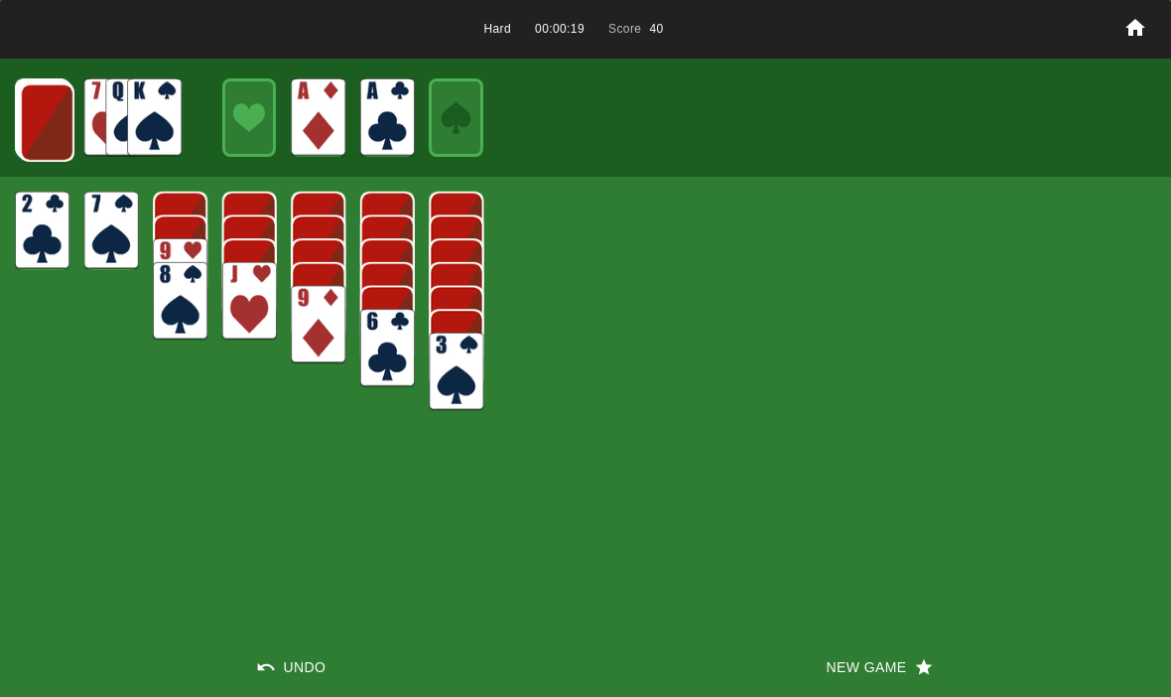
click at [23, 109] on img at bounding box center [47, 122] width 55 height 78
click at [36, 129] on img at bounding box center [46, 121] width 55 height 78
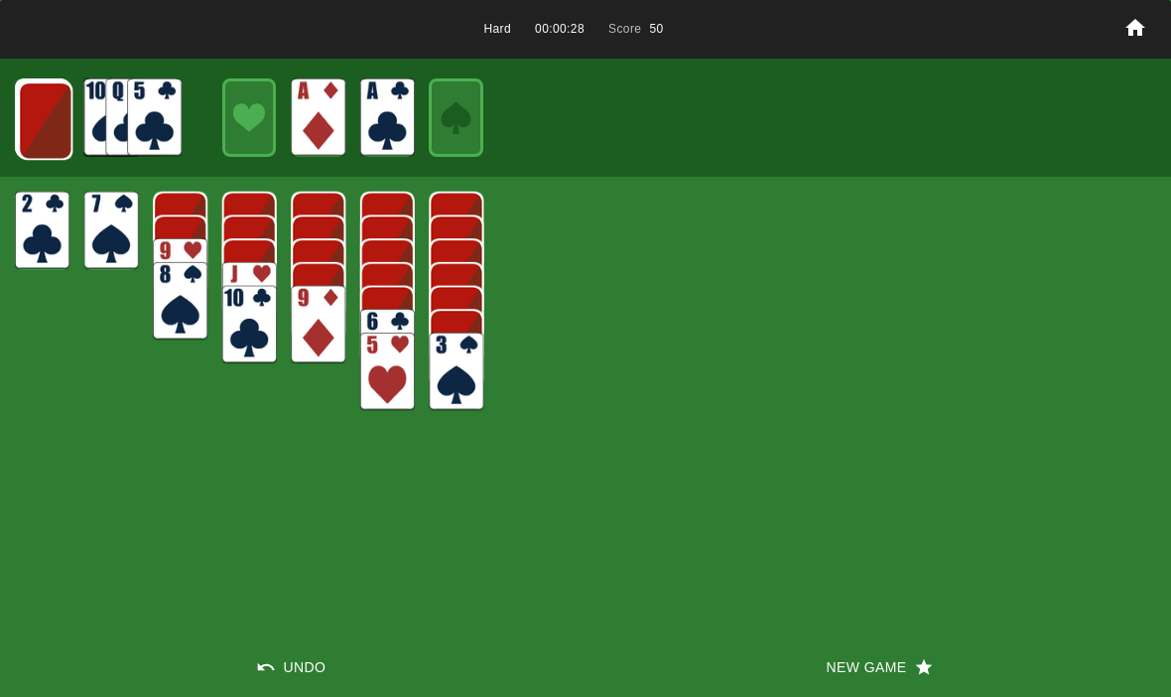
click at [48, 121] on img at bounding box center [45, 120] width 55 height 78
click at [146, 106] on img at bounding box center [143, 128] width 55 height 78
click at [57, 126] on img at bounding box center [45, 119] width 55 height 78
click at [23, 115] on img at bounding box center [44, 119] width 55 height 78
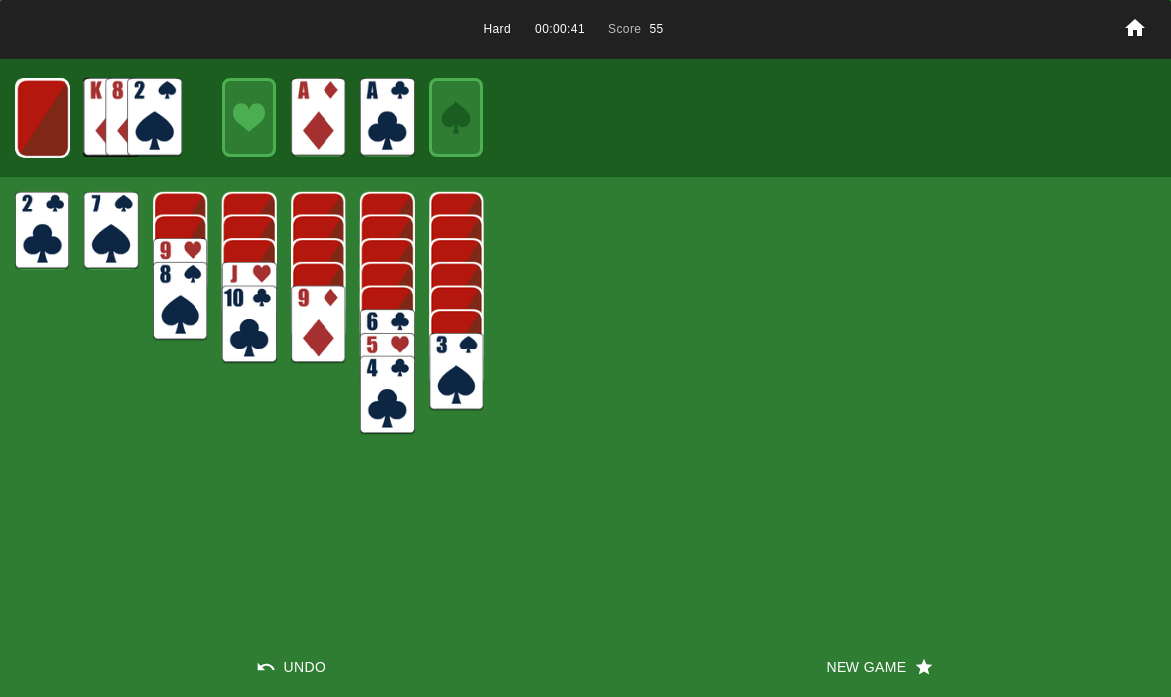
click at [62, 119] on img at bounding box center [43, 118] width 54 height 78
click at [40, 115] on img at bounding box center [42, 117] width 54 height 78
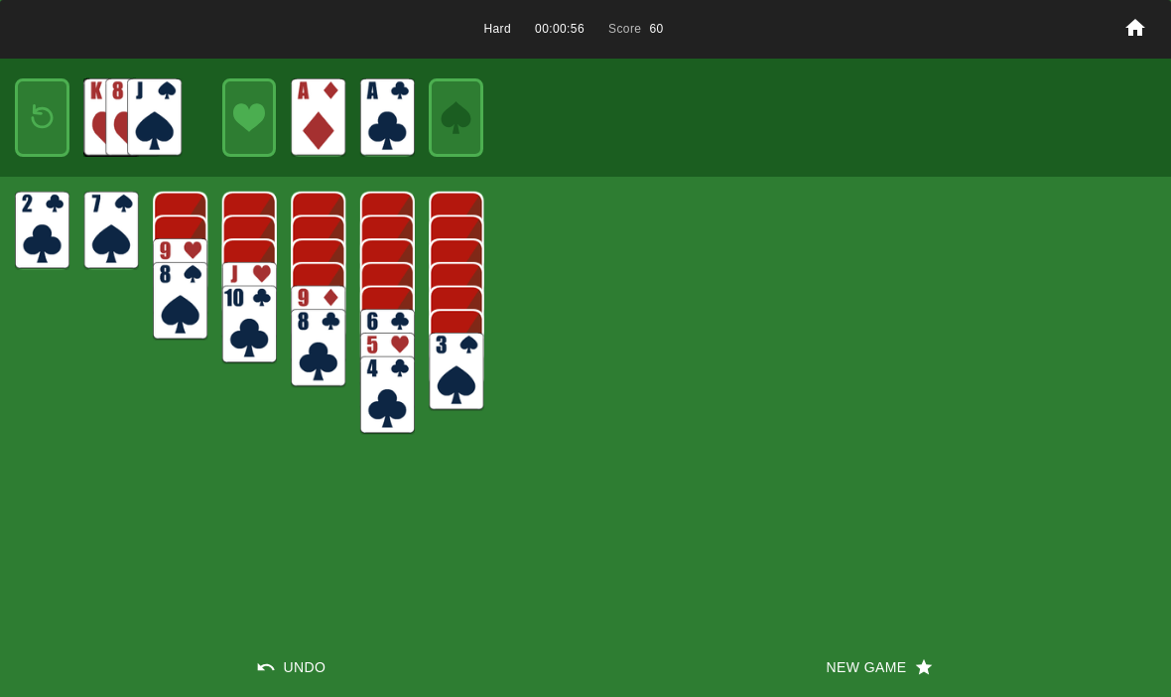
click at [43, 119] on img at bounding box center [42, 117] width 33 height 47
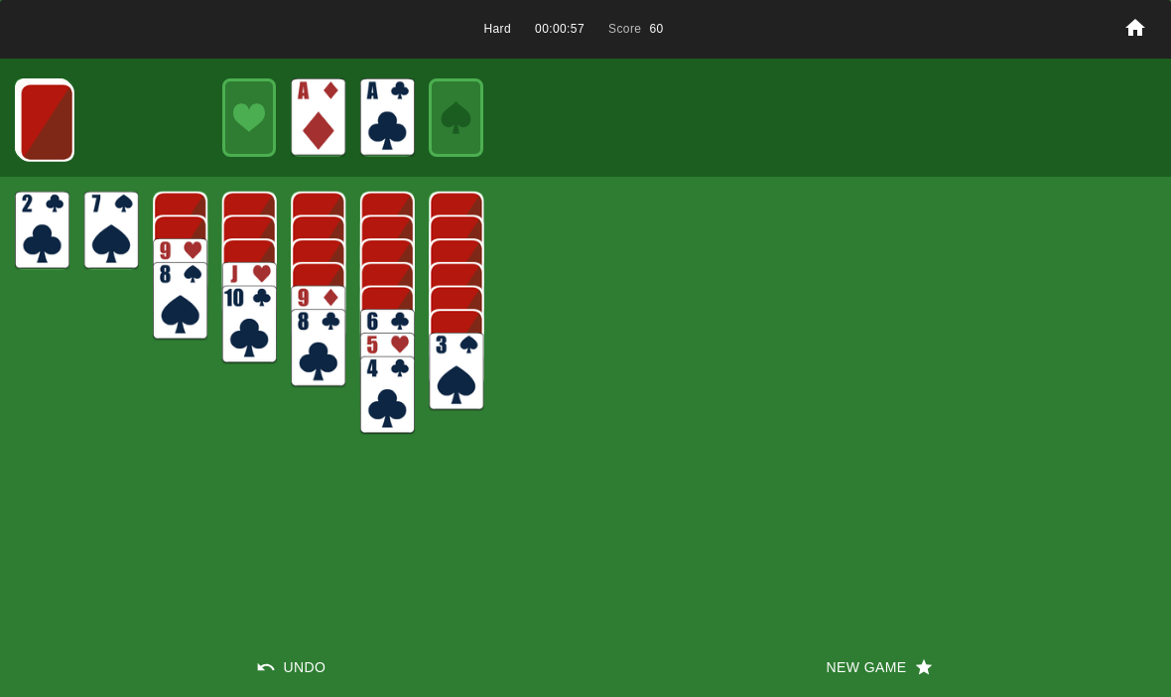
click at [29, 118] on img at bounding box center [47, 122] width 55 height 78
click at [37, 110] on img at bounding box center [46, 121] width 55 height 78
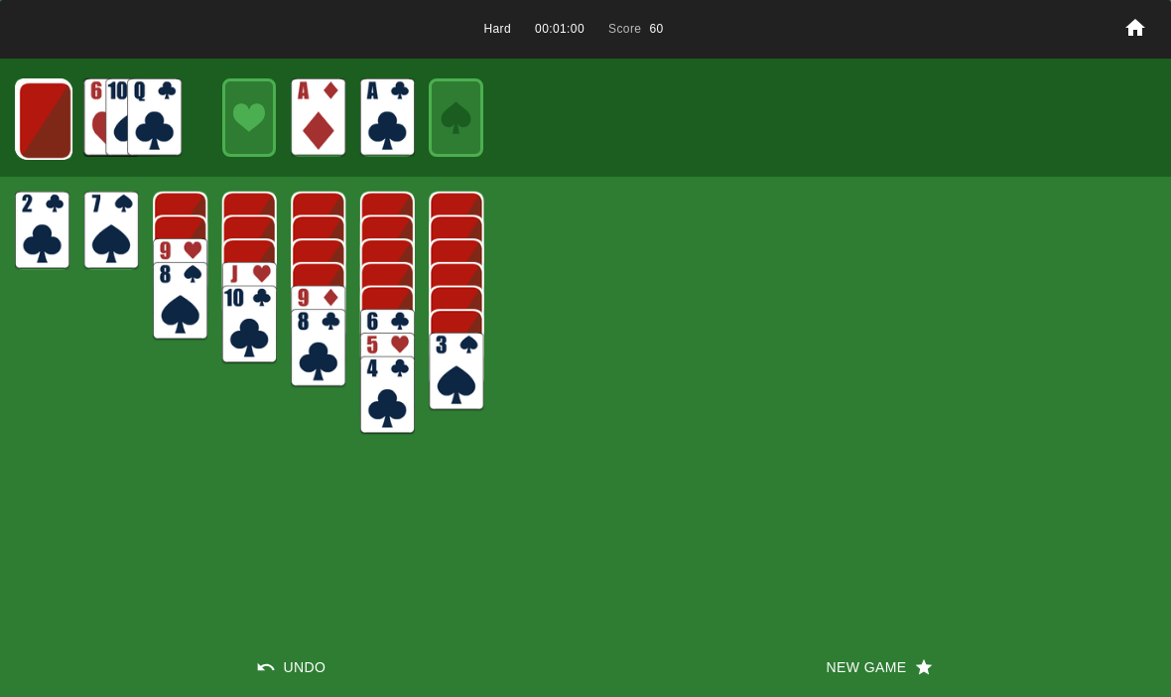
click at [28, 125] on img at bounding box center [45, 120] width 55 height 78
click at [142, 111] on img at bounding box center [167, 121] width 55 height 78
